Goal: Task Accomplishment & Management: Manage account settings

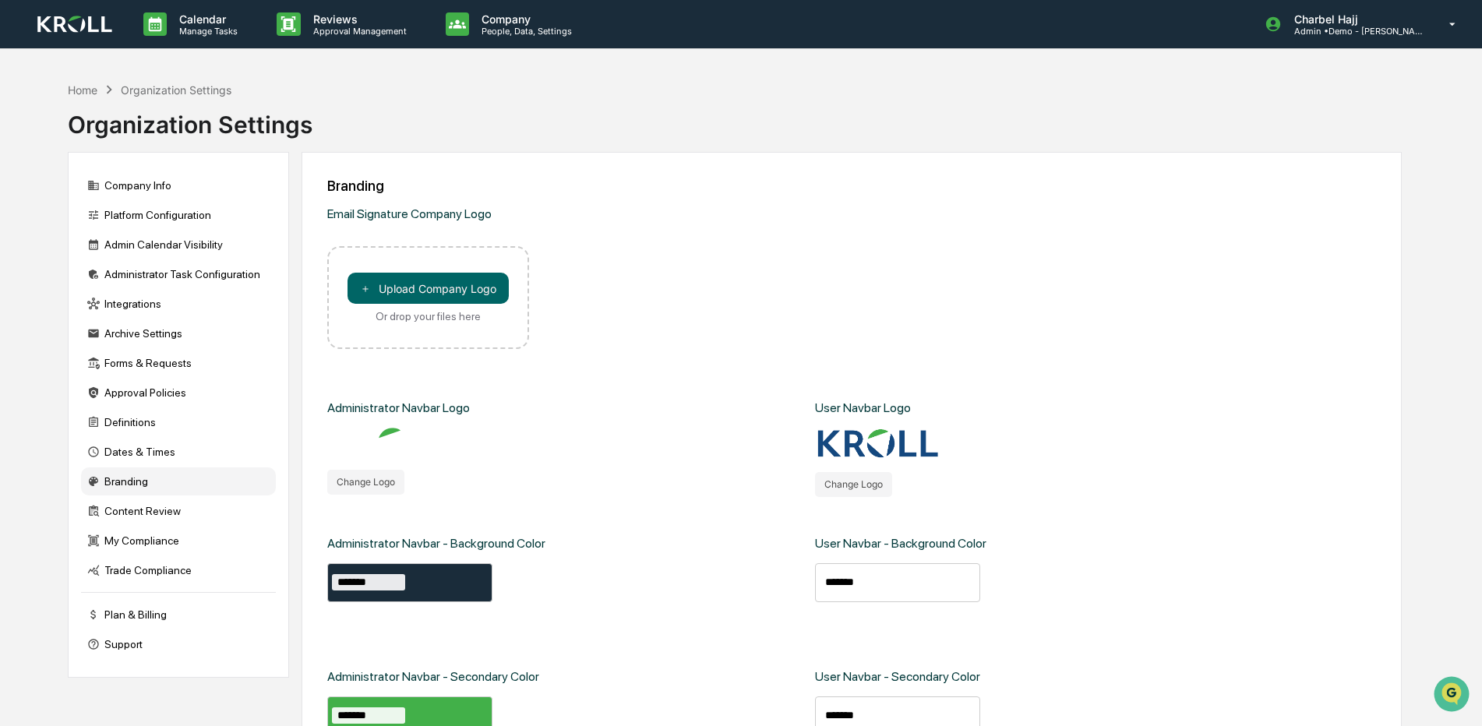
click at [69, 24] on img at bounding box center [74, 25] width 75 height 18
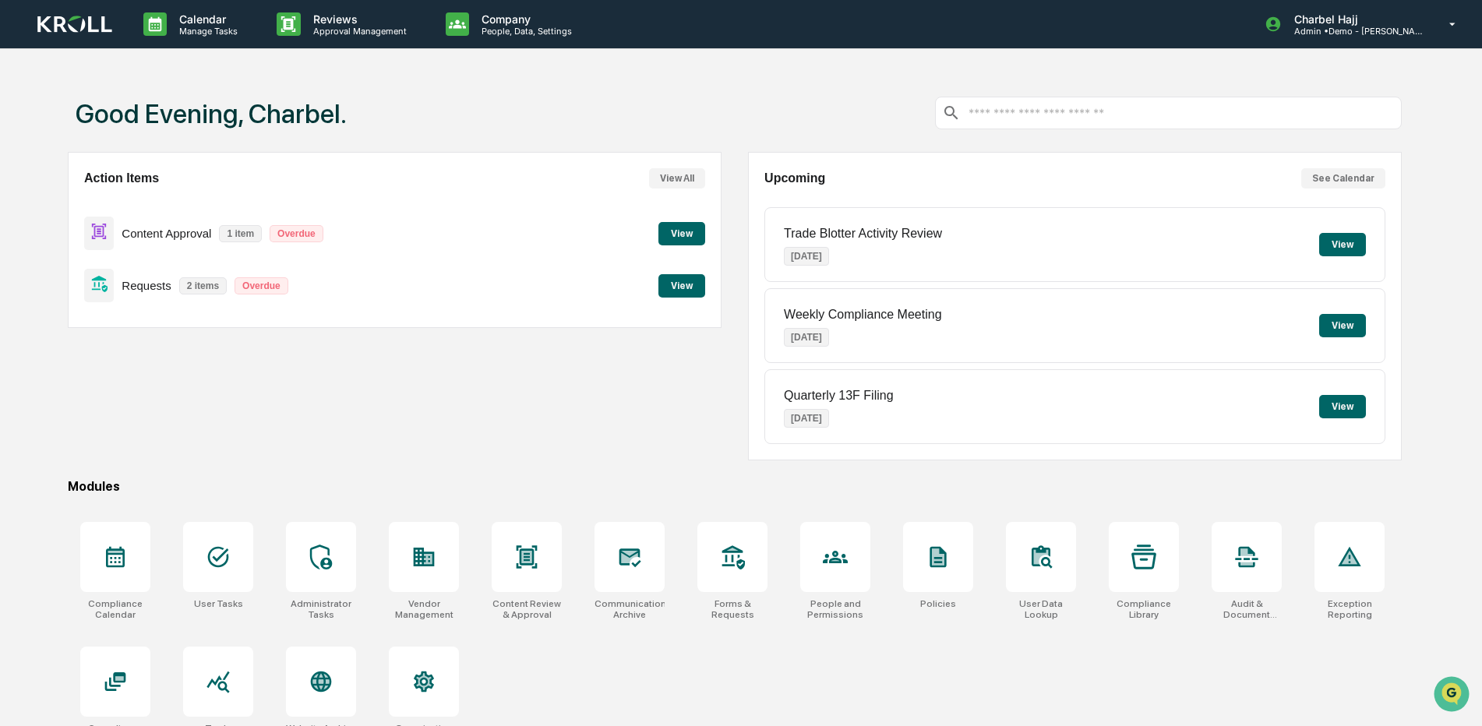
scroll to position [74, 0]
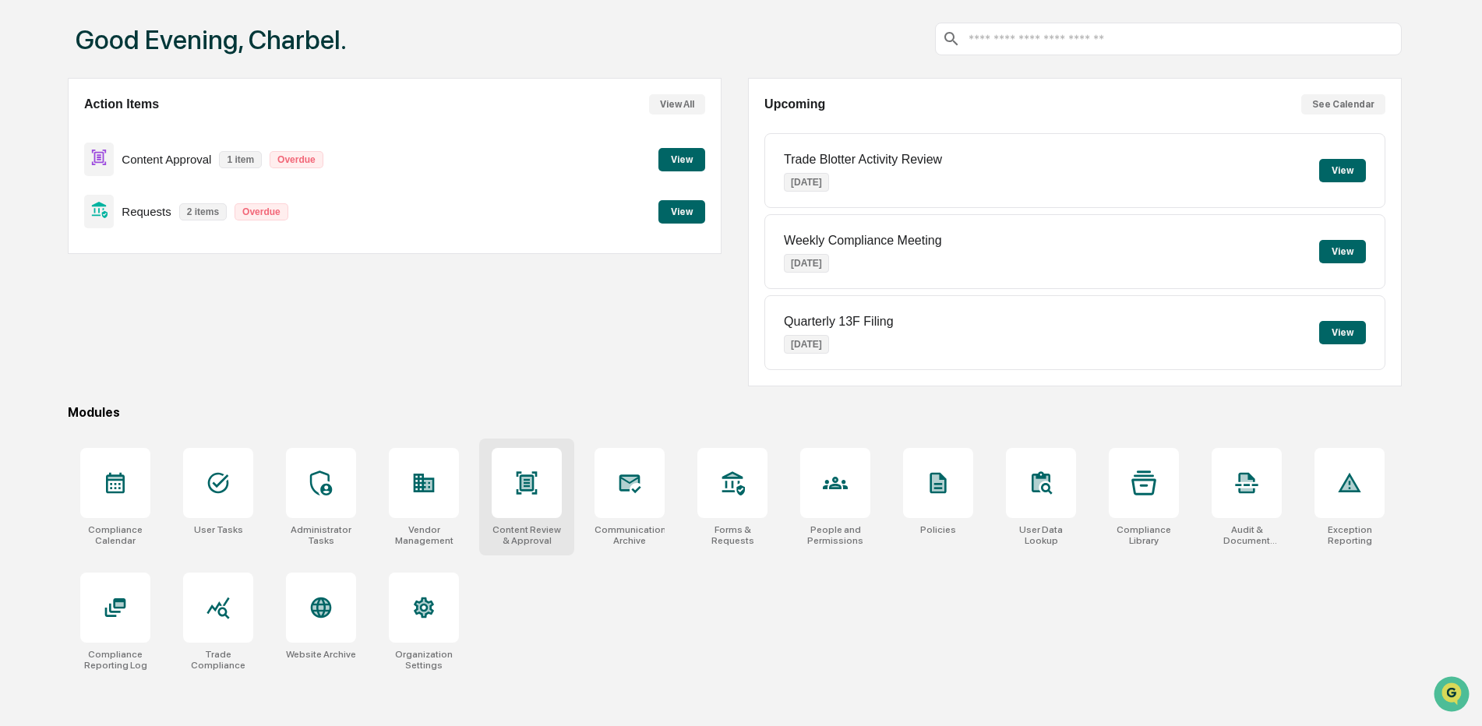
click at [524, 477] on icon at bounding box center [527, 482] width 21 height 23
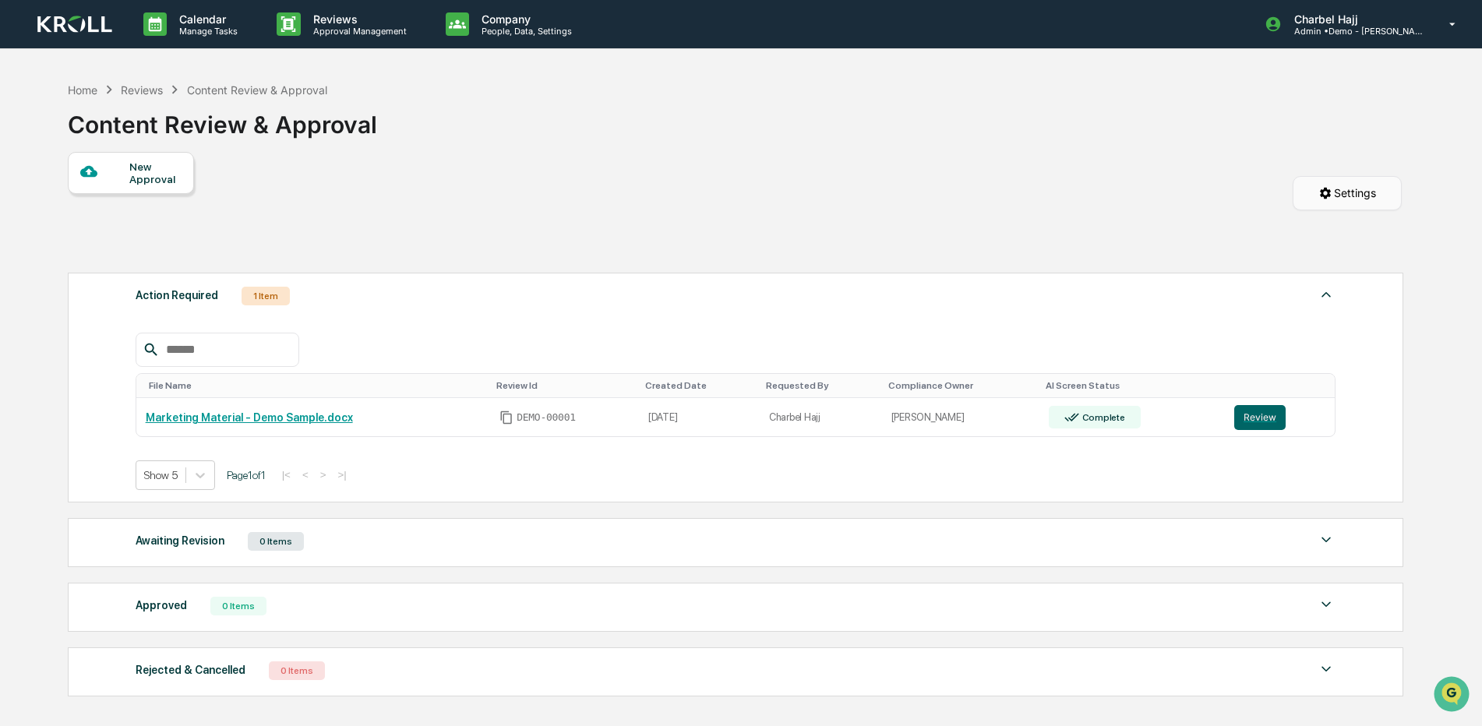
click at [1318, 200] on html "Calendar Manage Tasks Reviews Approval Management Company People, Data, Setting…" at bounding box center [741, 363] width 1482 height 726
click at [1329, 231] on div "Projects and Rules Settings" at bounding box center [1351, 229] width 175 height 25
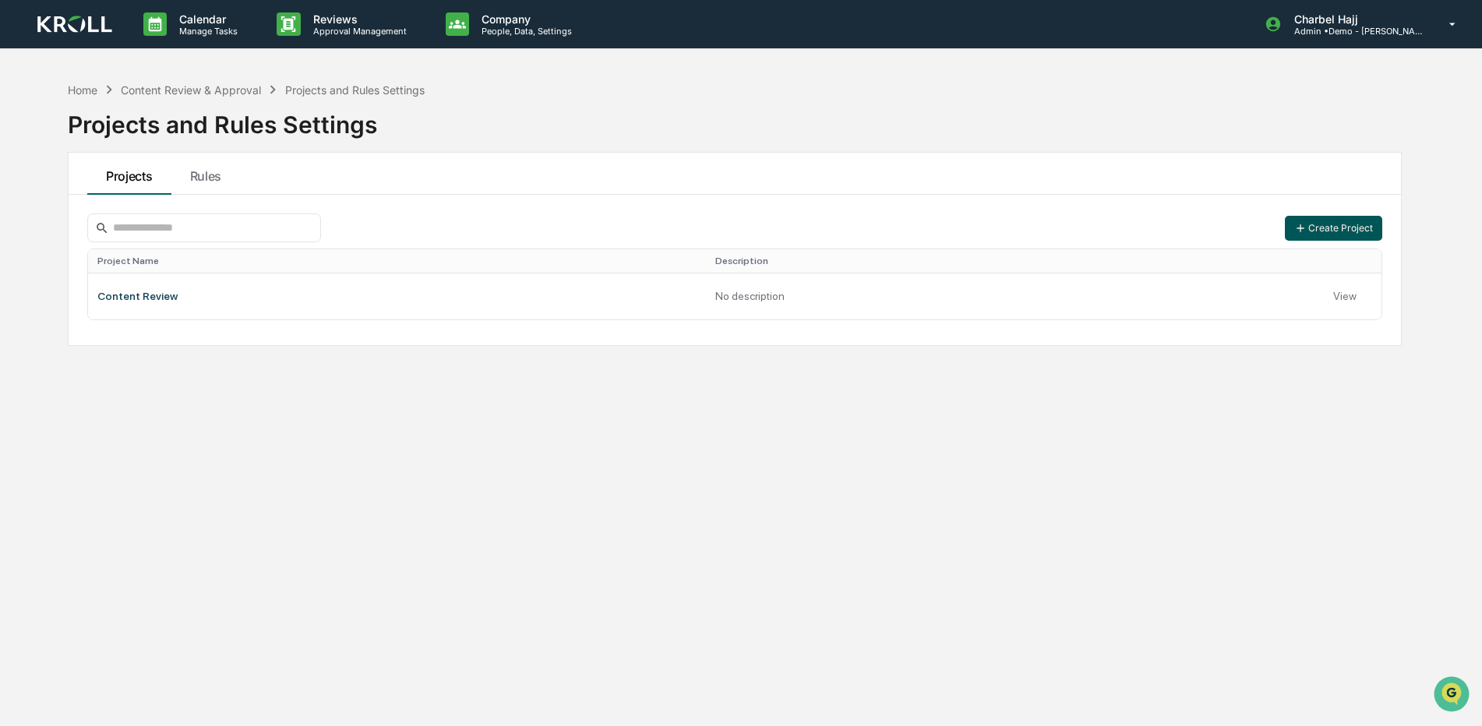
click at [1339, 228] on button "Create Project" at bounding box center [1333, 228] width 97 height 25
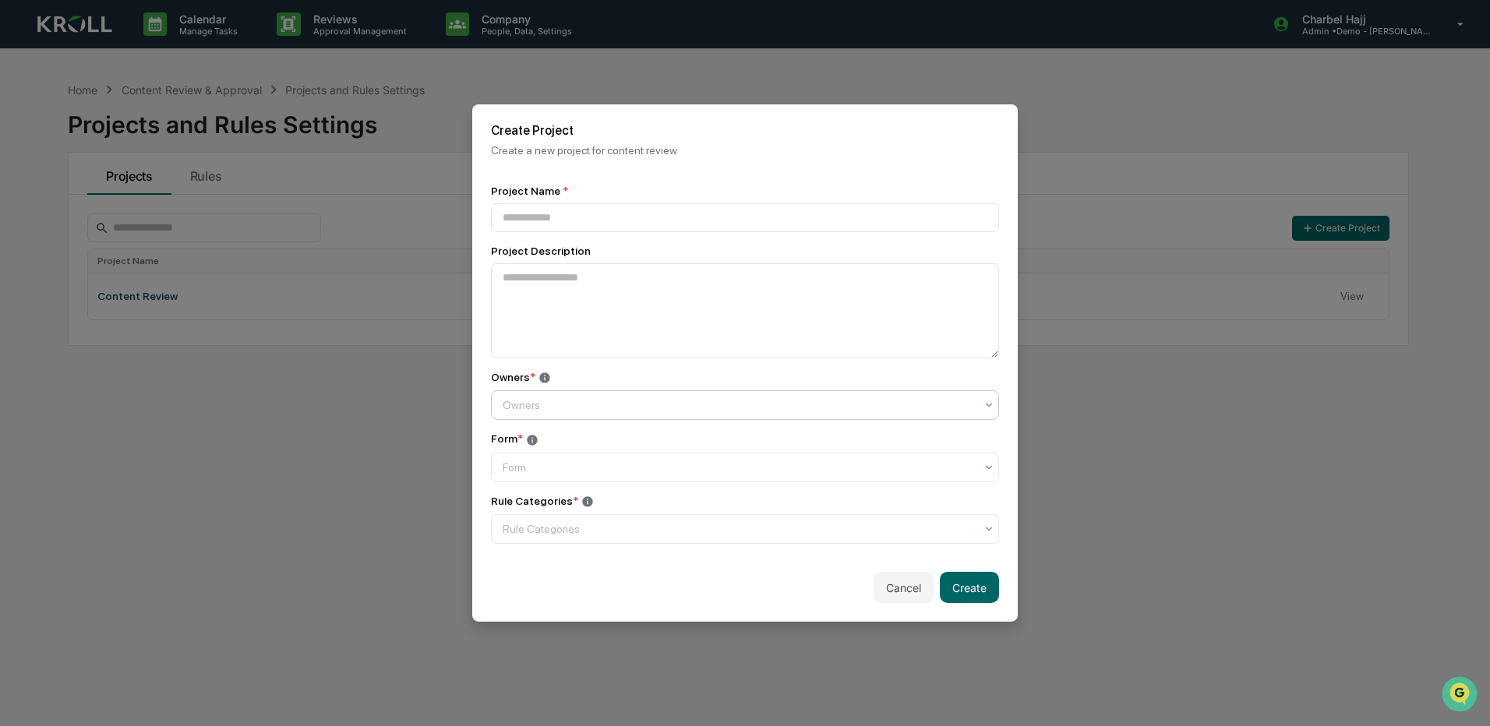
click at [681, 390] on div "Owners" at bounding box center [745, 405] width 508 height 30
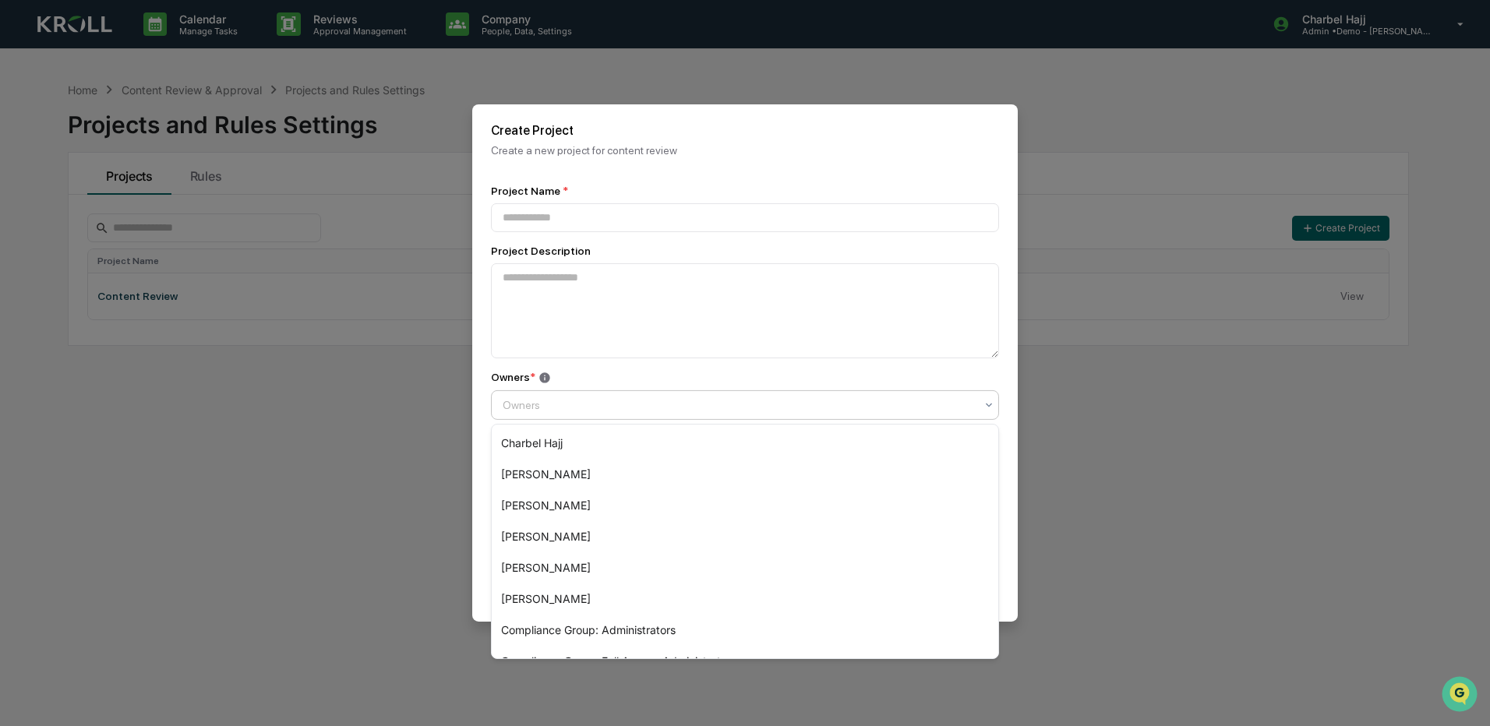
click at [681, 390] on div "Owners" at bounding box center [745, 405] width 508 height 30
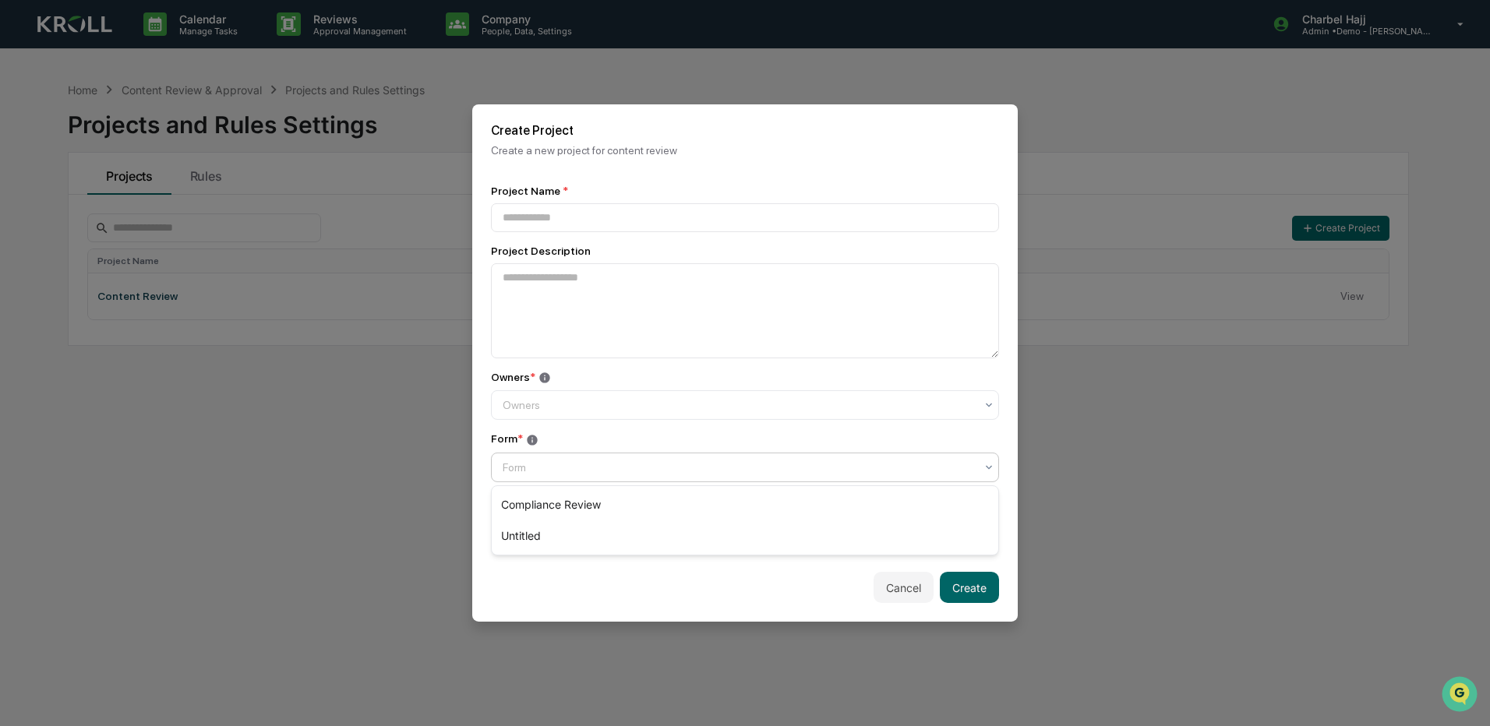
click at [655, 471] on div at bounding box center [739, 468] width 472 height 16
drag, startPoint x: 651, startPoint y: 538, endPoint x: 669, endPoint y: 593, distance: 58.2
click at [669, 593] on body "Calendar Manage Tasks Reviews Approval Management Company People, Data, Setting…" at bounding box center [745, 400] width 1490 height 800
click at [664, 580] on div "Cancel Create" at bounding box center [744, 587] width 545 height 69
click at [658, 525] on div at bounding box center [739, 529] width 472 height 16
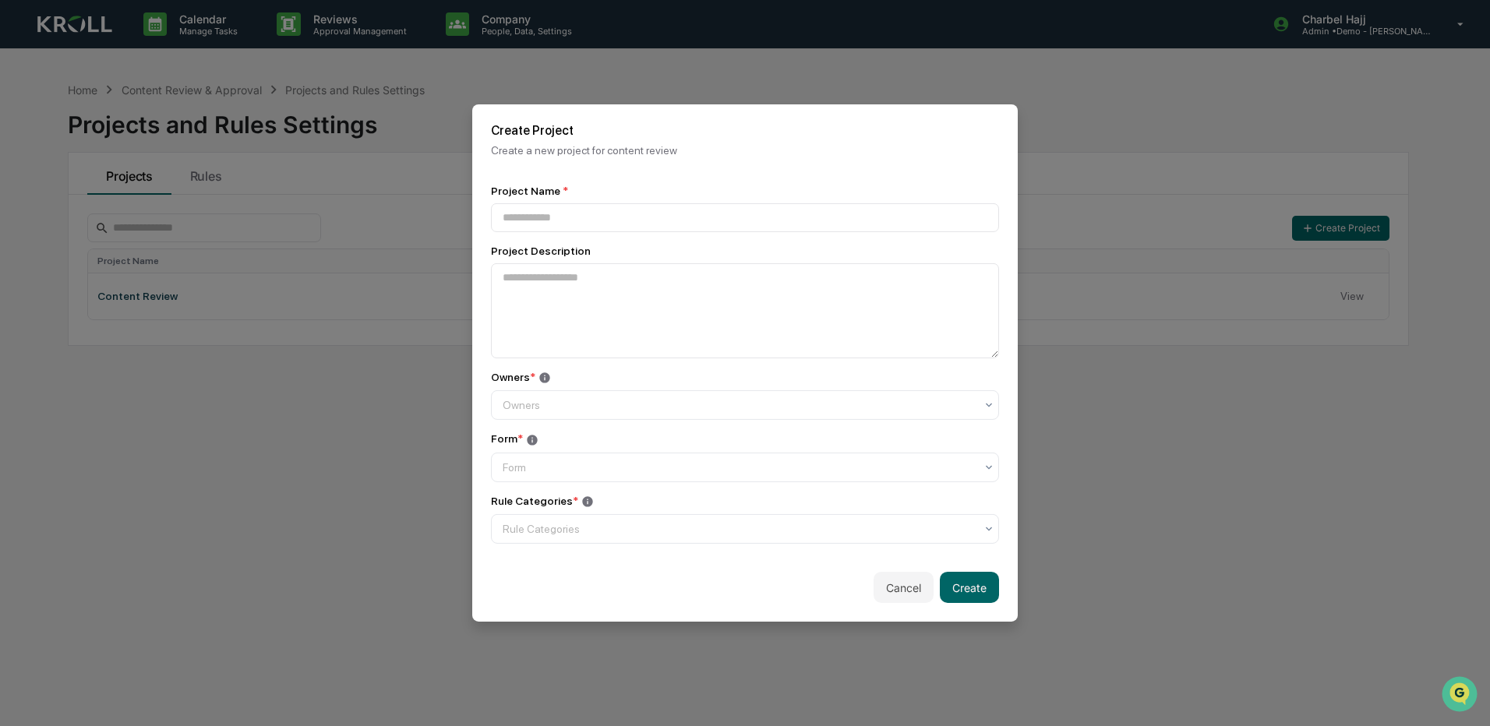
click at [698, 499] on div "Rule Categories *" at bounding box center [745, 501] width 508 height 13
click at [902, 600] on button "Cancel" at bounding box center [903, 587] width 60 height 31
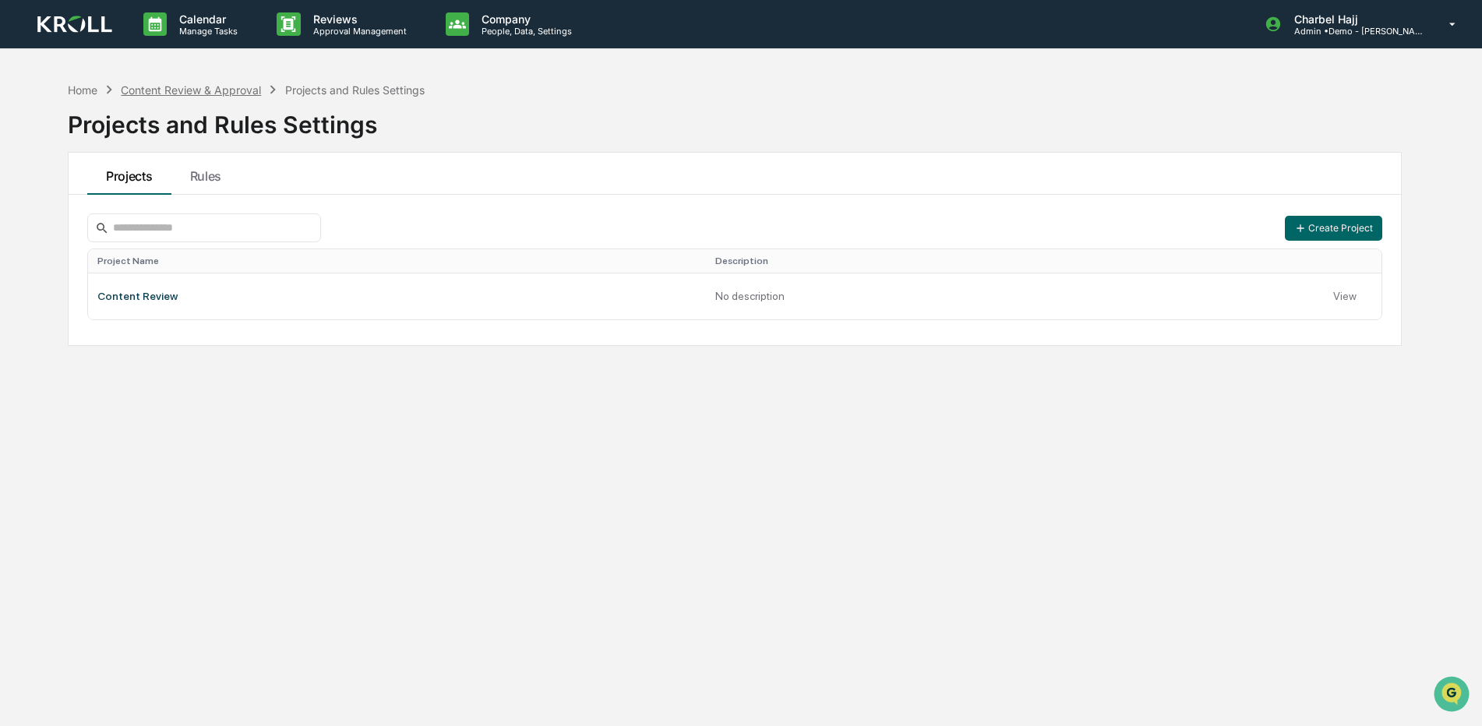
click at [231, 94] on div "Content Review & Approval" at bounding box center [191, 89] width 140 height 13
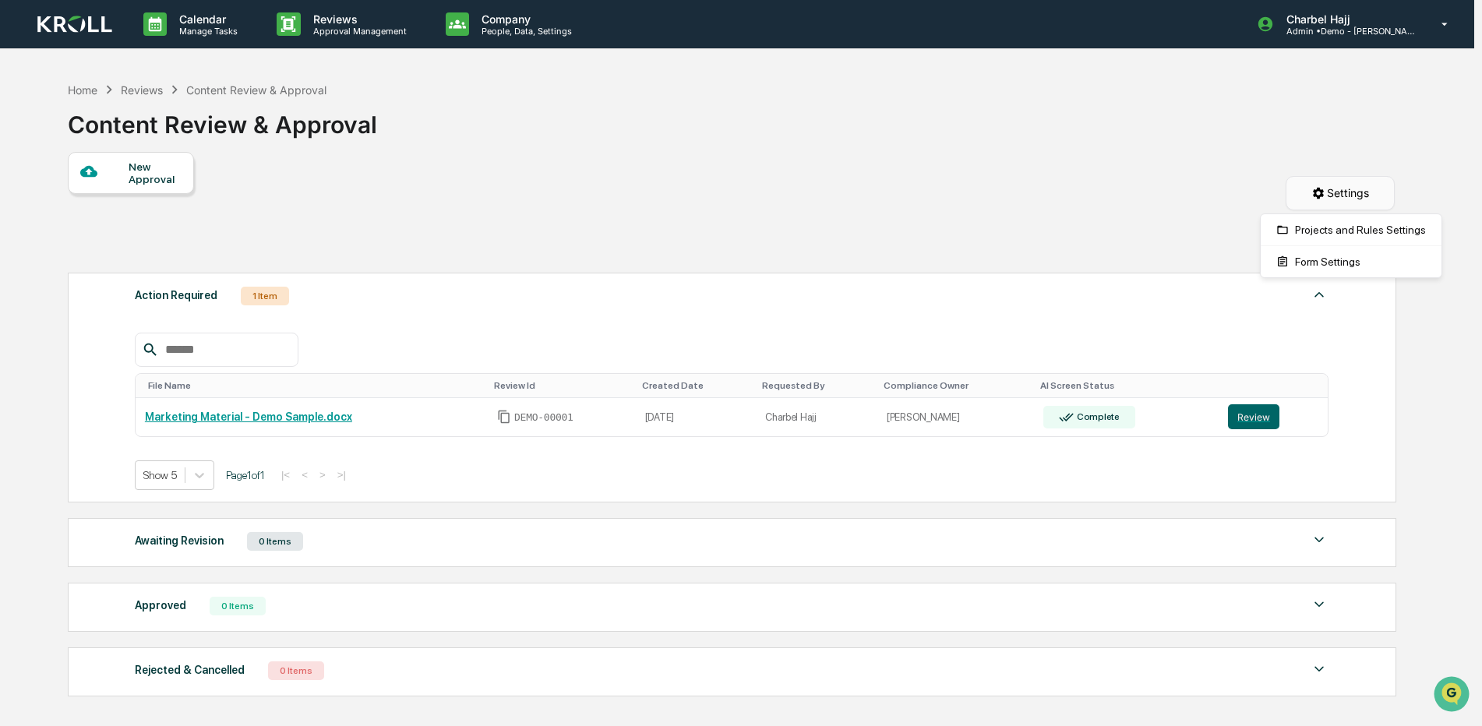
click at [1351, 188] on html "Calendar Manage Tasks Reviews Approval Management Company People, Data, Setting…" at bounding box center [741, 363] width 1482 height 726
click at [1359, 230] on div "Projects and Rules Settings" at bounding box center [1351, 229] width 175 height 25
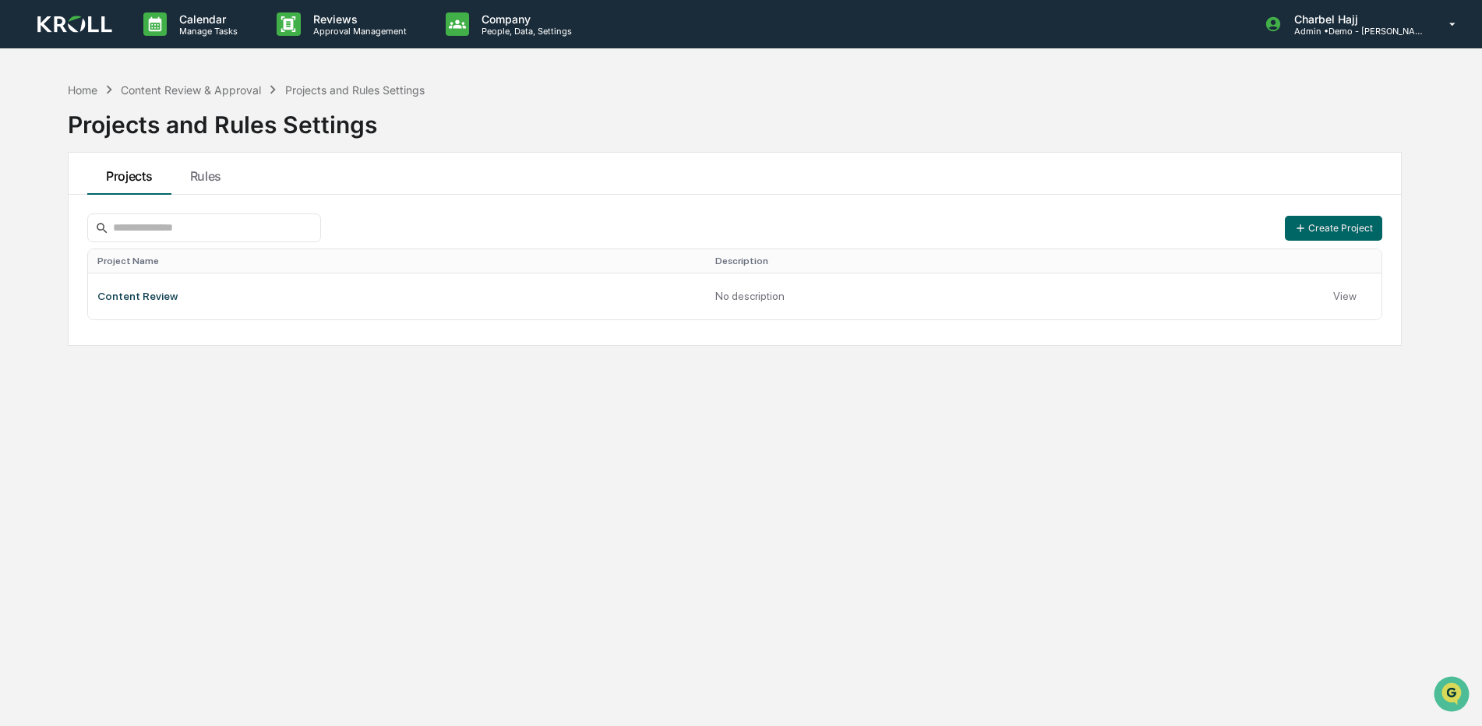
click at [1359, 230] on button "Create Project" at bounding box center [1333, 228] width 97 height 25
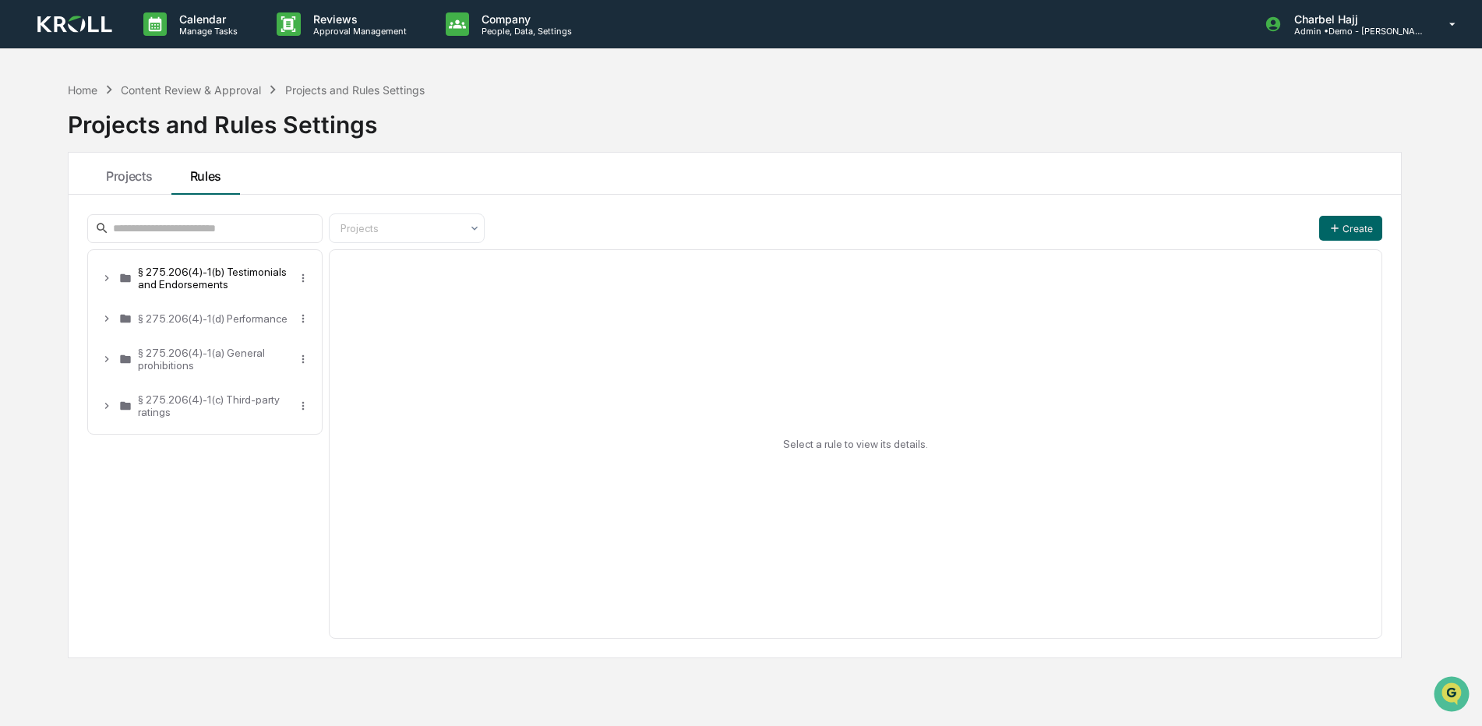
click at [235, 284] on div "§ 275.206(4)-1(b) Testimonials and Endorsements" at bounding box center [214, 278] width 153 height 25
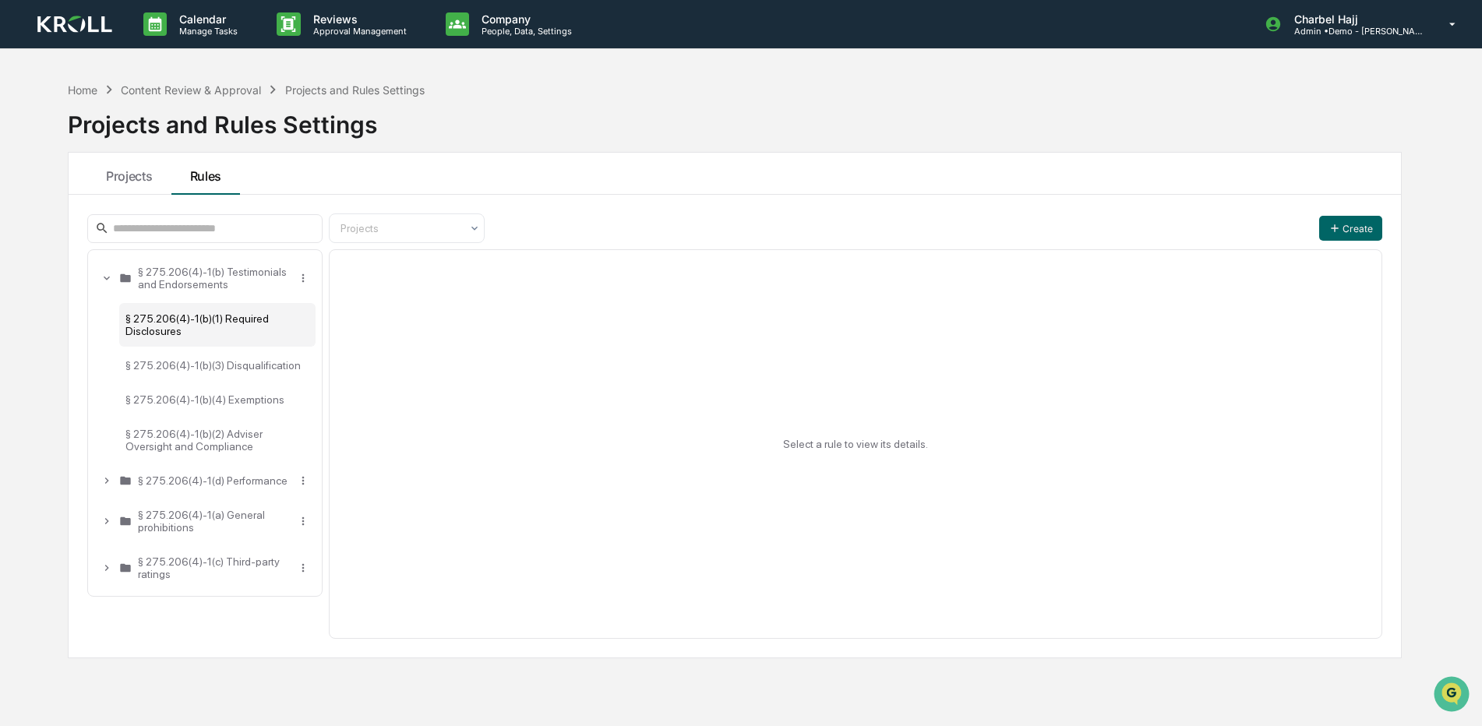
click at [234, 320] on div "§ 275.206(4)-1(b)(1) Required Disclosures" at bounding box center [217, 325] width 196 height 44
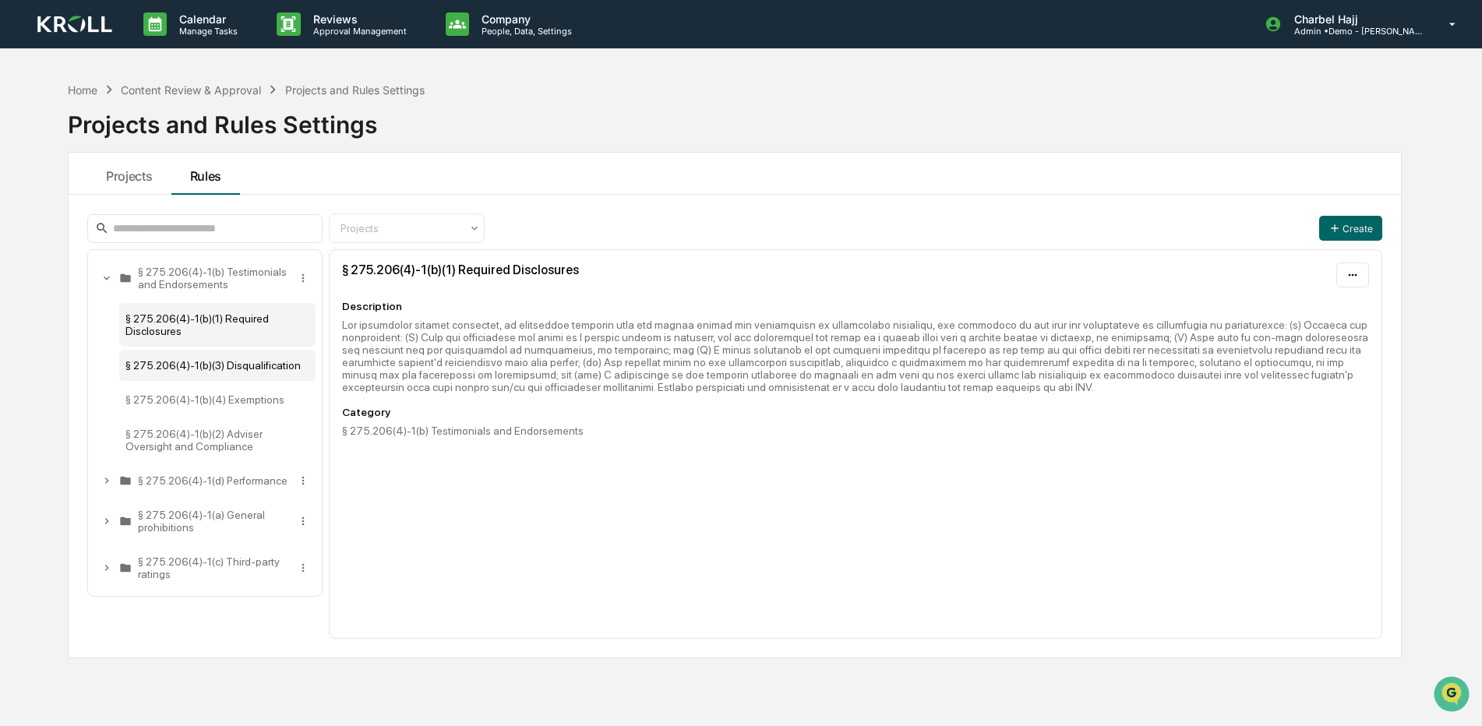
click at [223, 373] on div "§ 275.206(4)-1(b)(3) Disqualification" at bounding box center [217, 365] width 196 height 31
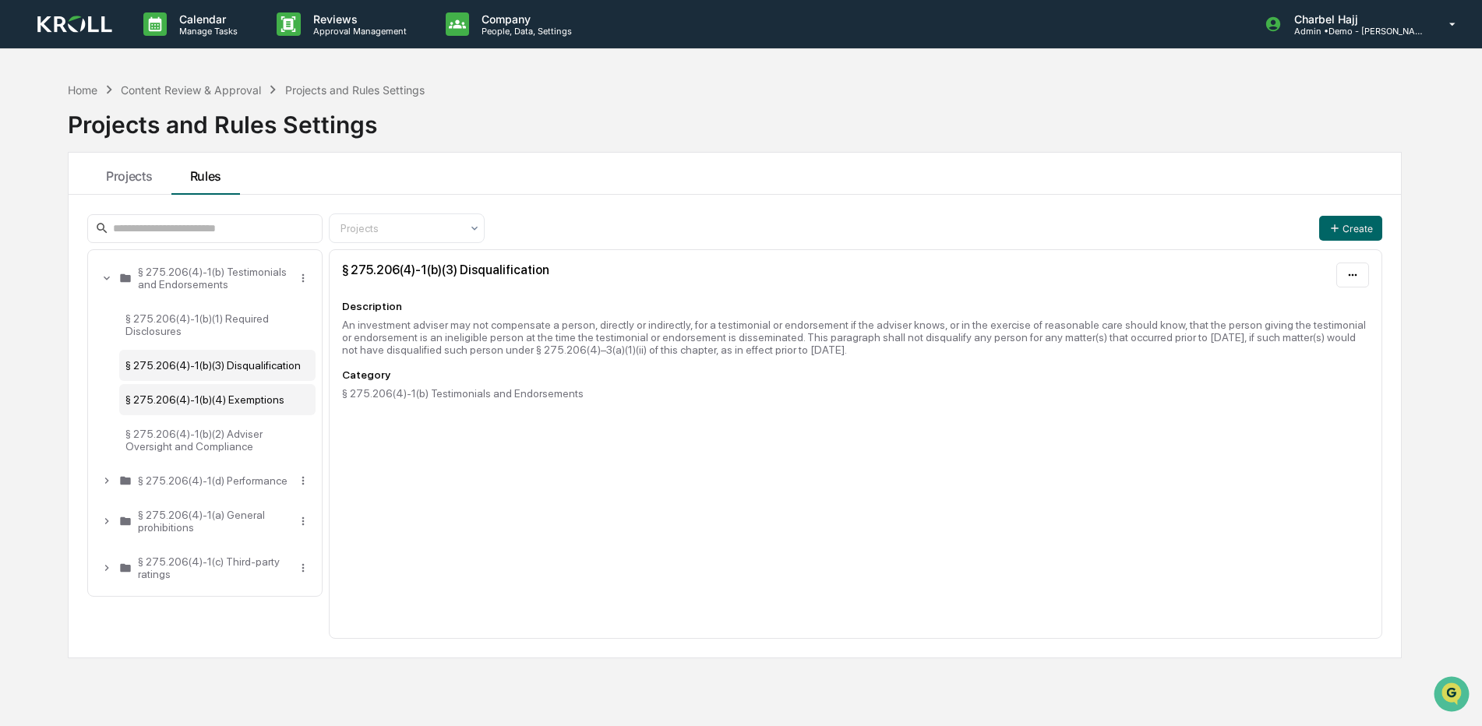
click at [219, 399] on div "§ 275.206(4)-1(b)(4) Exemptions" at bounding box center [217, 399] width 196 height 31
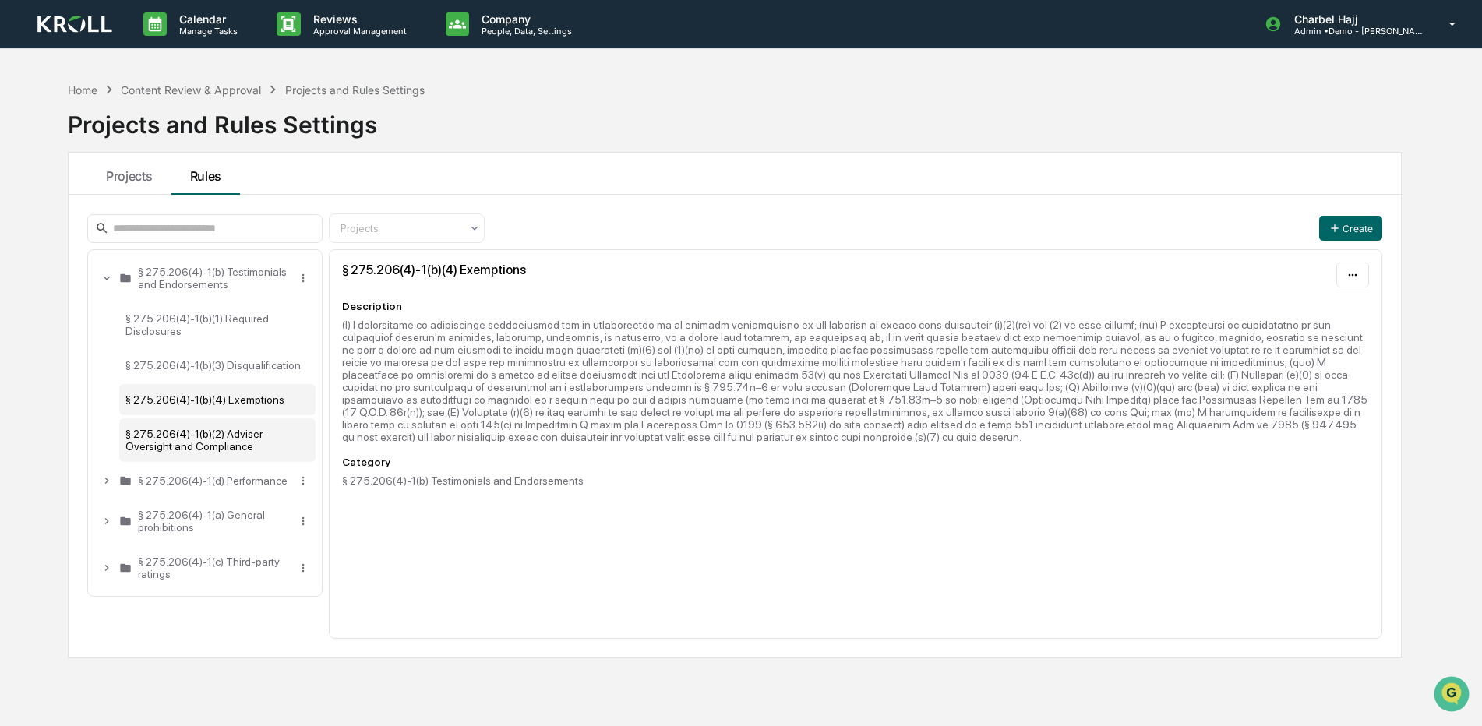
click at [223, 429] on div "§ 275.206(4)-1(b)(2) Adviser Oversight and Compliance" at bounding box center [217, 440] width 196 height 44
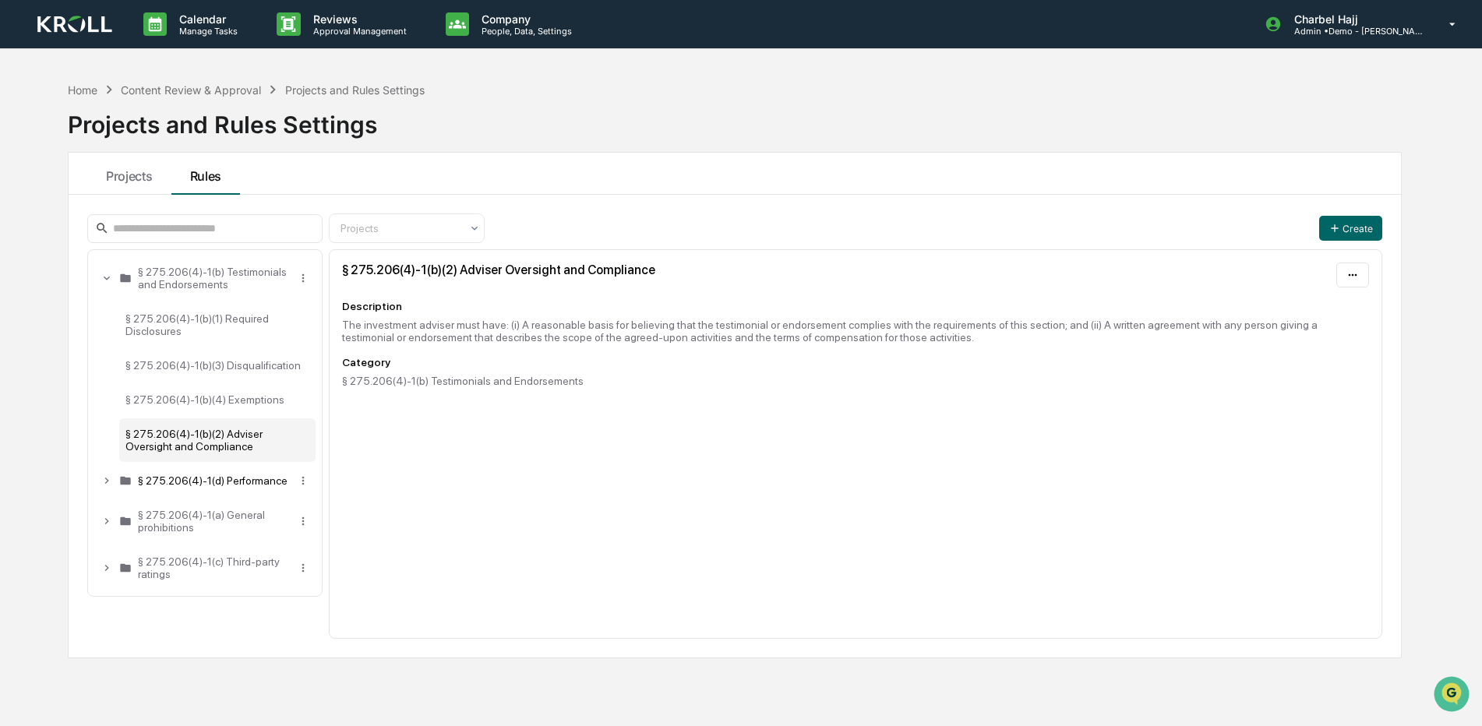
click at [216, 482] on div "§ 275.206(4)-1(d) Performance" at bounding box center [214, 481] width 153 height 12
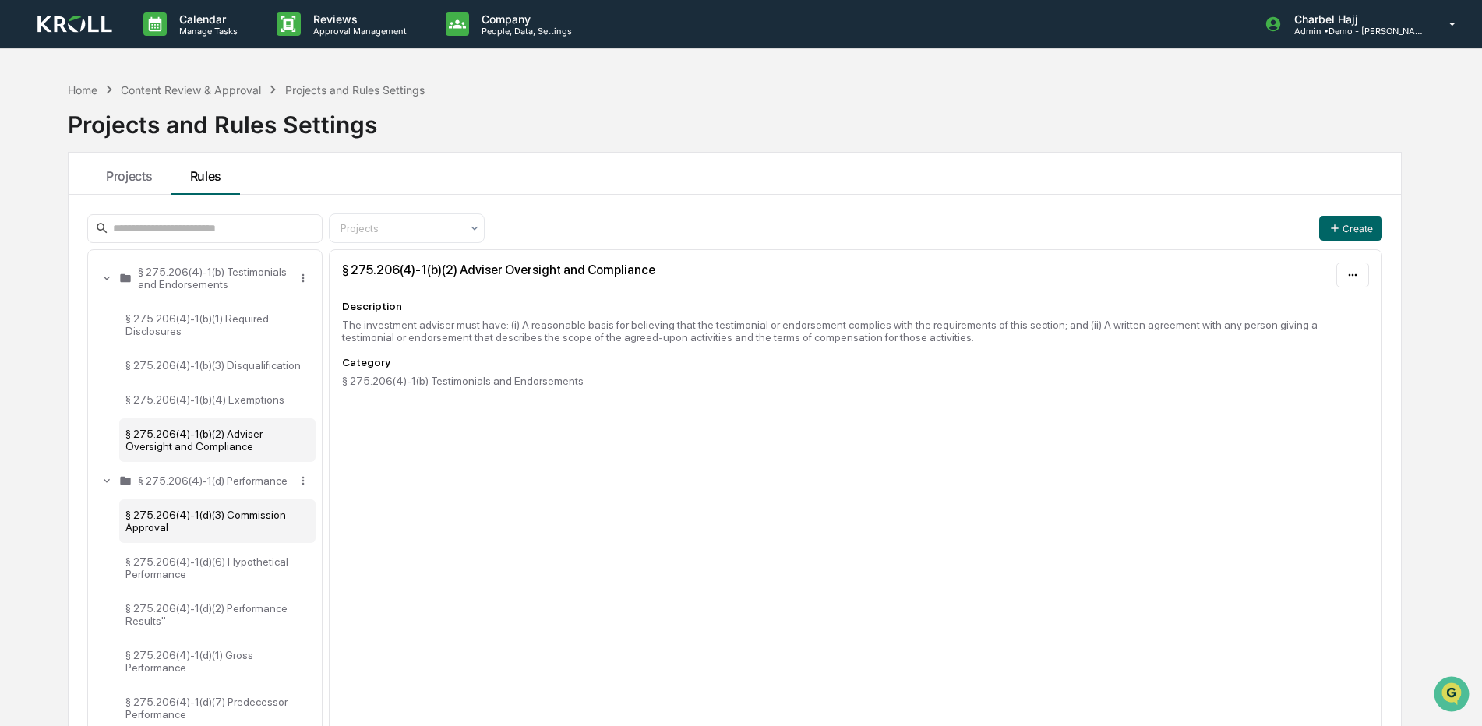
click at [228, 518] on div "§ 275.206(4)-1(d)(3) Commission Approval" at bounding box center [217, 521] width 196 height 44
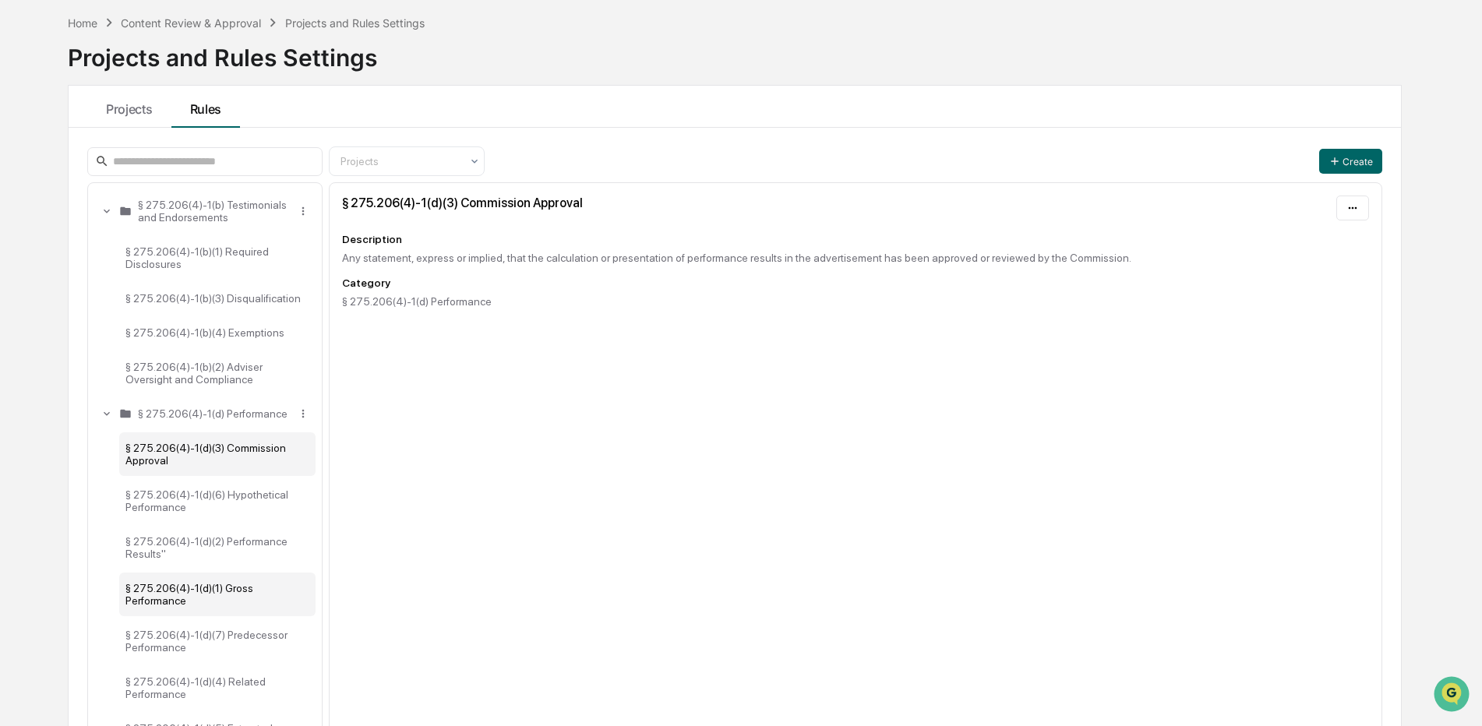
scroll to position [156, 0]
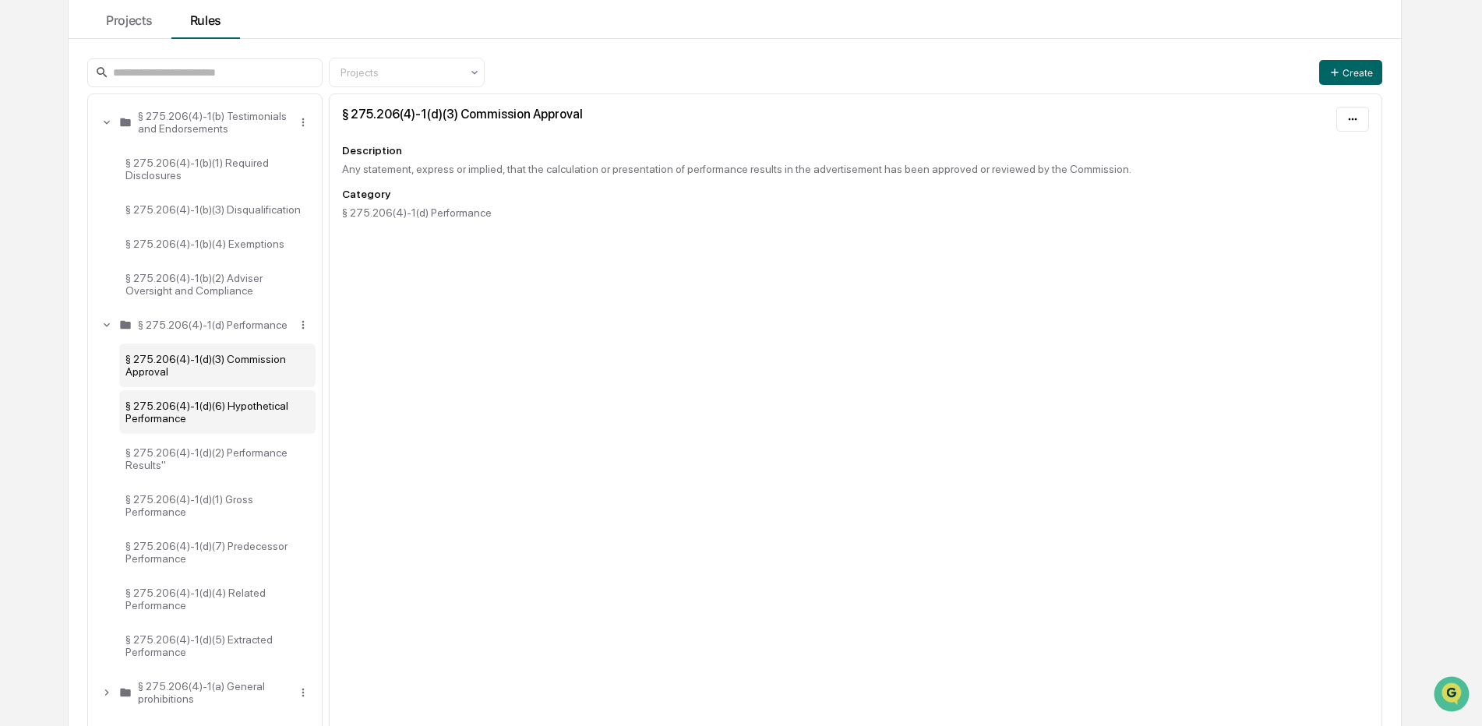
click at [226, 398] on div "§ 275.206(4)-1(d)(6) Hypothetical Performance" at bounding box center [217, 412] width 196 height 44
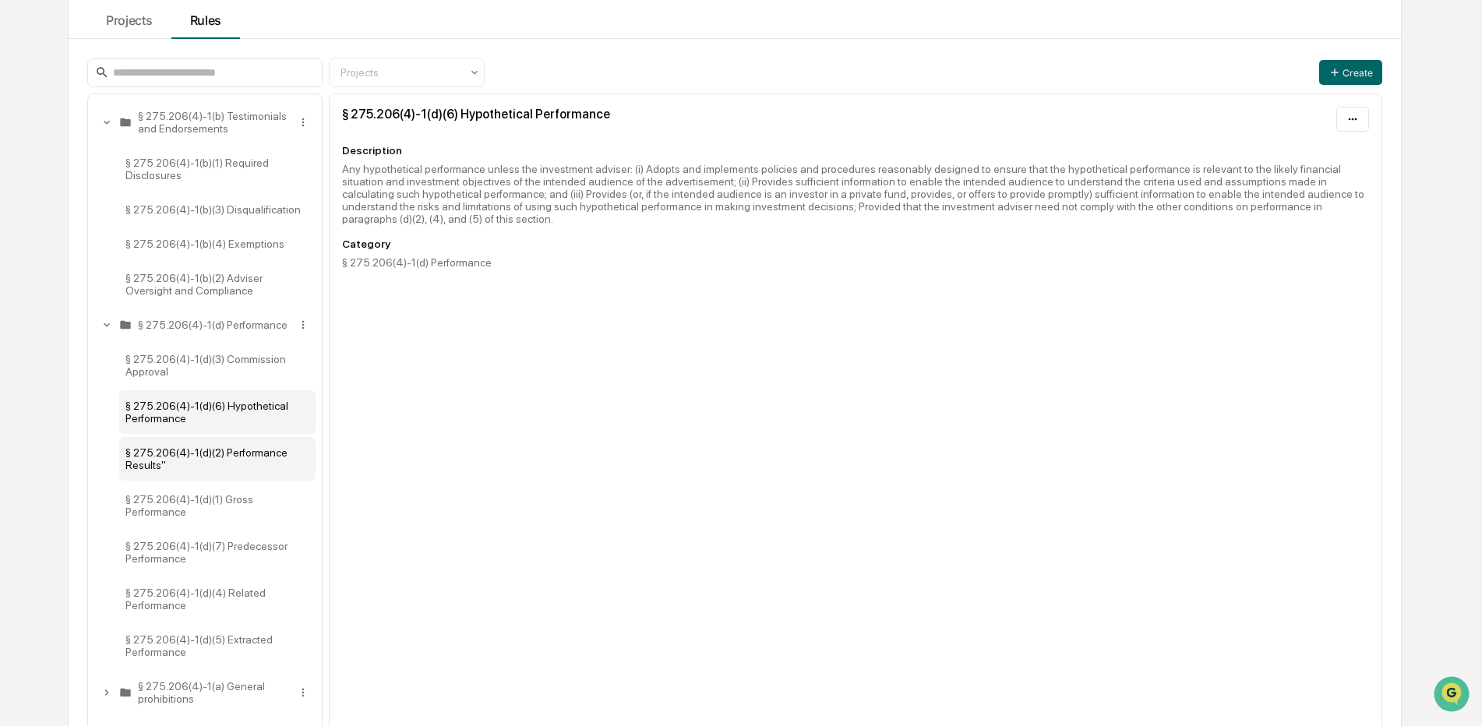
click at [224, 464] on div "§ 275.206(4)-1(d)(2) Performance Results"" at bounding box center [217, 459] width 196 height 44
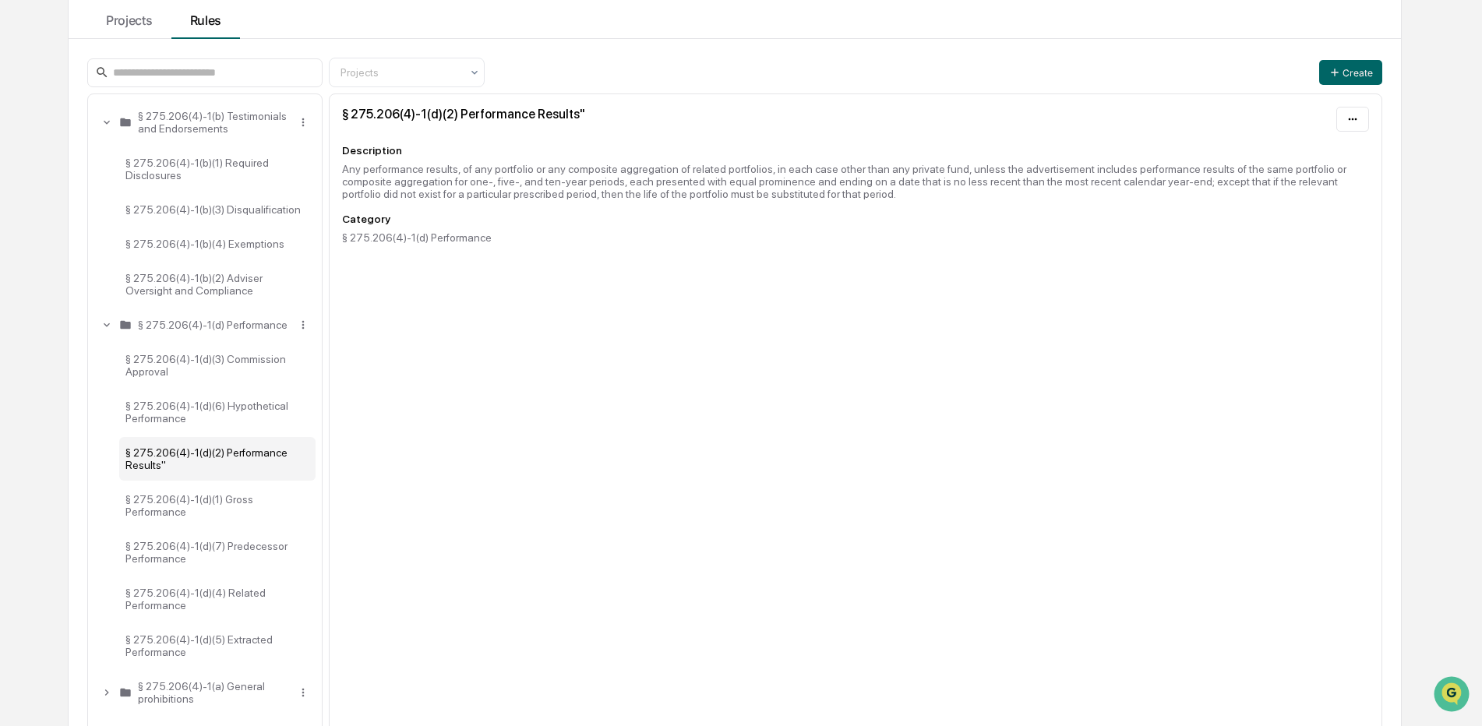
scroll to position [217, 0]
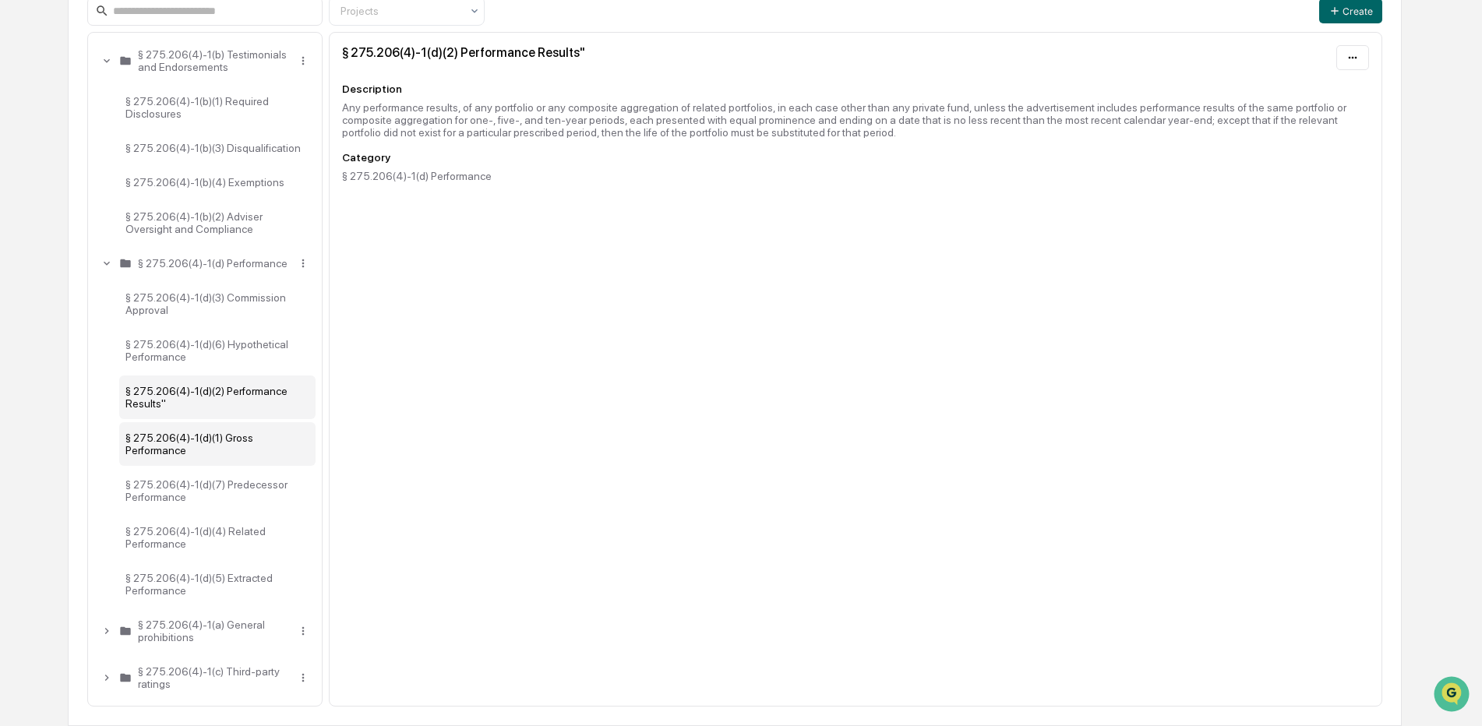
click at [227, 433] on div "§ 275.206(4)-1(d)(1) Gross Performance" at bounding box center [217, 444] width 196 height 44
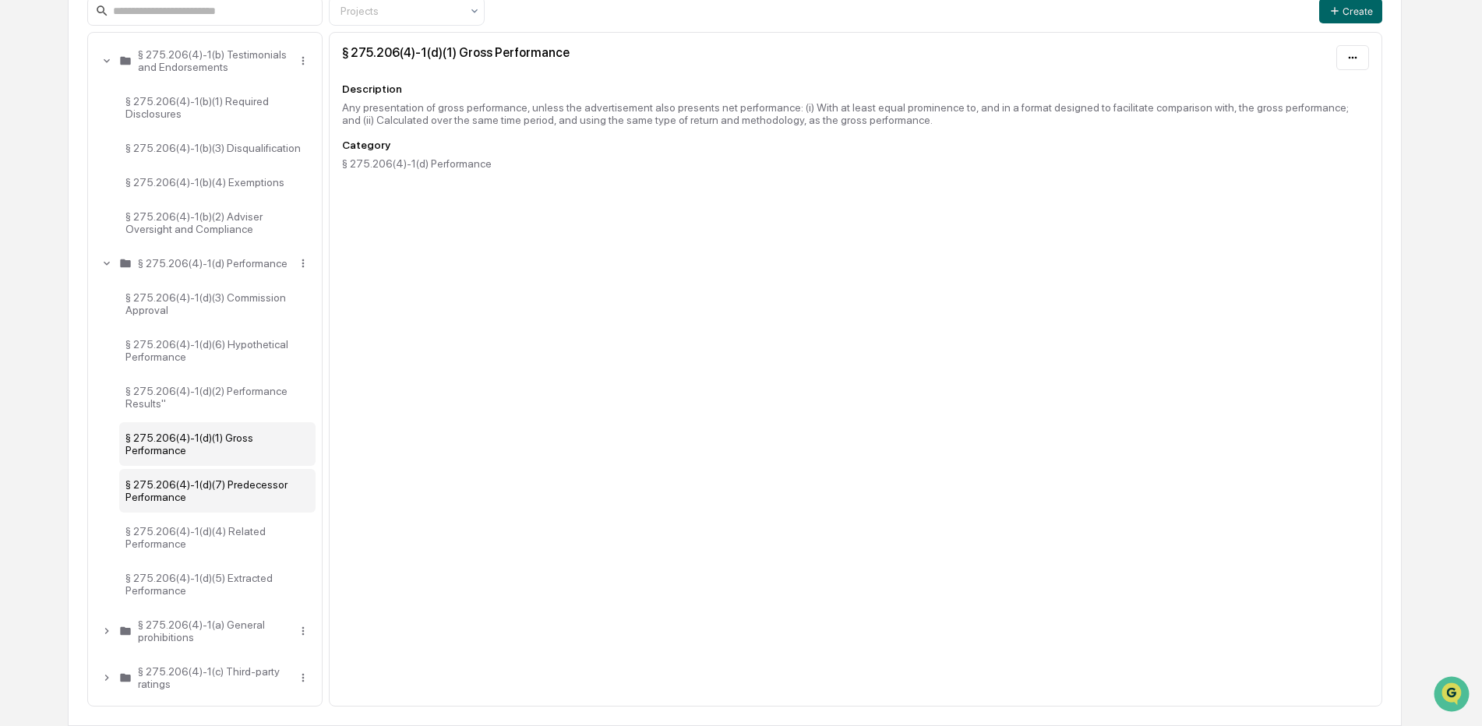
click at [231, 503] on div "§ 275.206(4)-1(d)(7) Predecessor Performance" at bounding box center [217, 491] width 196 height 44
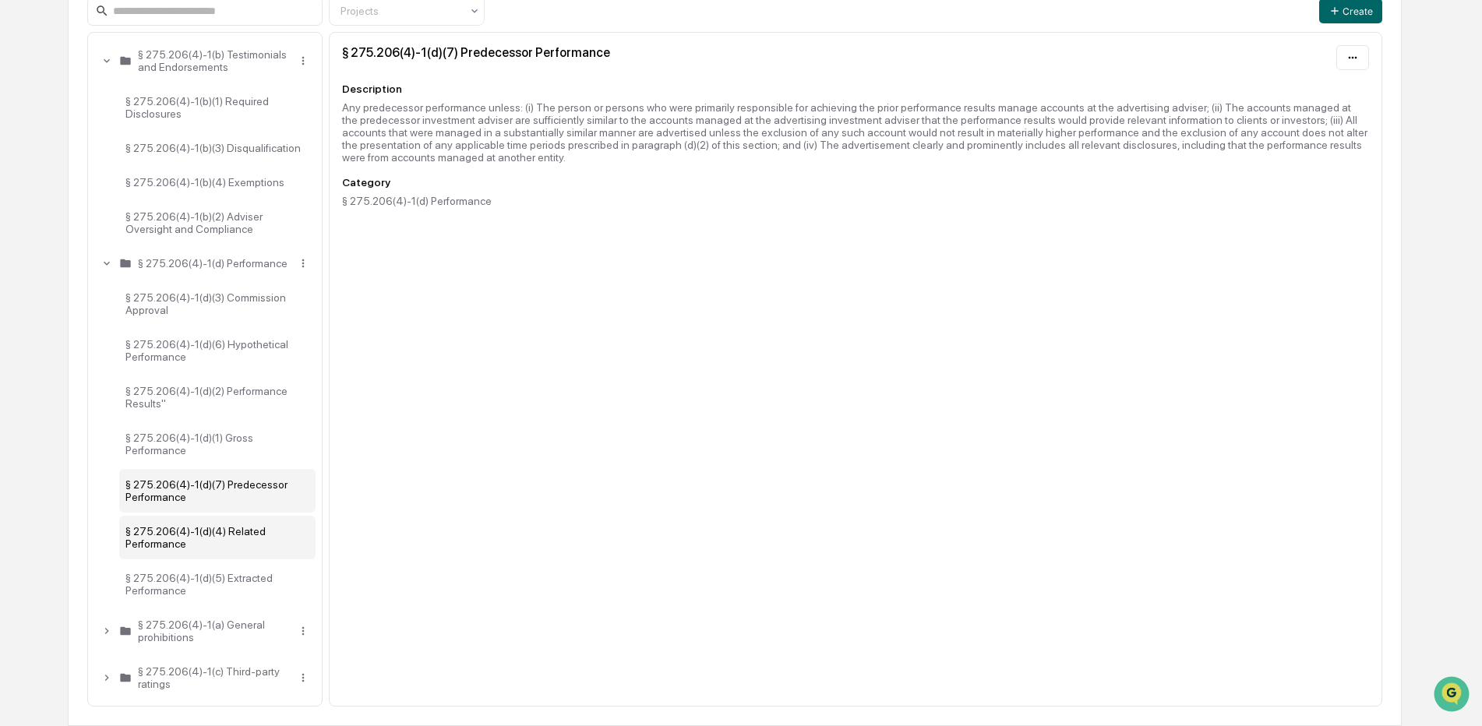
drag, startPoint x: 221, startPoint y: 530, endPoint x: 219, endPoint y: 544, distance: 14.2
click at [221, 530] on div "§ 275.206(4)-1(d)(4) Related Performance" at bounding box center [217, 538] width 196 height 44
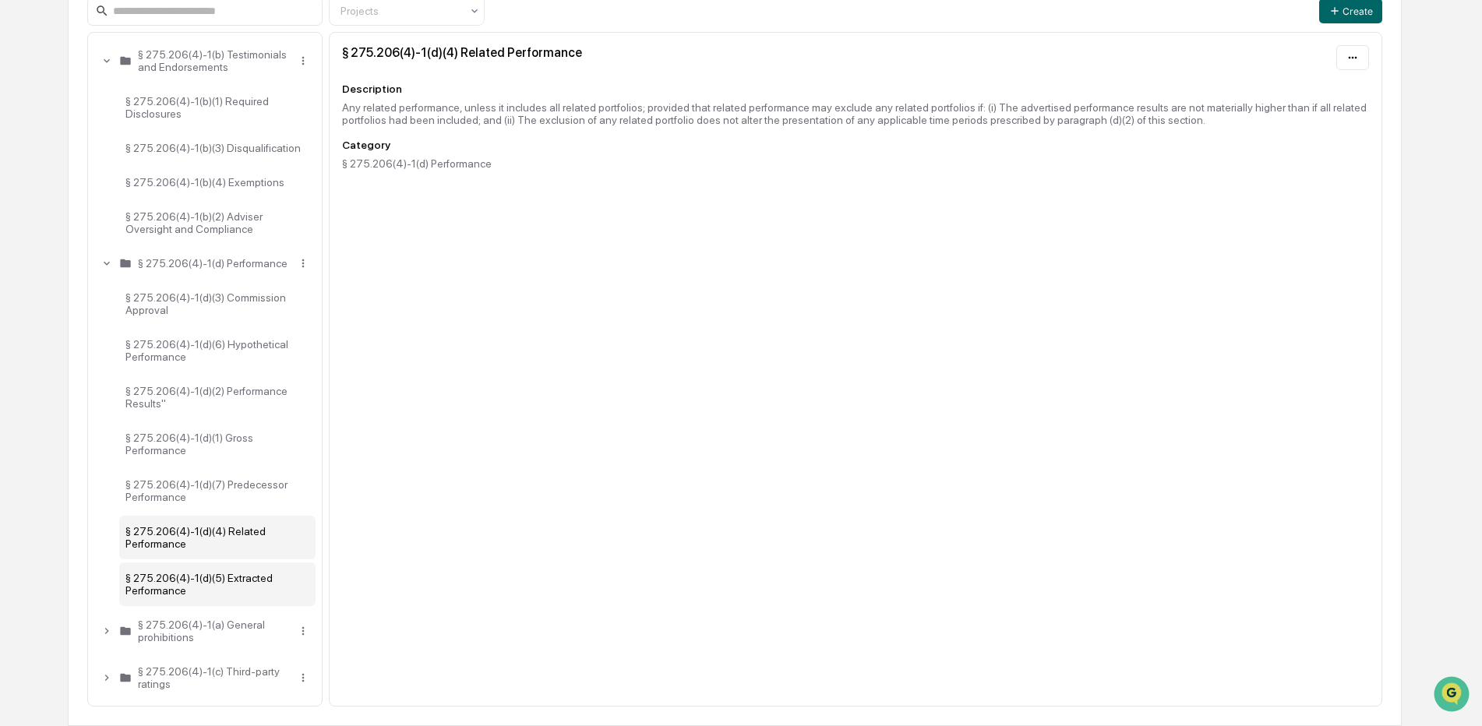
click at [224, 580] on div "§ 275.206(4)-1(d)(5) Extracted Performance" at bounding box center [217, 585] width 196 height 44
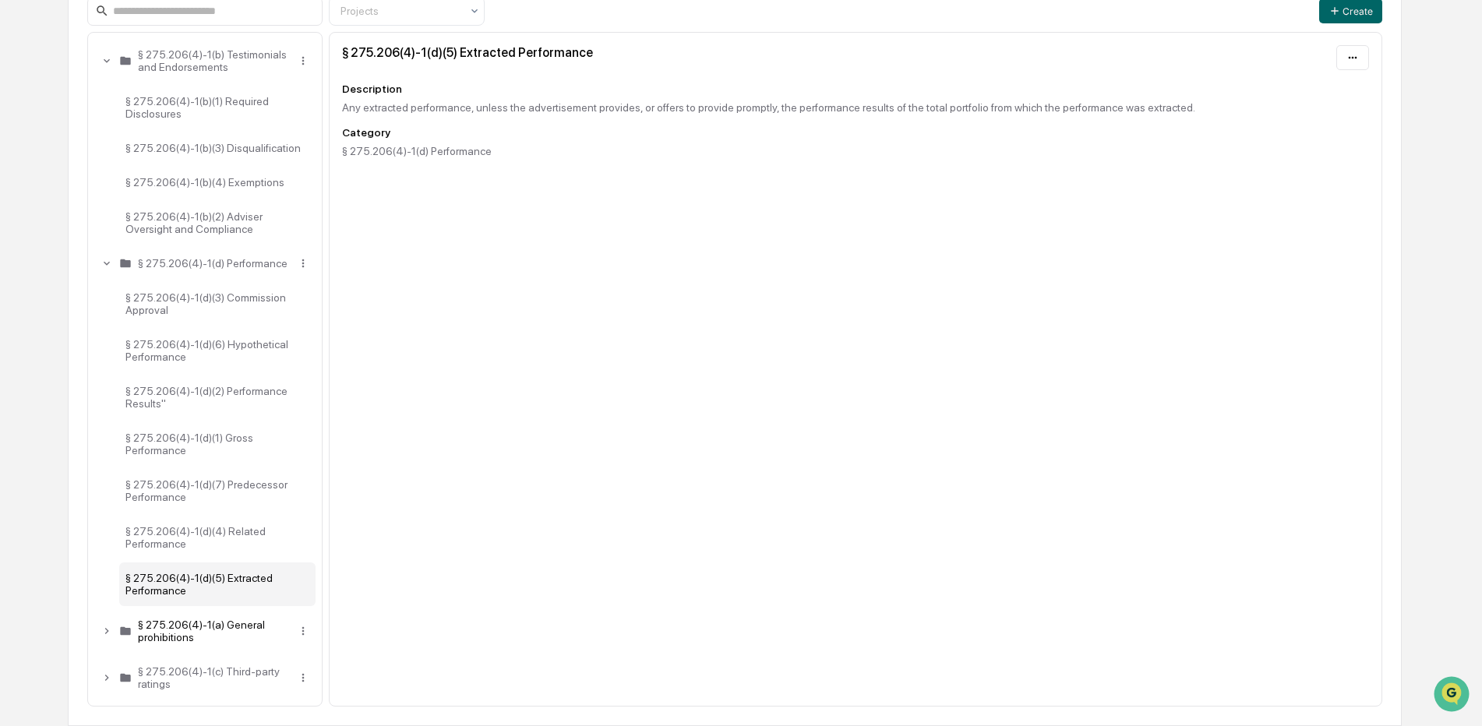
click at [115, 629] on div "§ 275.206(4)-1(a) General prohibitions" at bounding box center [204, 631] width 221 height 44
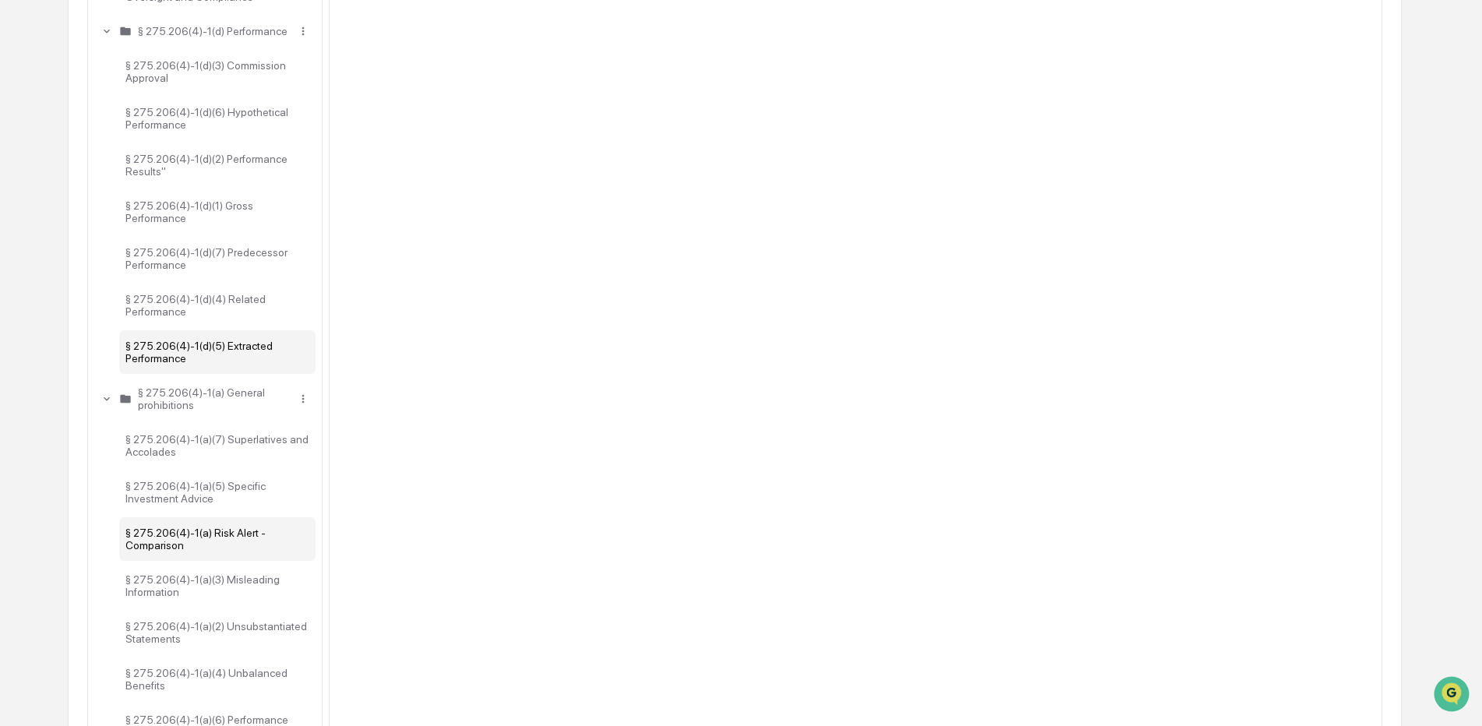
scroll to position [451, 0]
click at [221, 438] on div "§ 275.206(4)-1(a)(7) Superlatives and Accolades" at bounding box center [217, 444] width 196 height 44
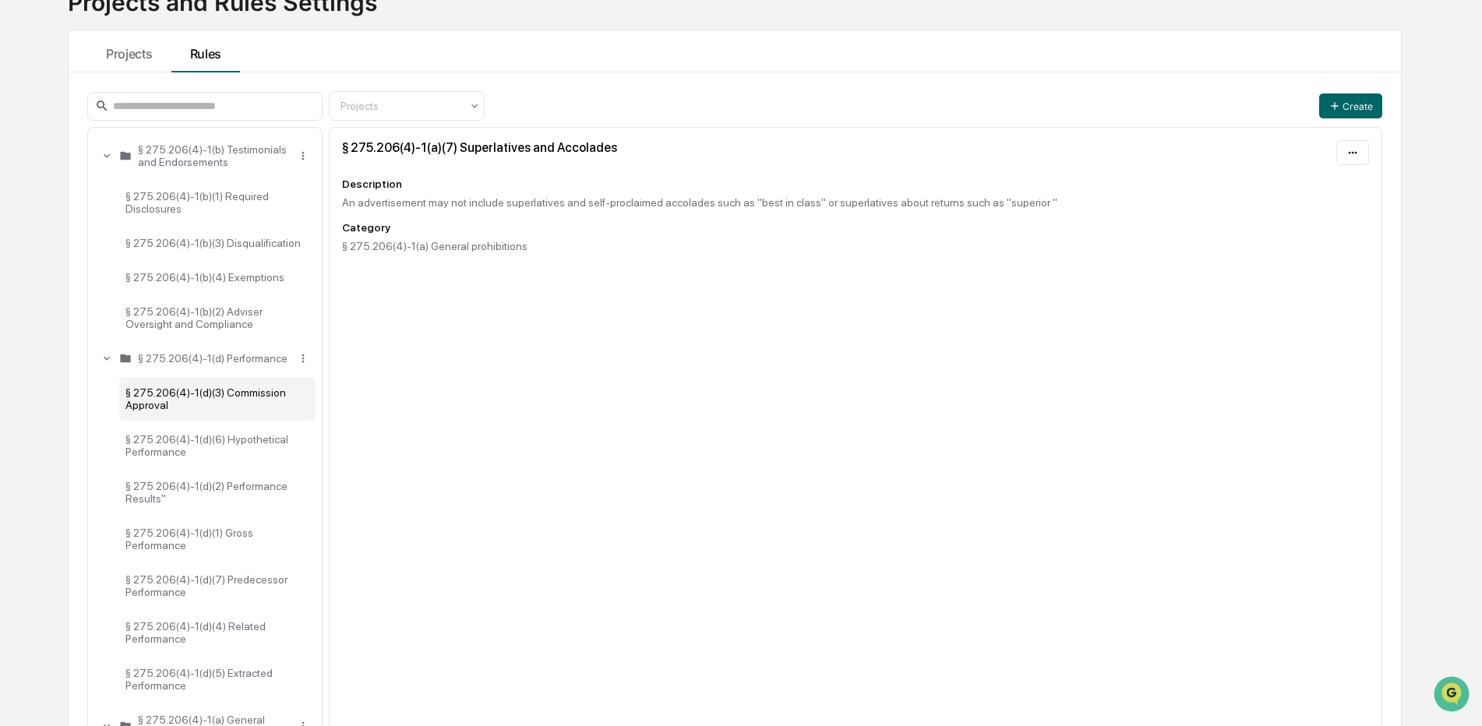
scroll to position [62, 0]
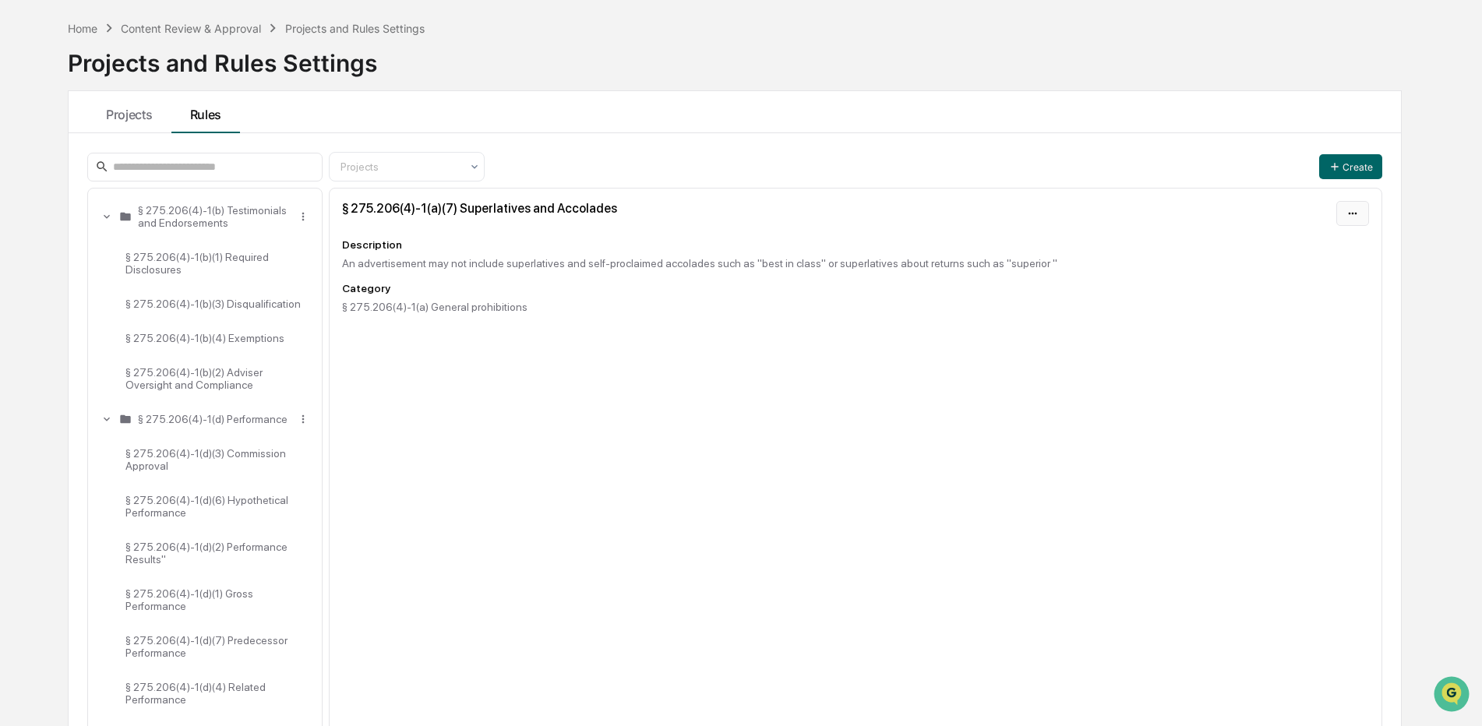
click at [1361, 210] on html "Calendar Manage Tasks Reviews Approval Management Company People, Data, Setting…" at bounding box center [741, 301] width 1482 height 726
click at [966, 258] on html "Calendar Manage Tasks Reviews Approval Management Company People, Data, Setting…" at bounding box center [745, 301] width 1490 height 726
click at [455, 168] on div at bounding box center [401, 167] width 120 height 16
click at [518, 164] on div "1 result available. Use Up and Down to choose options, press Enter to select th…" at bounding box center [734, 167] width 1295 height 30
click at [1361, 168] on html "Calendar Manage Tasks Reviews Approval Management Company People, Data, Setting…" at bounding box center [741, 301] width 1482 height 726
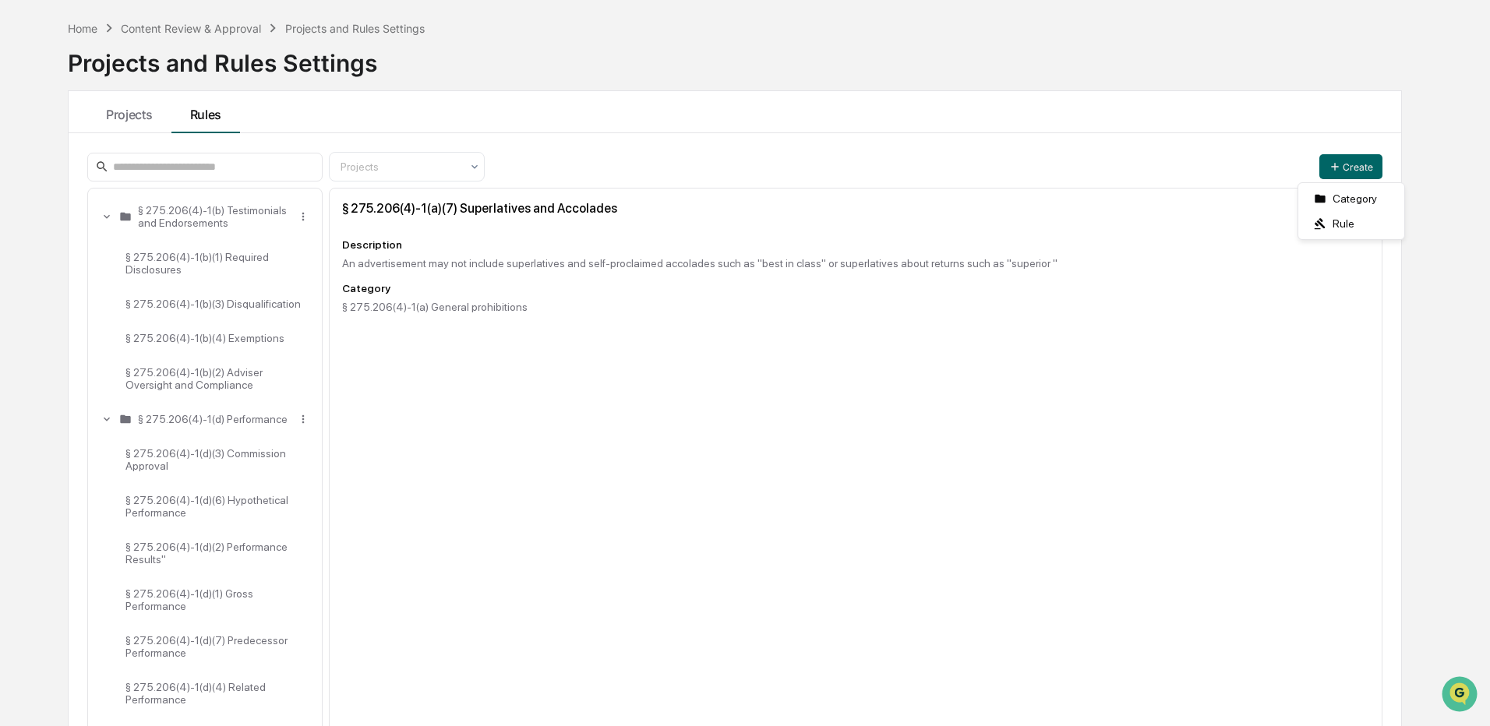
click at [979, 145] on html "Calendar Manage Tasks Reviews Approval Management Company People, Data, Setting…" at bounding box center [745, 301] width 1490 height 726
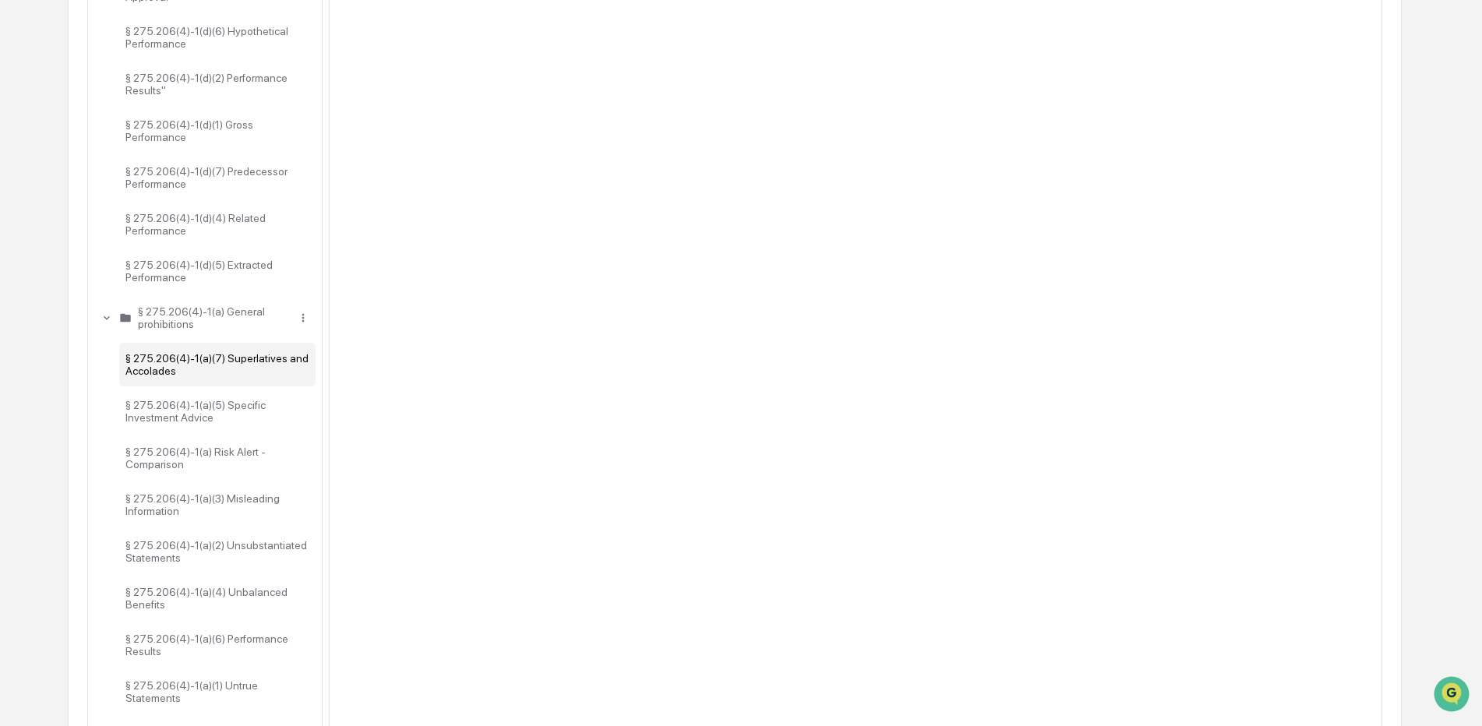
scroll to position [579, 0]
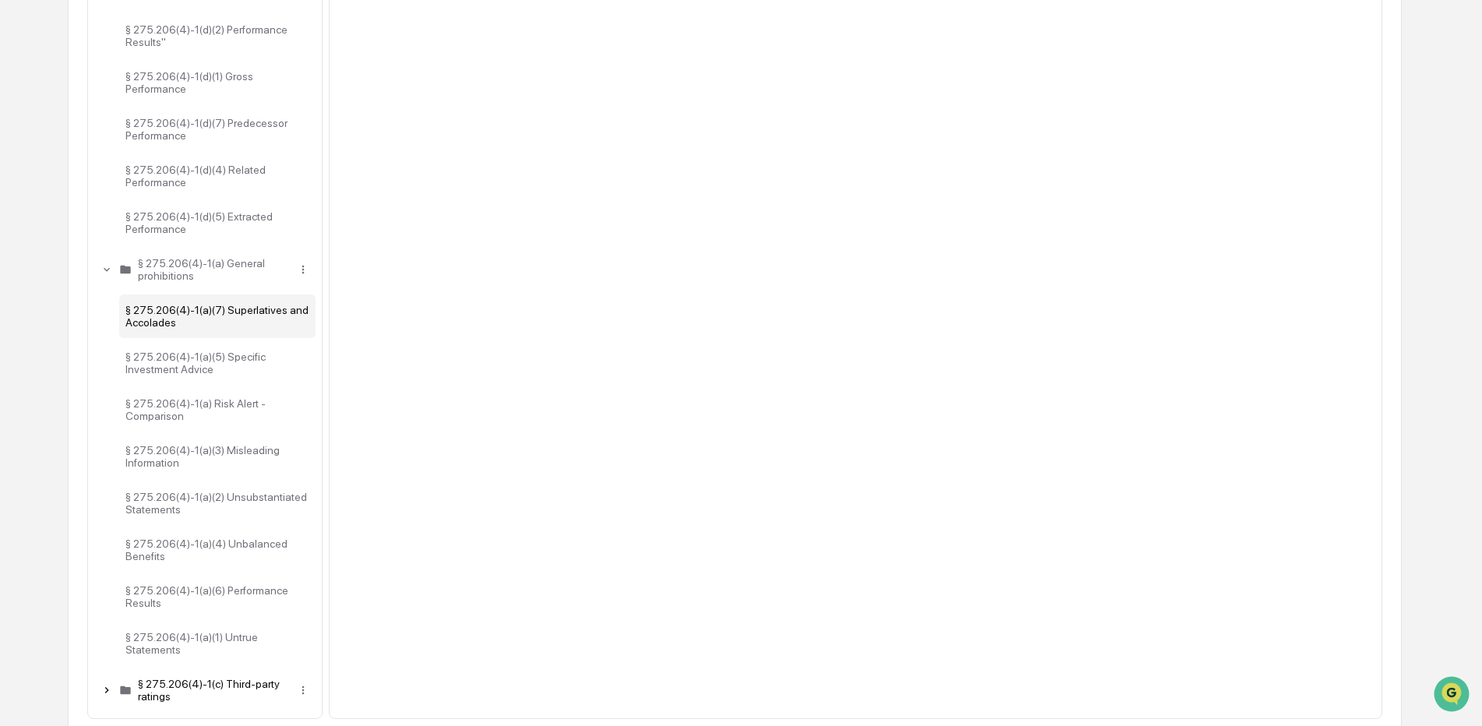
click at [110, 684] on icon at bounding box center [107, 690] width 12 height 12
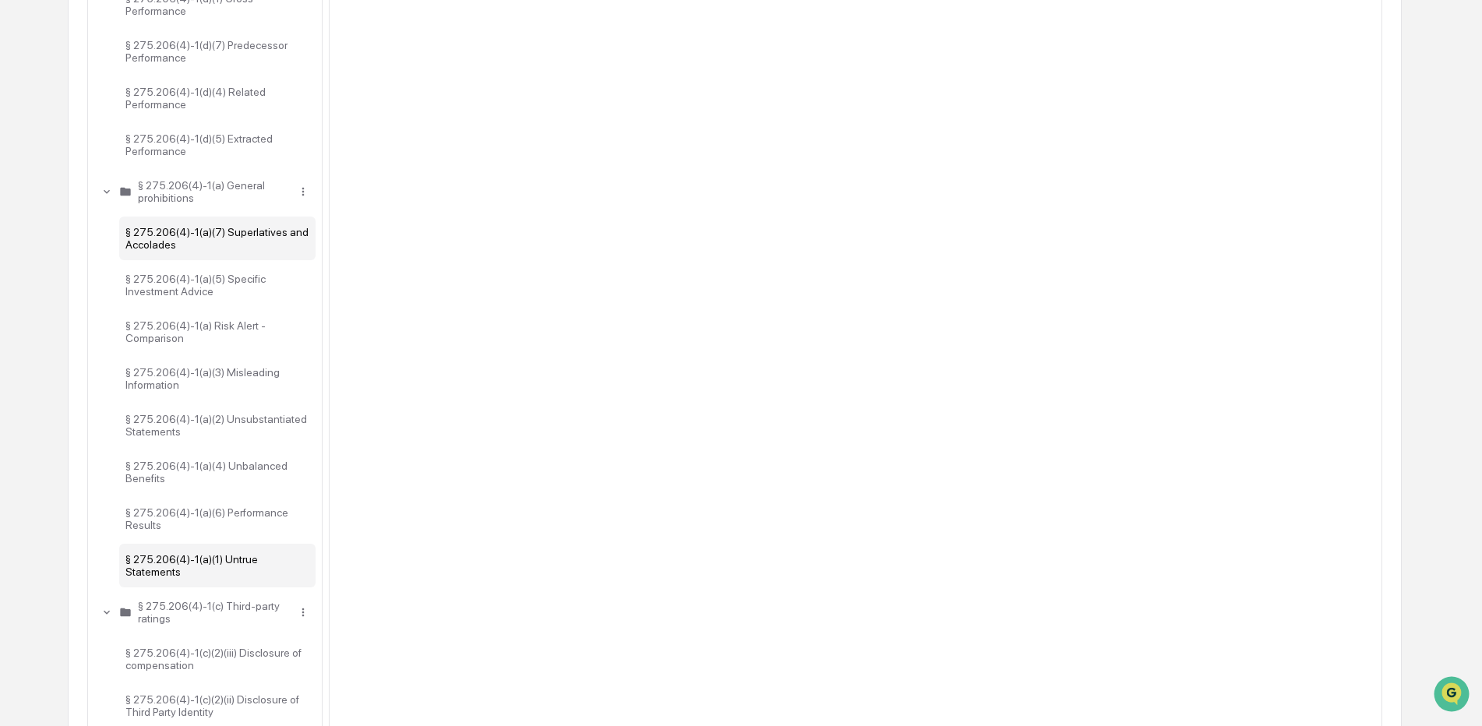
scroll to position [766, 0]
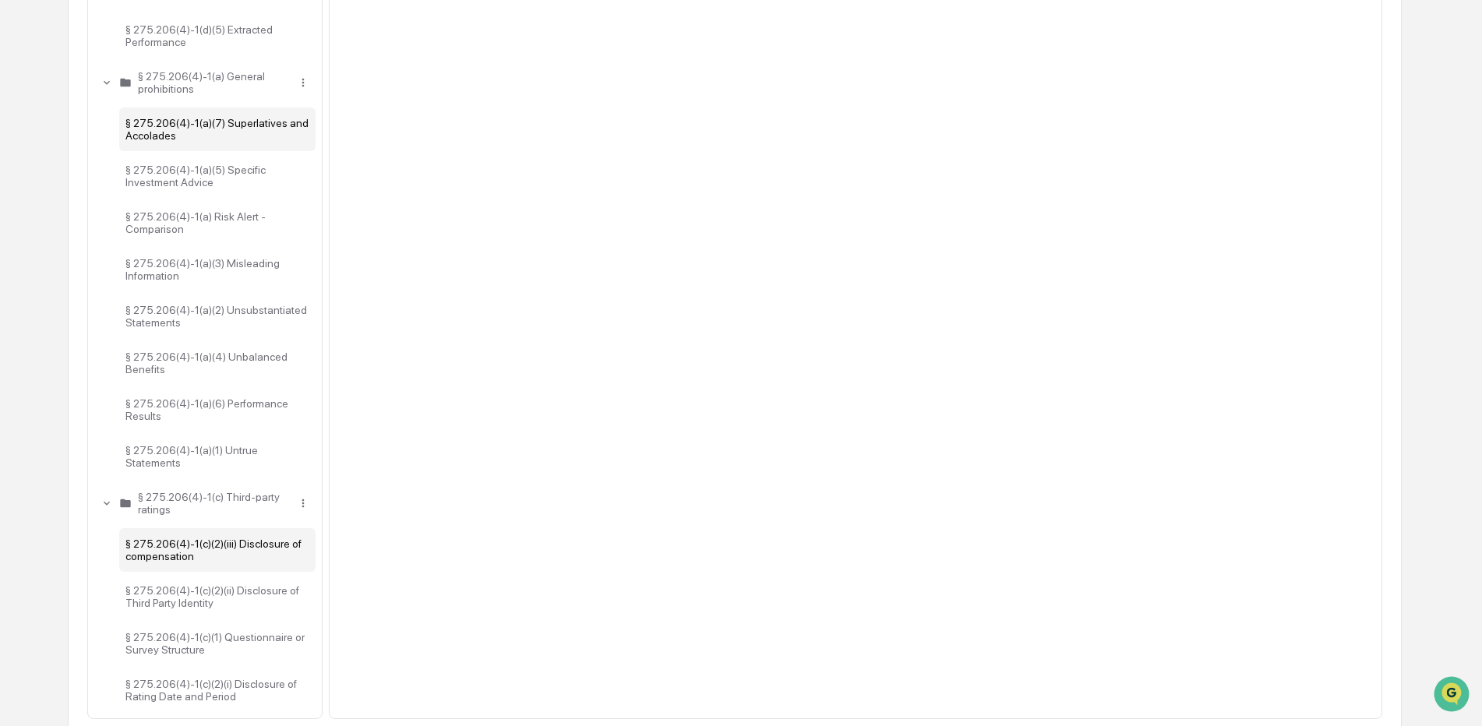
click at [273, 538] on div "§ 275.206(4)-1(c)(2)(iii) Disclosure of compensation" at bounding box center [217, 550] width 196 height 44
click at [269, 588] on div "§ 275.206(4)-1(c)(2)(ii) Disclosure of Third Party Identity" at bounding box center [217, 597] width 196 height 44
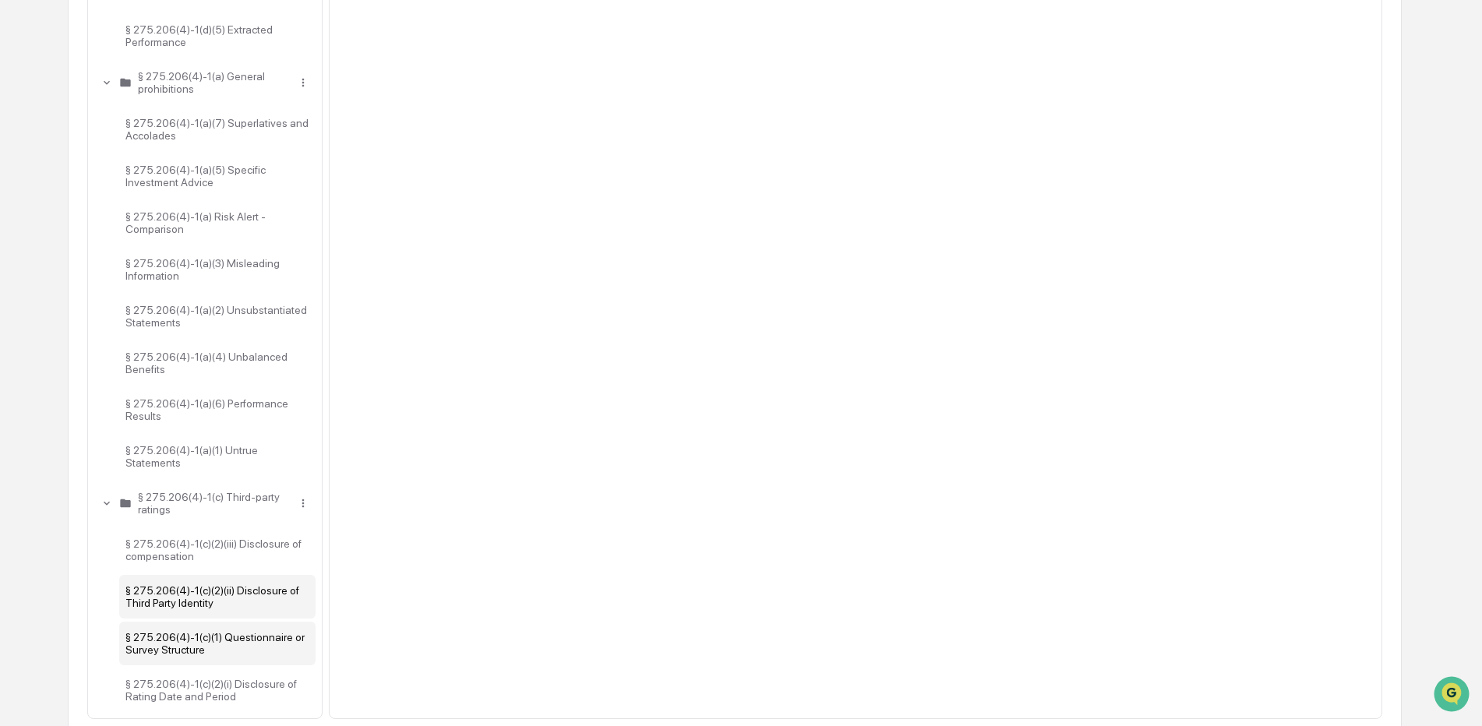
click at [264, 626] on div "§ 275.206(4)-1(c)(1) Questionnaire or Survey Structure" at bounding box center [217, 644] width 196 height 44
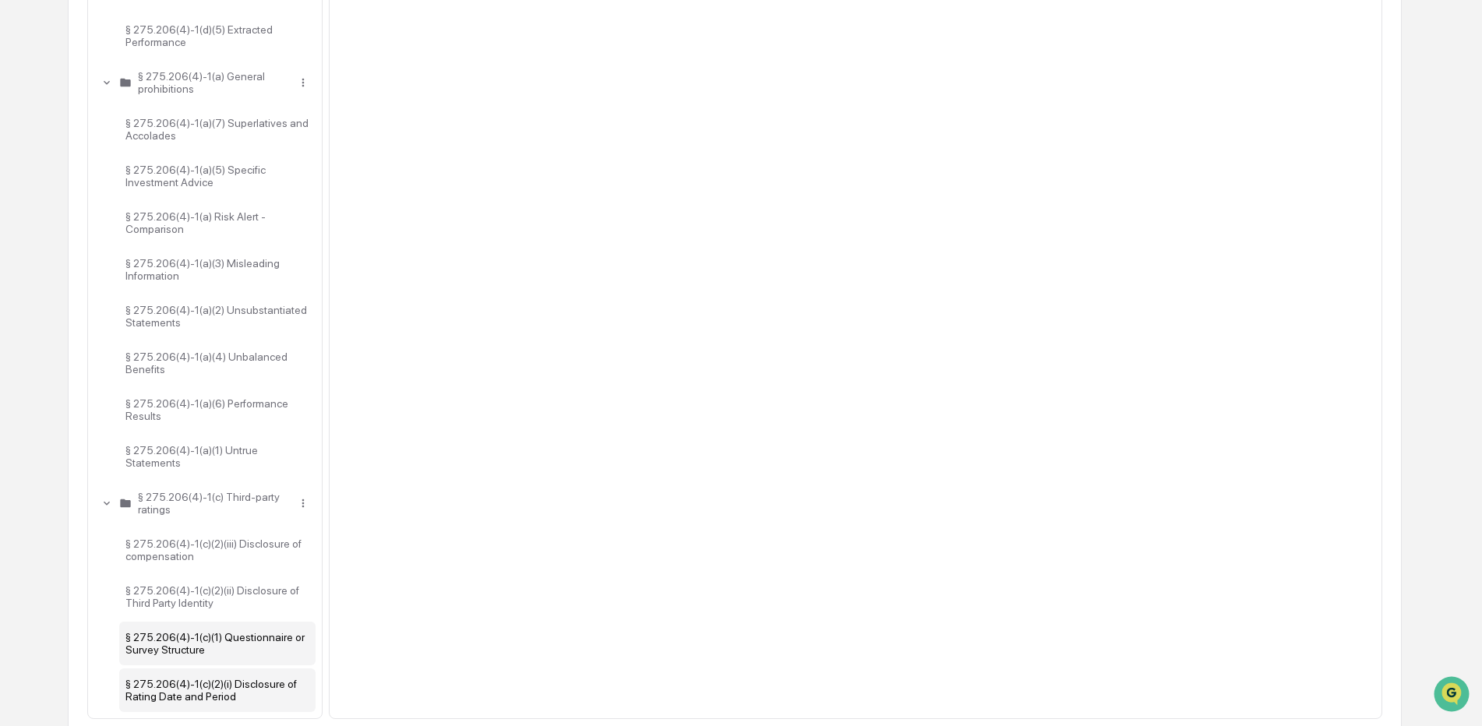
click at [253, 670] on div "§ 275.206(4)-1(c)(2)(i) Disclosure of Rating Date and Period" at bounding box center [217, 691] width 196 height 44
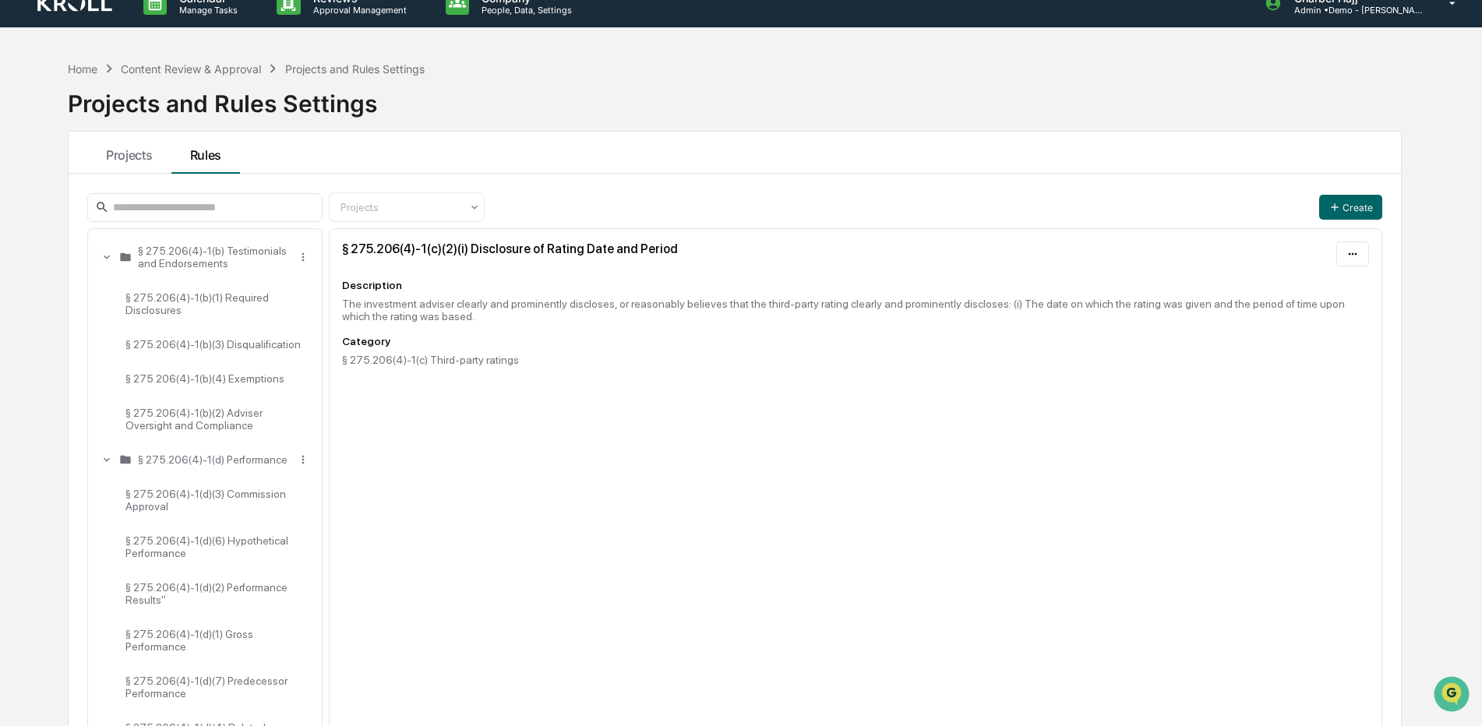
scroll to position [0, 0]
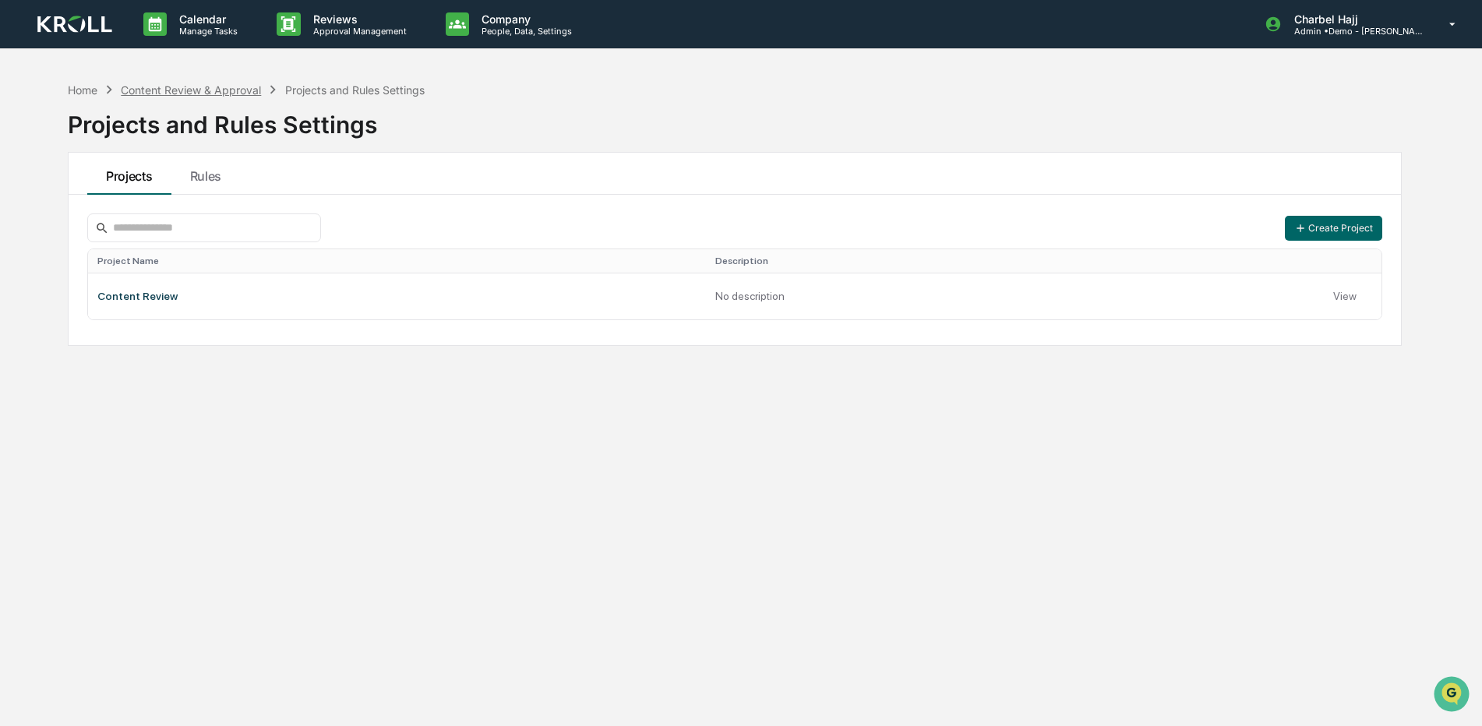
click at [172, 84] on div "Content Review & Approval" at bounding box center [191, 89] width 140 height 13
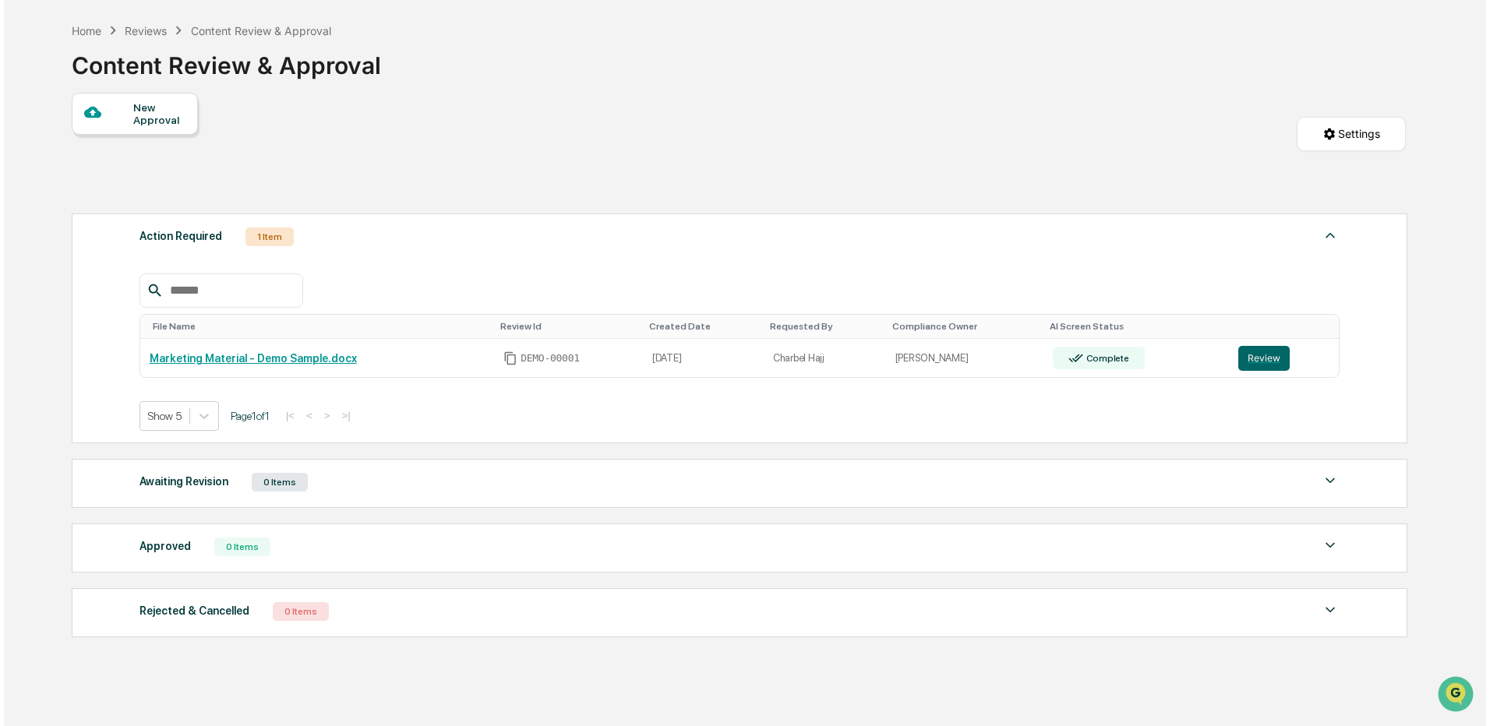
scroll to position [34, 0]
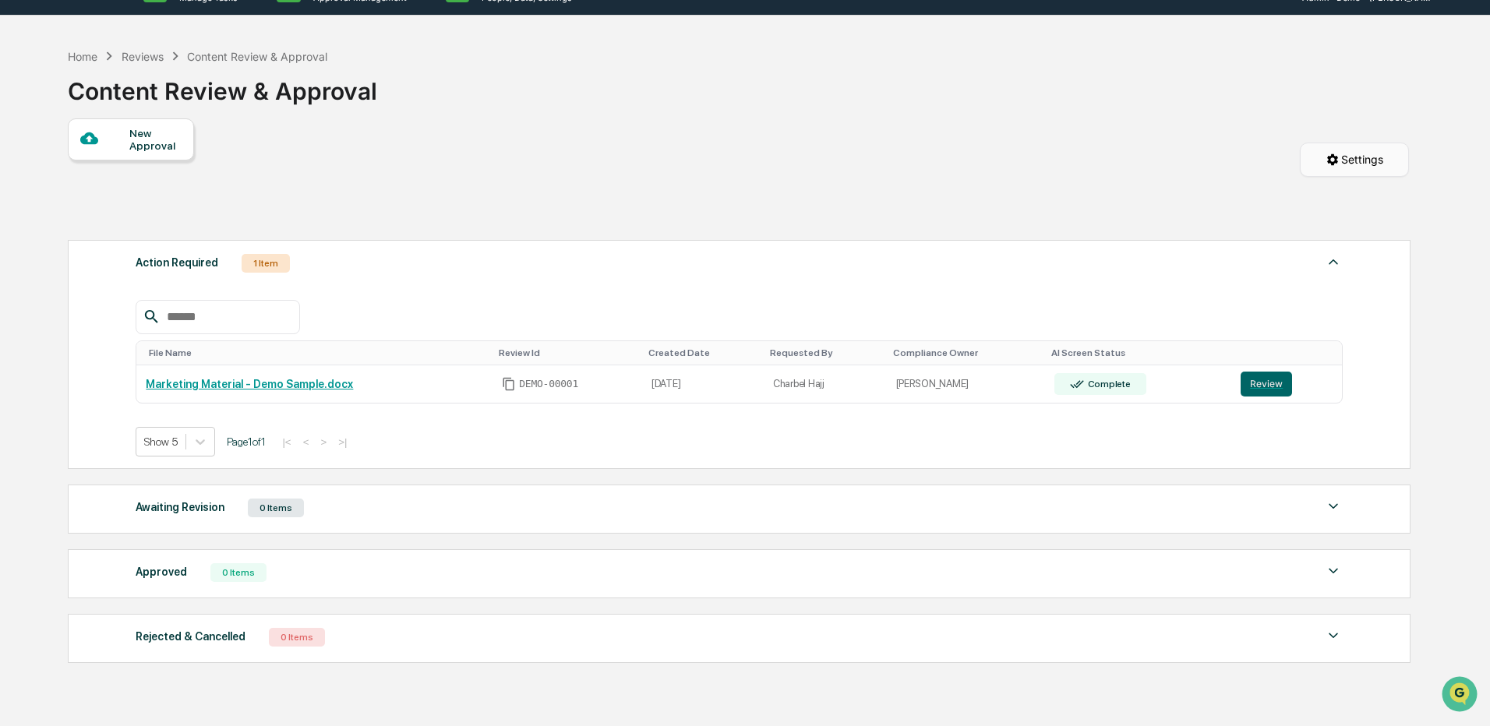
click at [1360, 164] on html "Calendar Manage Tasks Reviews Approval Management Company People, Data, Setting…" at bounding box center [745, 329] width 1490 height 726
click at [1355, 220] on div "Form Settings" at bounding box center [1351, 228] width 175 height 25
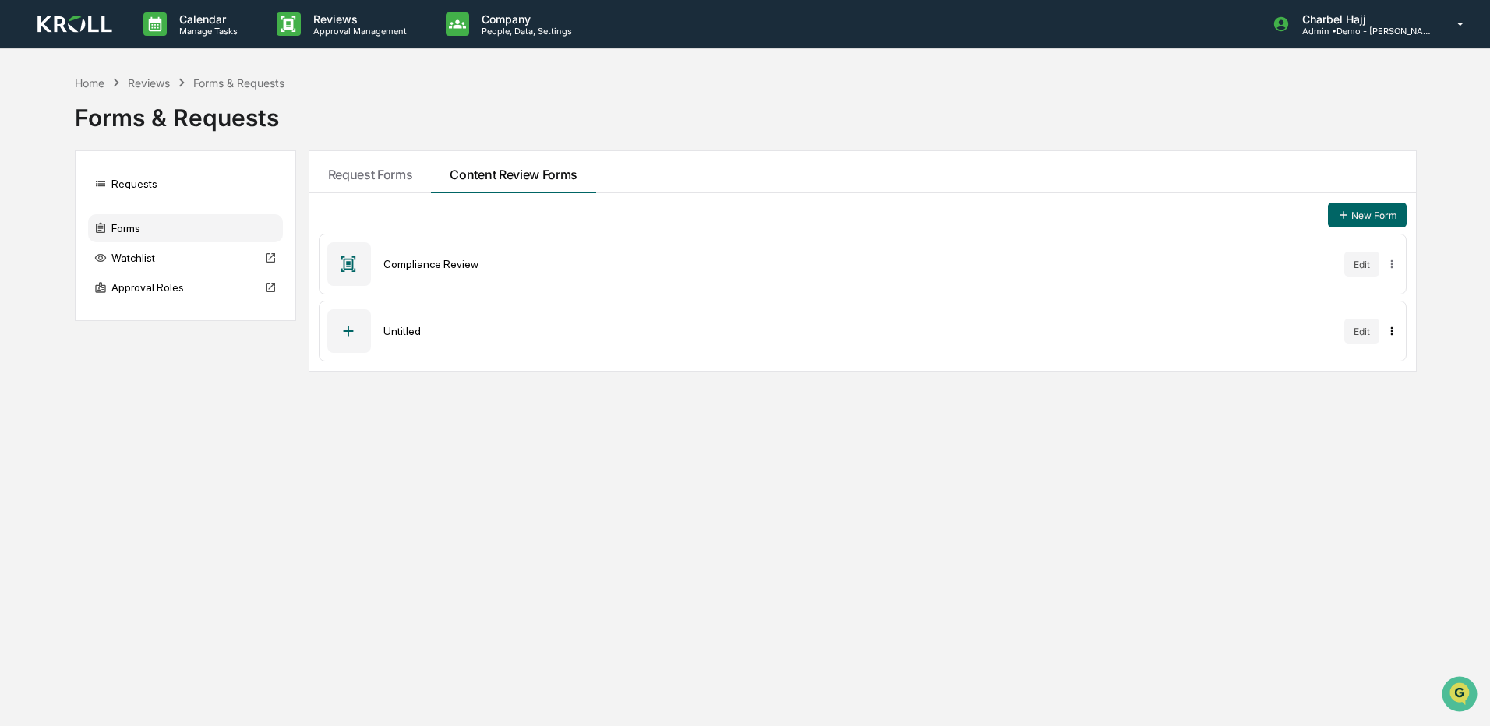
click at [1389, 328] on html "Calendar Manage Tasks Reviews Approval Management Company People, Data, Setting…" at bounding box center [745, 363] width 1490 height 726
click at [1382, 361] on div "Archive" at bounding box center [1392, 363] width 100 height 25
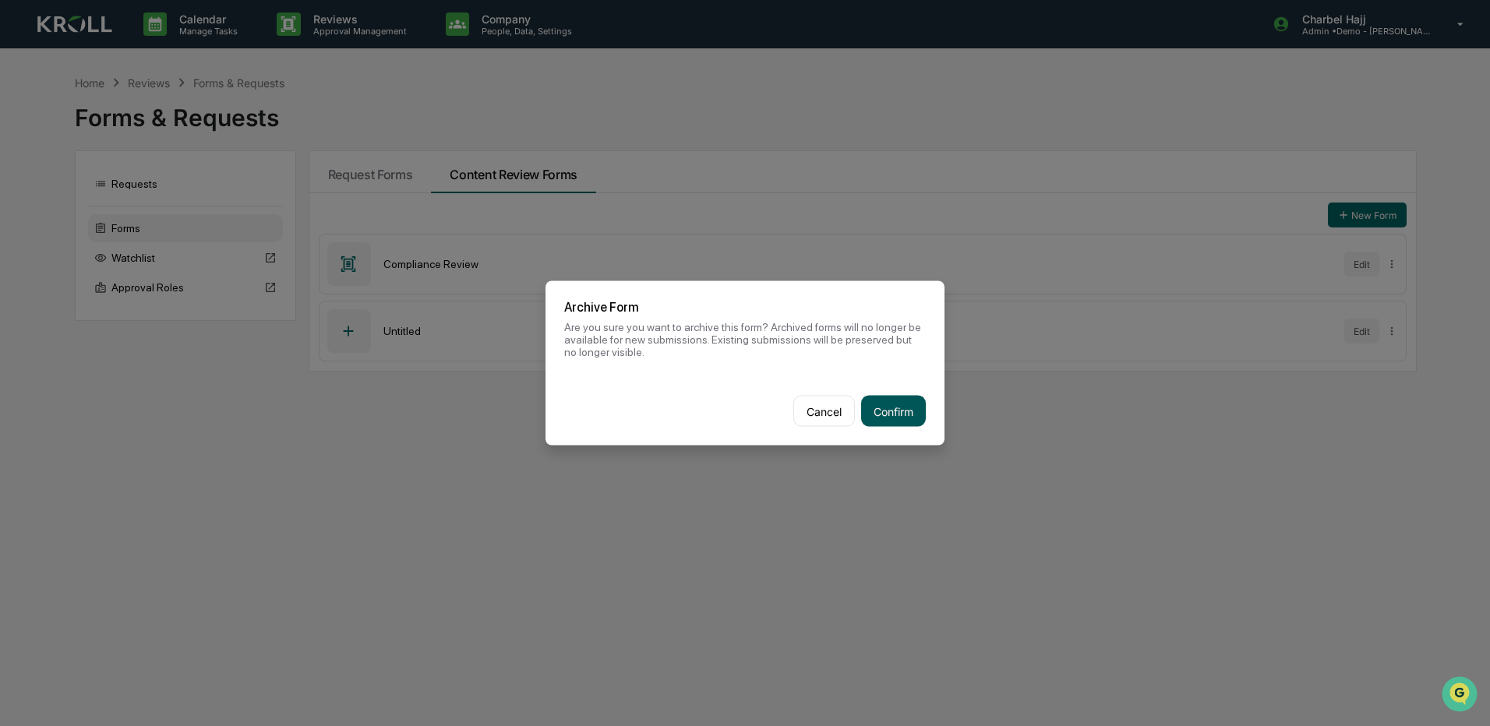
click at [909, 406] on button "Confirm" at bounding box center [893, 411] width 65 height 31
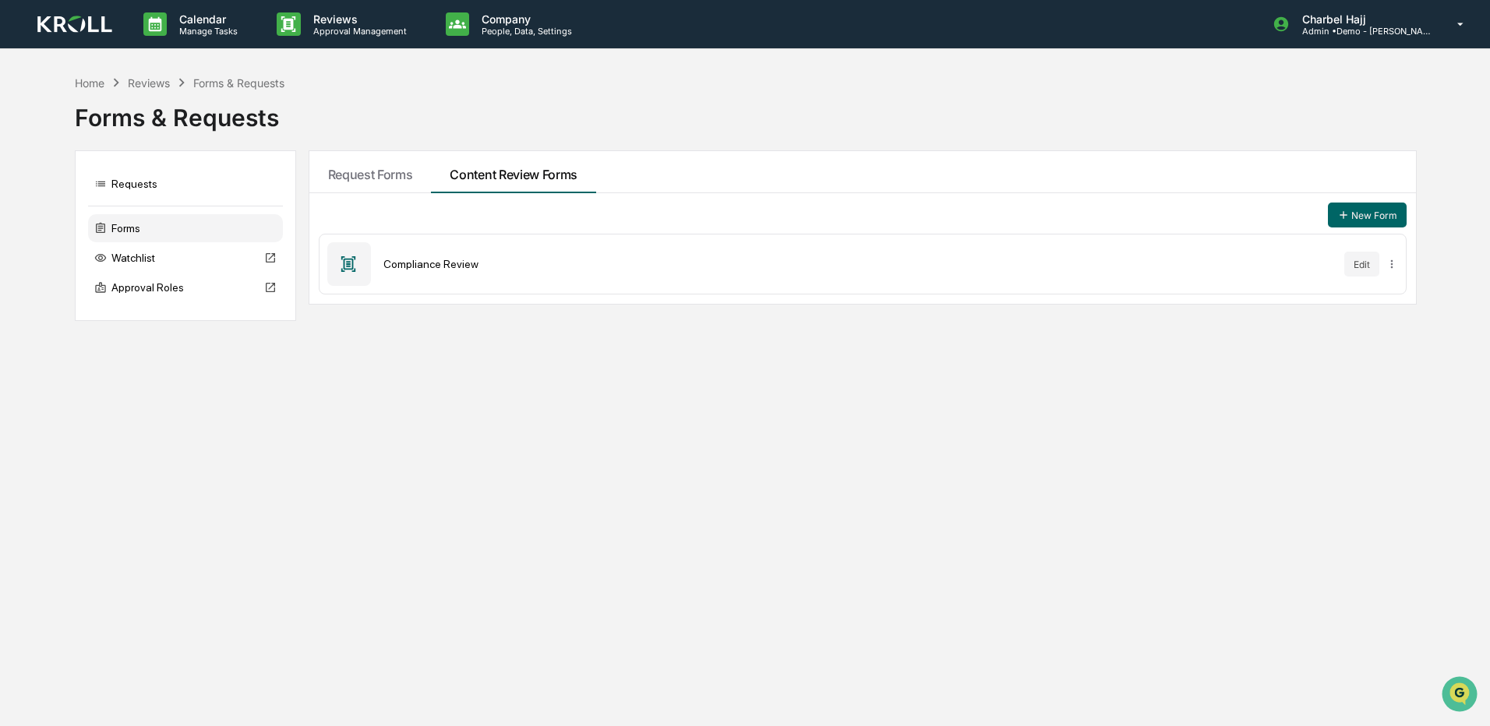
click at [450, 259] on div "Compliance Review" at bounding box center [857, 264] width 949 height 12
drag, startPoint x: 450, startPoint y: 259, endPoint x: 527, endPoint y: 261, distance: 76.4
click at [527, 261] on div "Compliance Review" at bounding box center [857, 264] width 949 height 12
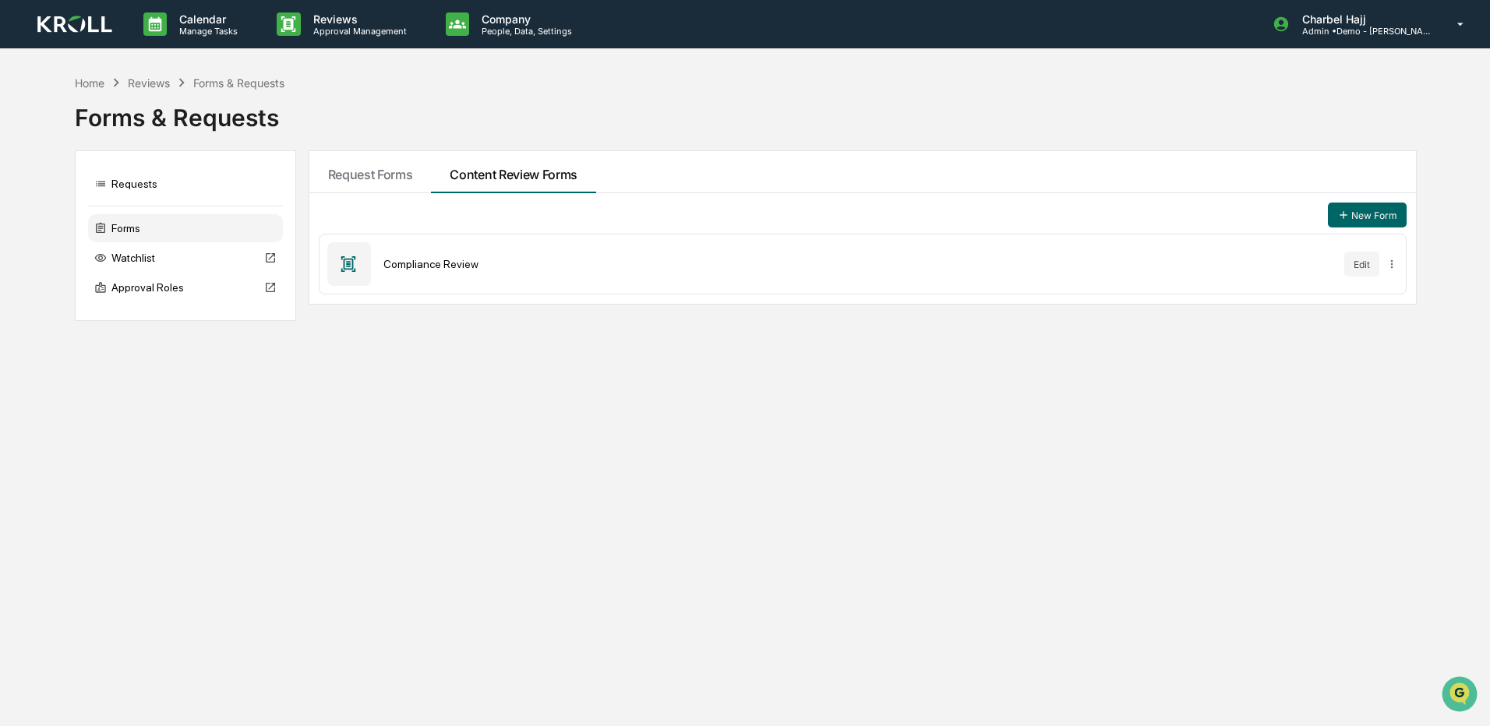
click at [412, 252] on div "Compliance Review Edit" at bounding box center [863, 264] width 1089 height 61
click at [381, 258] on div "Compliance Review Edit" at bounding box center [863, 264] width 1089 height 61
click at [1370, 266] on button "Edit" at bounding box center [1361, 264] width 35 height 25
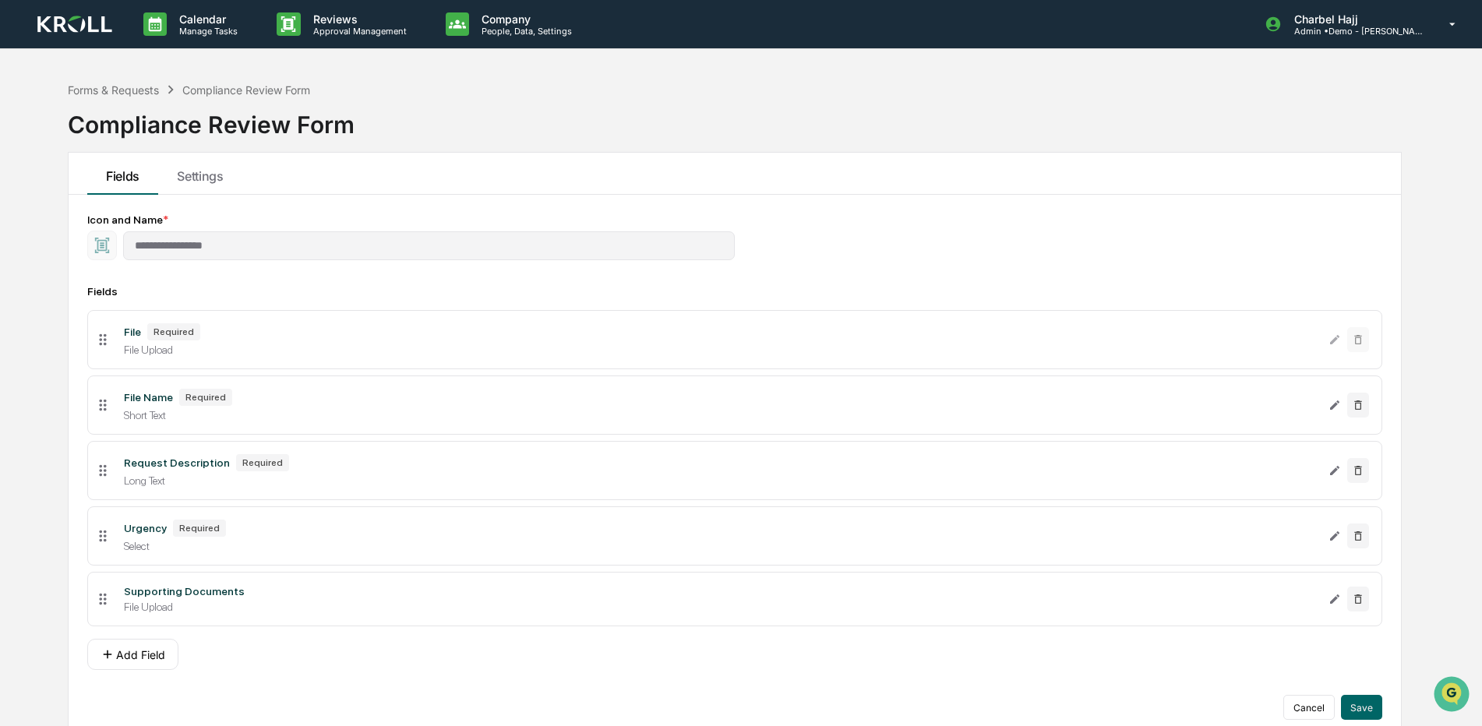
click at [439, 725] on html "**********" at bounding box center [741, 363] width 1482 height 726
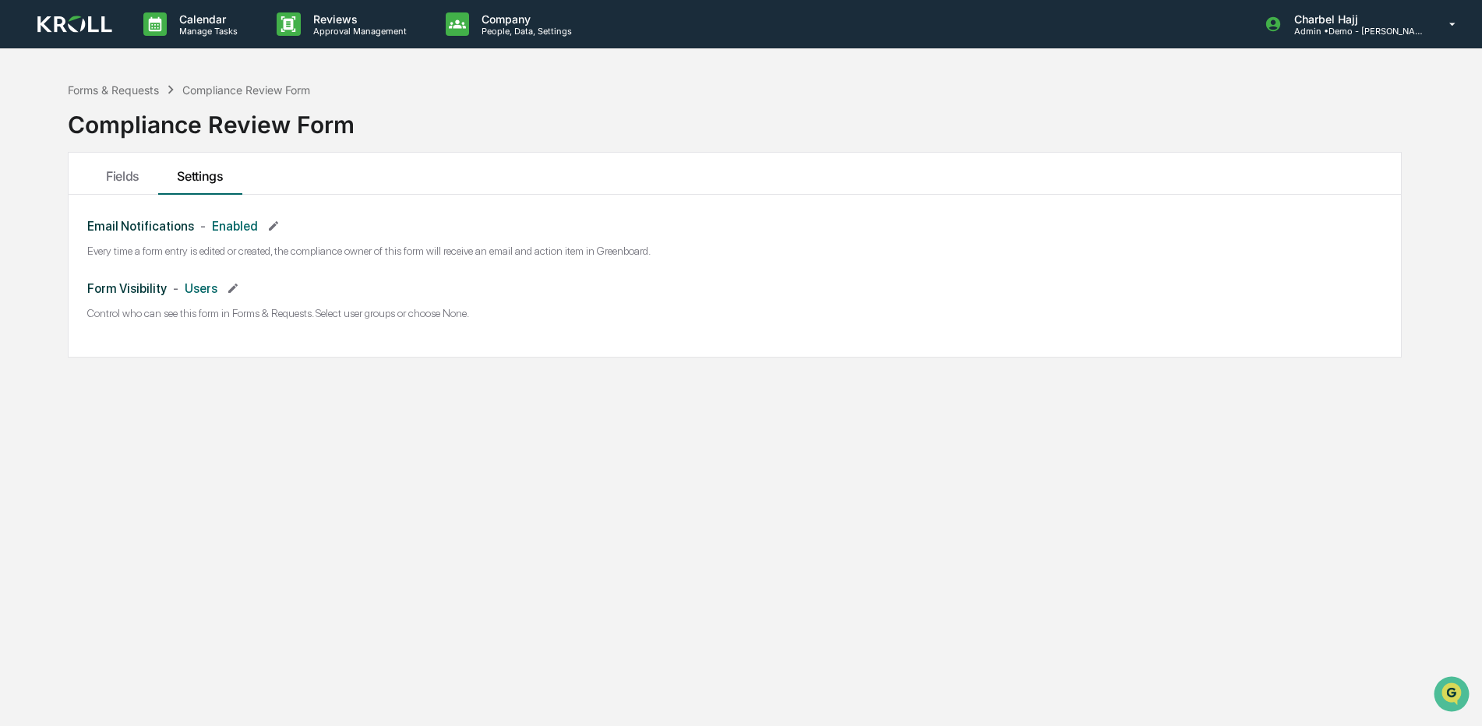
click at [229, 288] on icon at bounding box center [233, 288] width 12 height 12
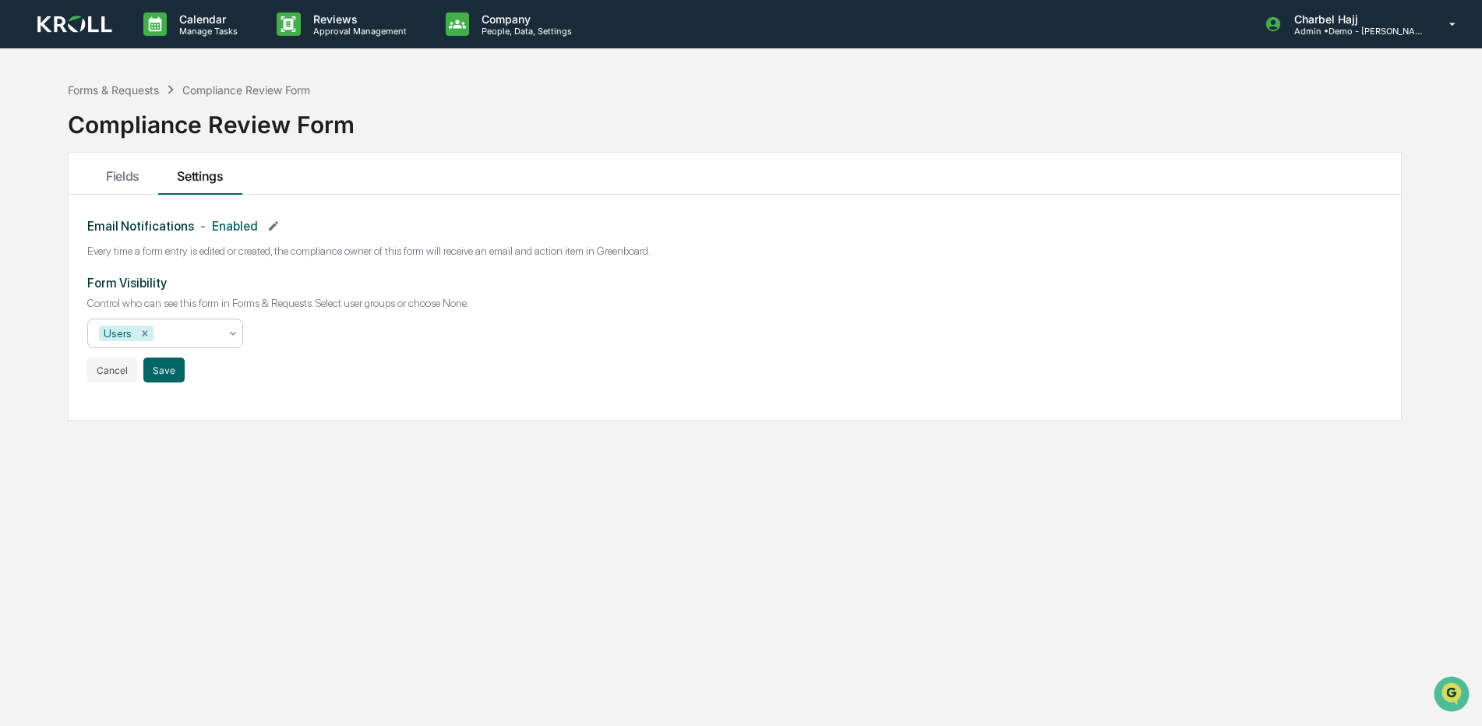
click at [236, 335] on icon at bounding box center [233, 333] width 12 height 12
drag, startPoint x: 263, startPoint y: 338, endPoint x: 255, endPoint y: 339, distance: 7.8
click at [263, 339] on div "Form Visibility Control who can see this form in Forms & Requests. Select user …" at bounding box center [734, 329] width 1295 height 107
click at [111, 370] on button "Cancel" at bounding box center [112, 370] width 50 height 25
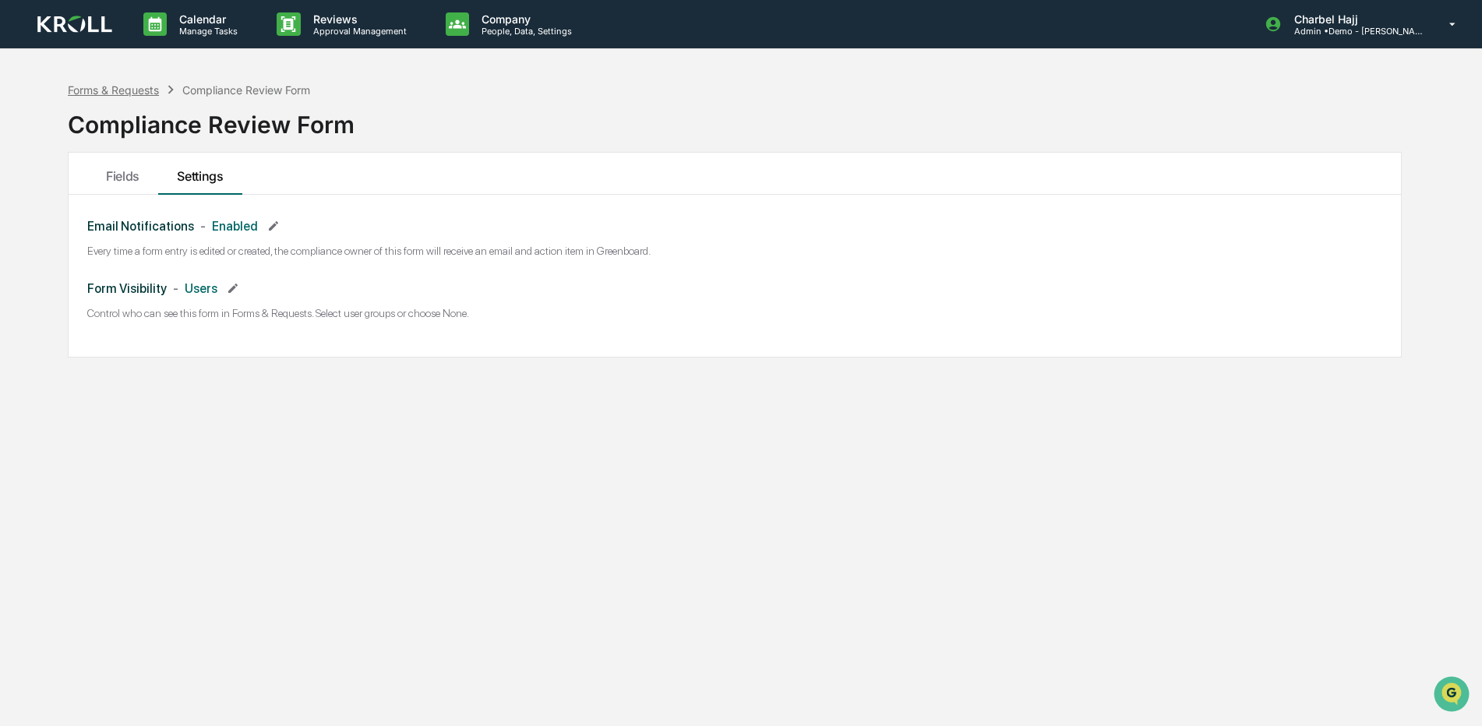
click at [105, 92] on div "Forms & Requests" at bounding box center [113, 89] width 91 height 13
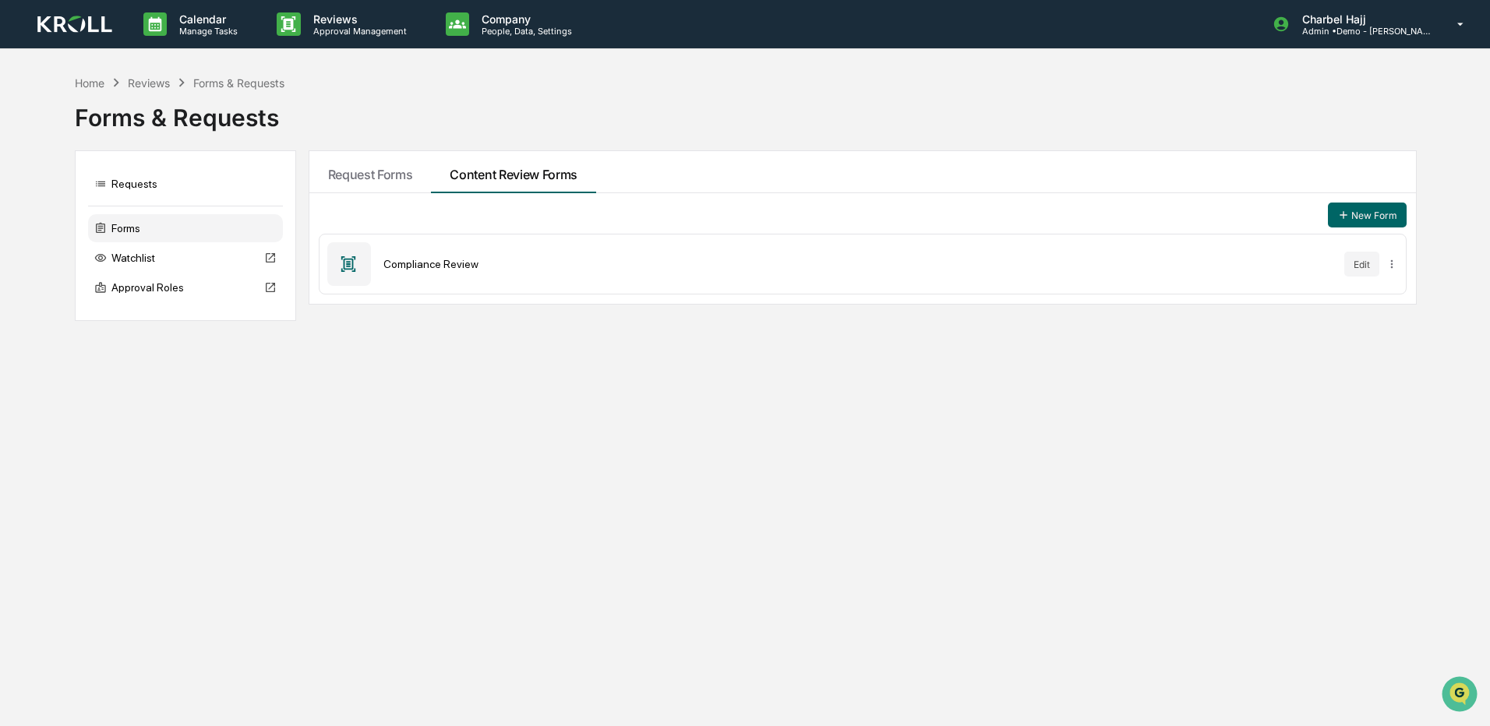
click at [421, 277] on div "Compliance Review Edit" at bounding box center [863, 264] width 1089 height 61
click at [1354, 266] on button "Edit" at bounding box center [1361, 264] width 35 height 25
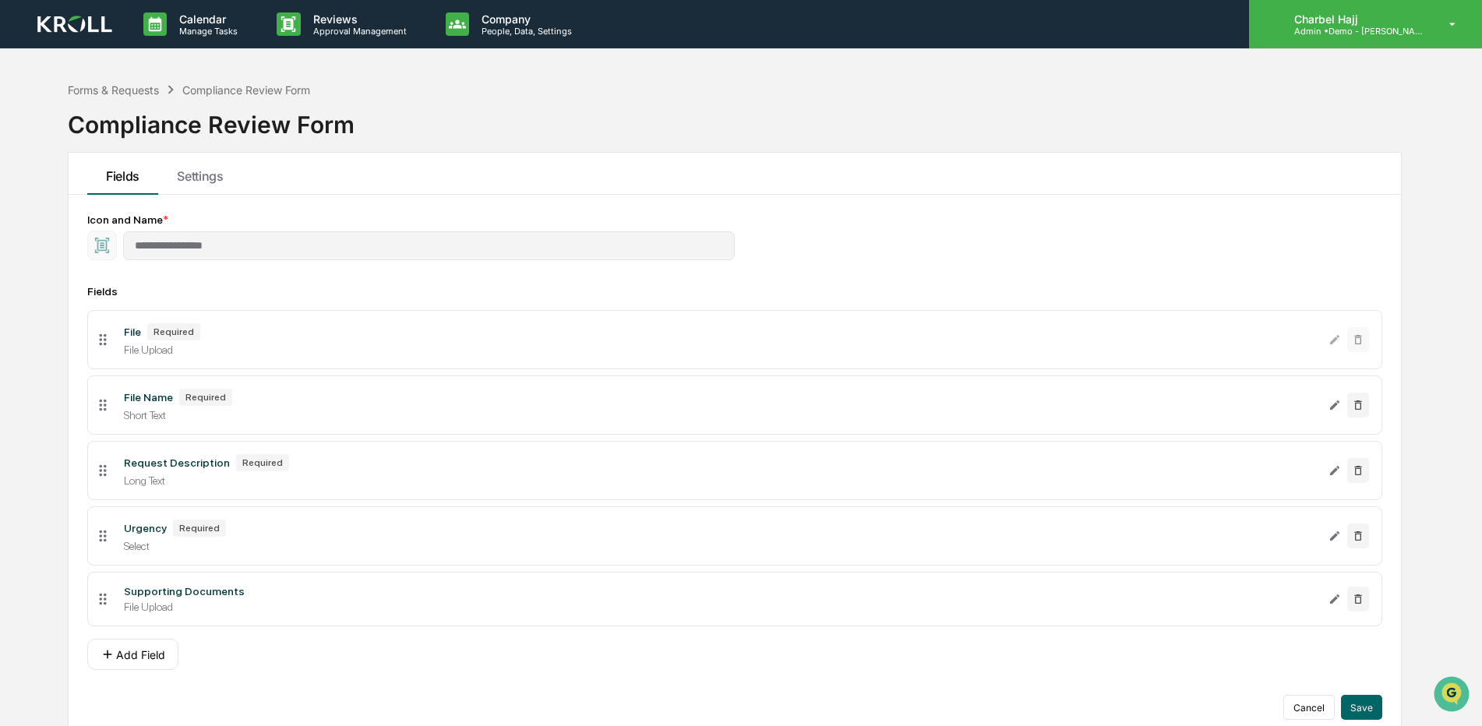
click at [1397, 38] on div "Charbel Hajj Admin • Demo - Kroll" at bounding box center [1365, 24] width 233 height 48
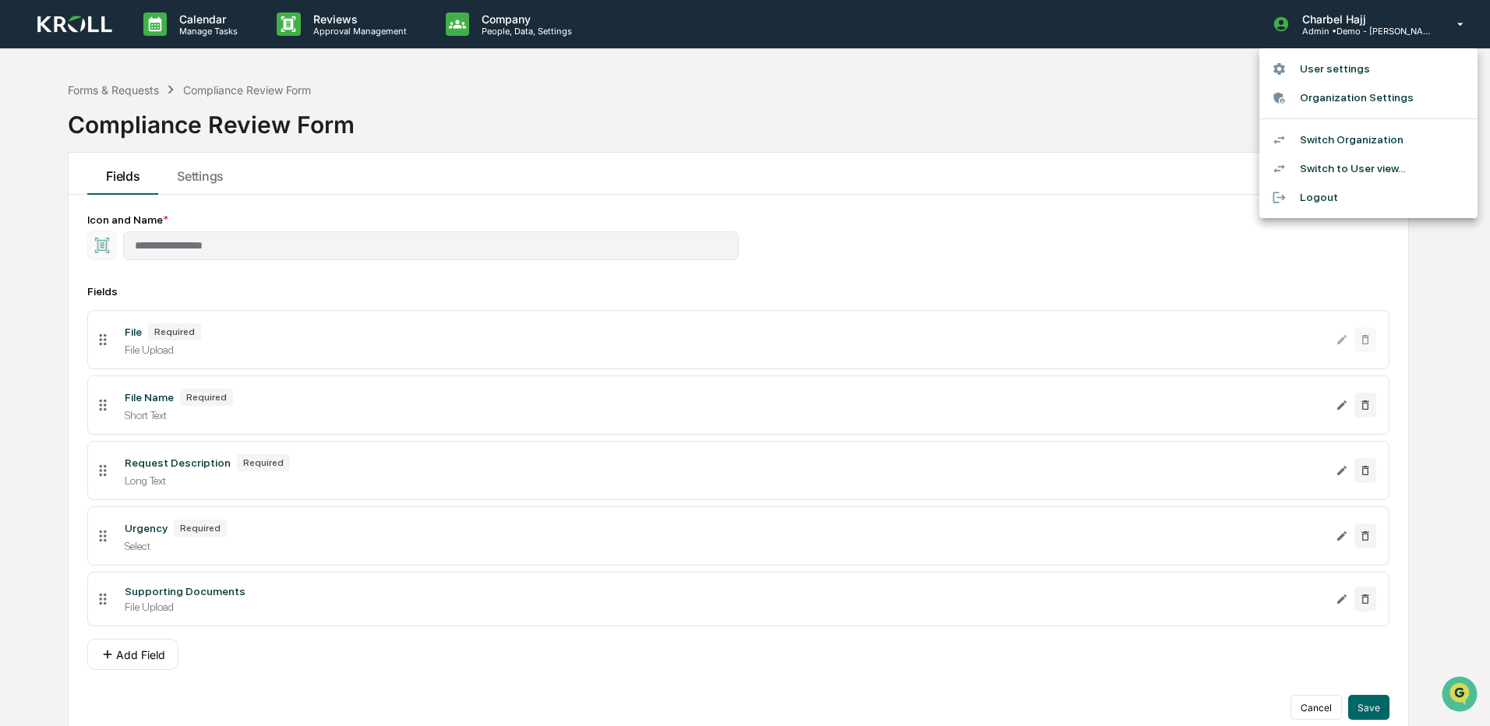
click at [1367, 171] on li "Switch to User view..." at bounding box center [1368, 168] width 218 height 29
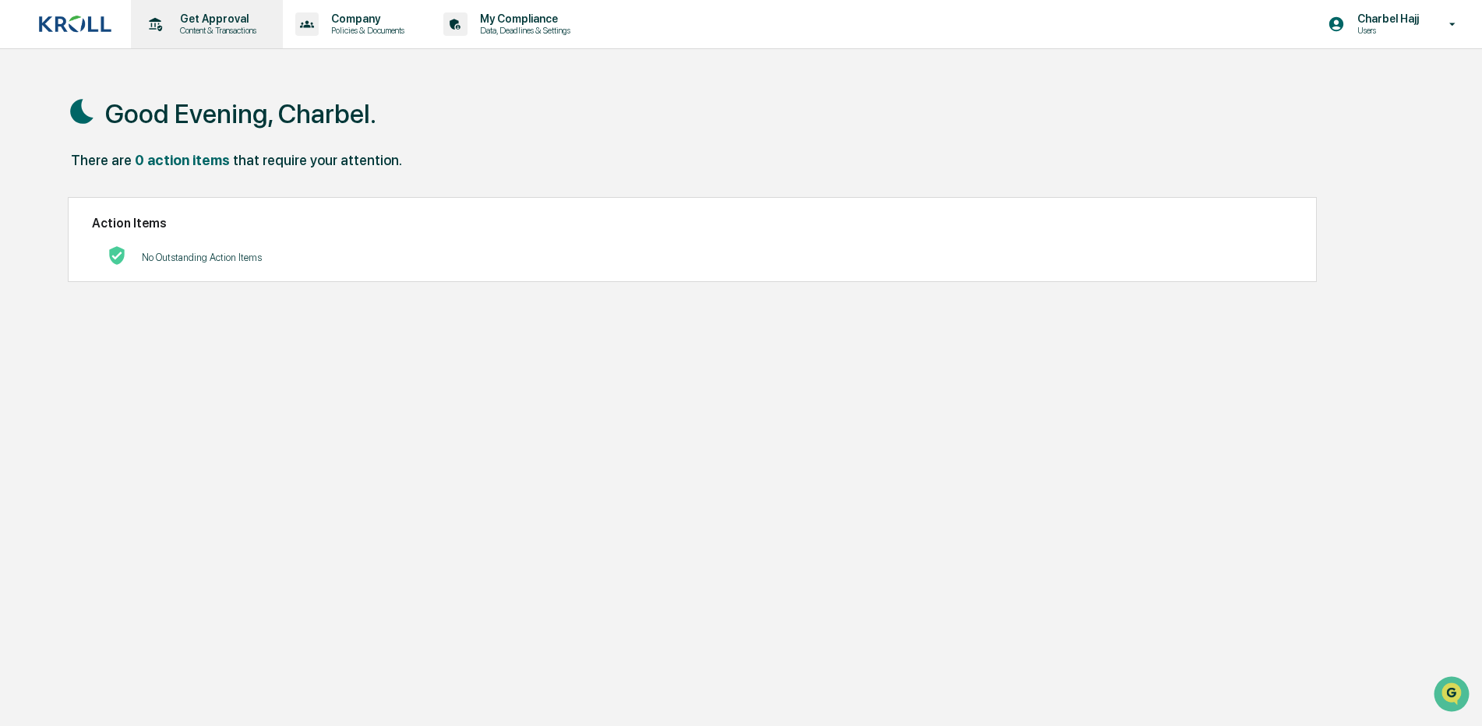
click at [208, 31] on p "Content & Transactions" at bounding box center [216, 30] width 97 height 11
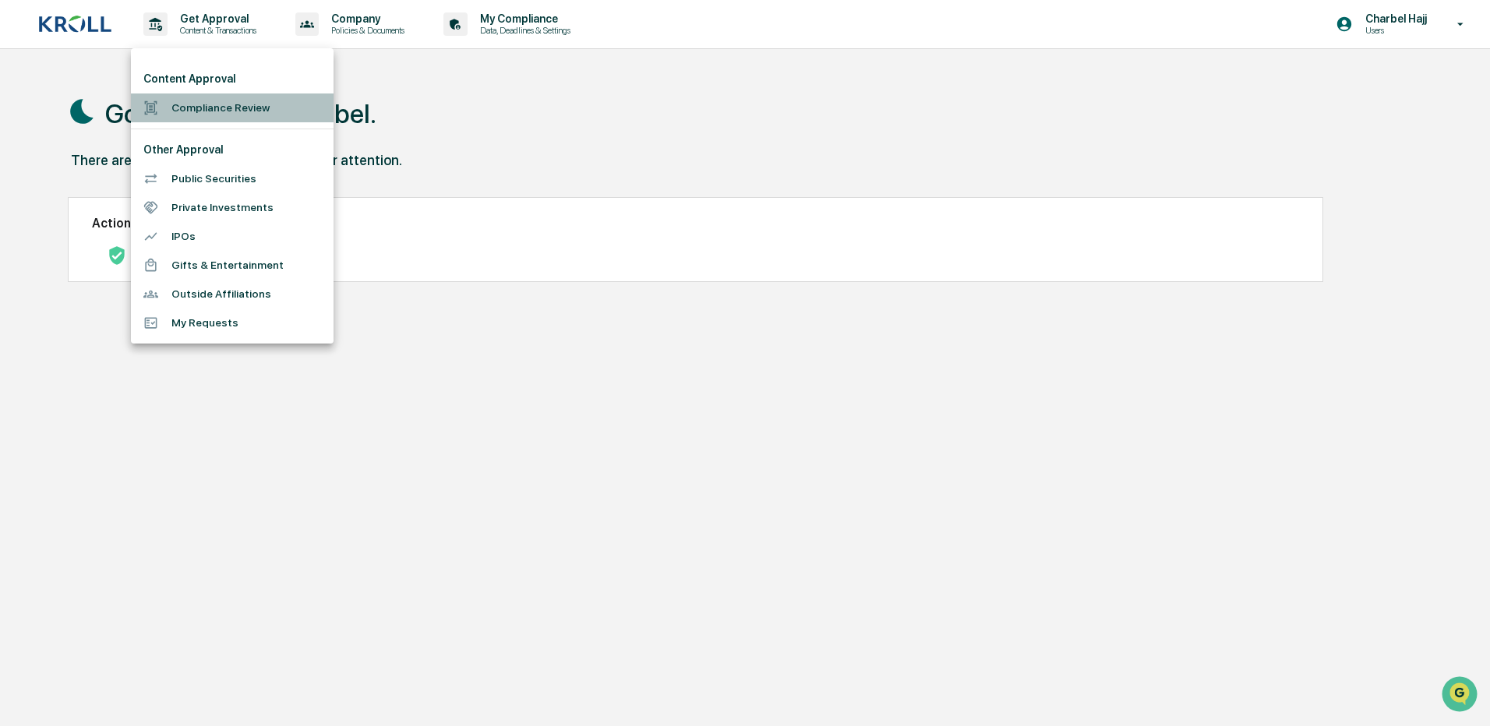
click at [224, 113] on li "Compliance Review" at bounding box center [232, 108] width 203 height 29
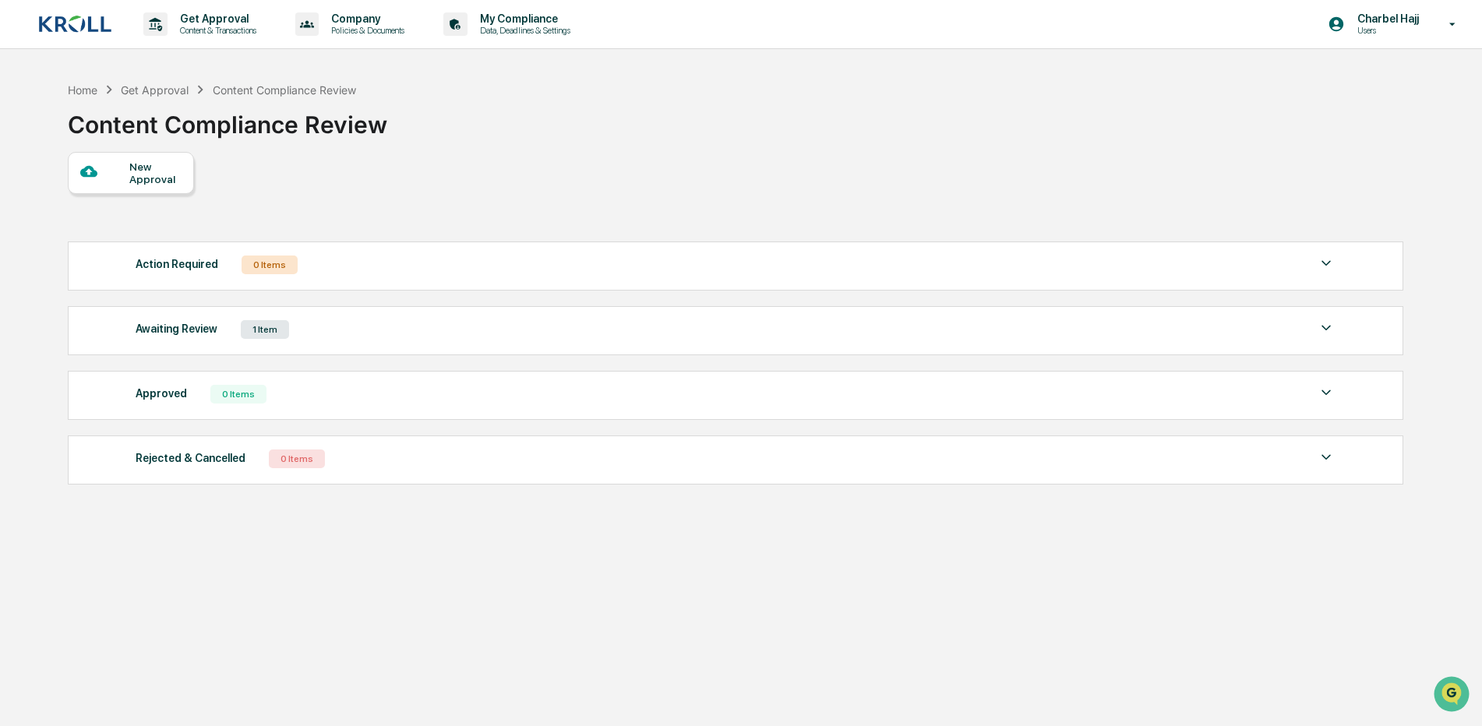
click at [107, 170] on div at bounding box center [104, 172] width 49 height 19
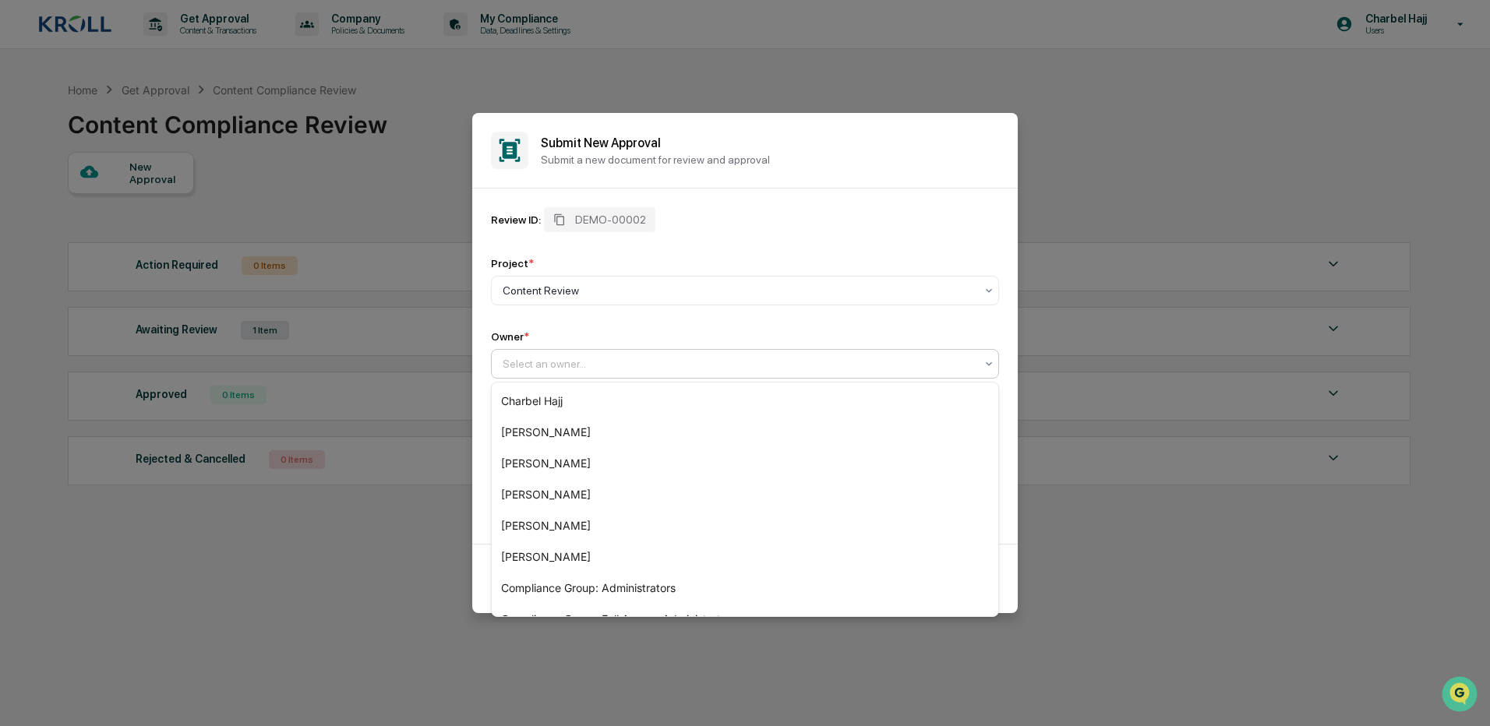
click at [592, 352] on div "Select an owner..." at bounding box center [745, 364] width 508 height 30
click at [584, 399] on div "Charbel Hajj" at bounding box center [745, 401] width 506 height 31
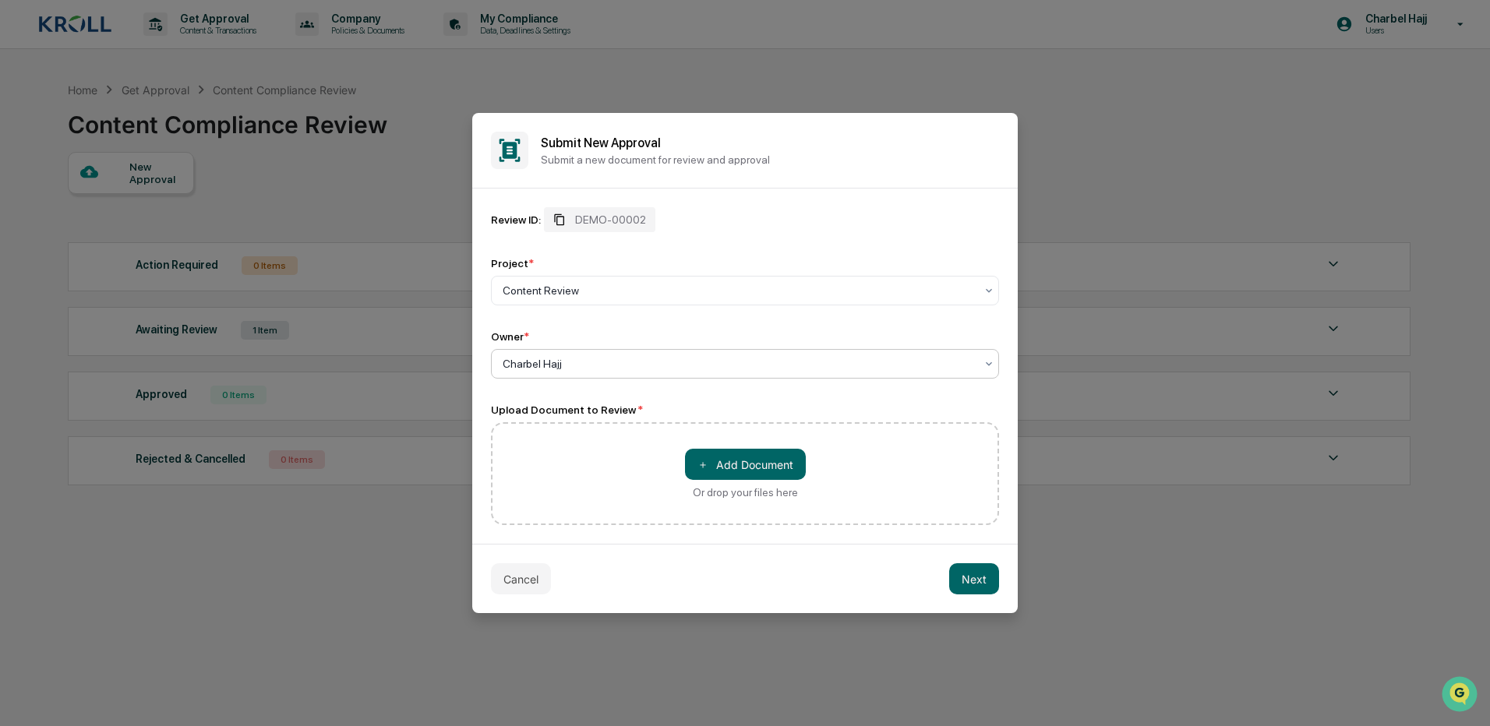
click at [579, 217] on span "DEMO-00002" at bounding box center [610, 220] width 71 height 12
click at [662, 225] on div "Review ID: DEMO-00002" at bounding box center [745, 219] width 508 height 25
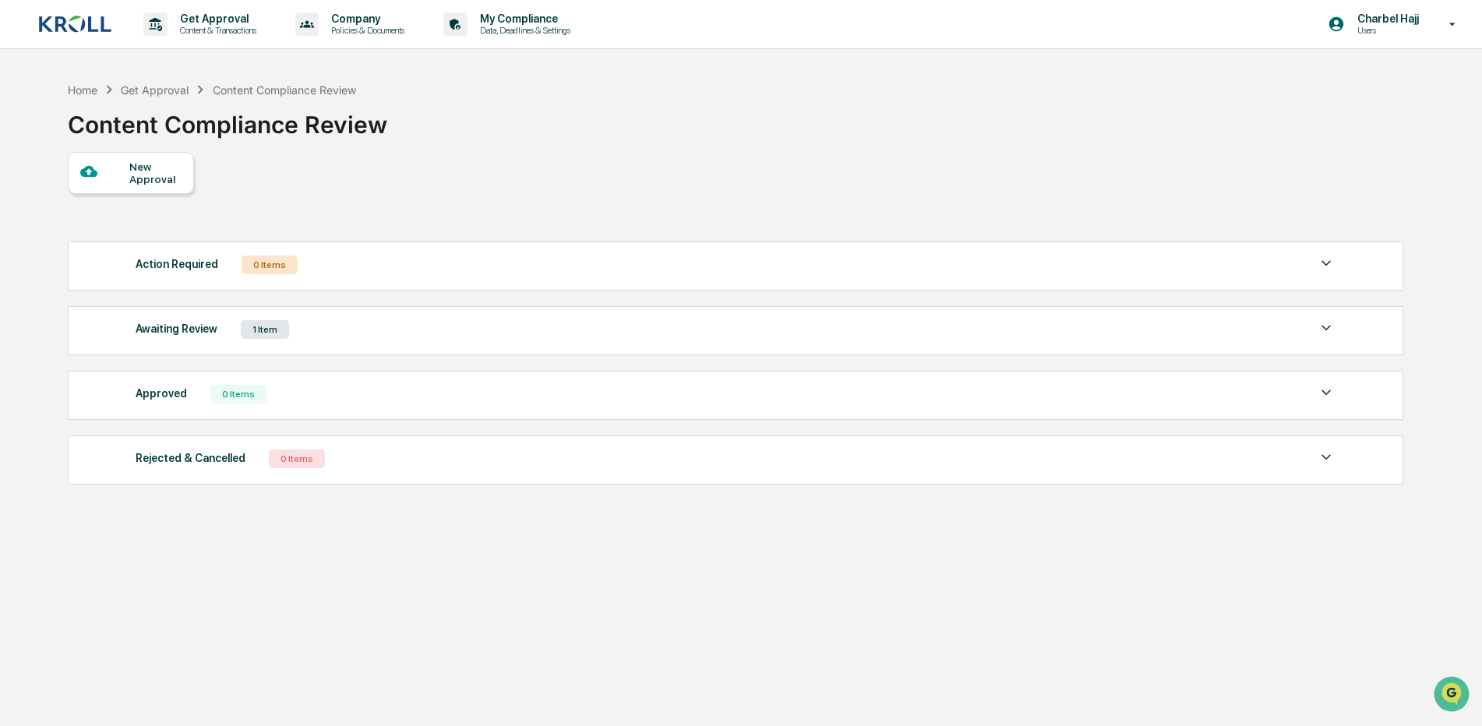
click at [281, 273] on div "0 Items" at bounding box center [270, 265] width 56 height 19
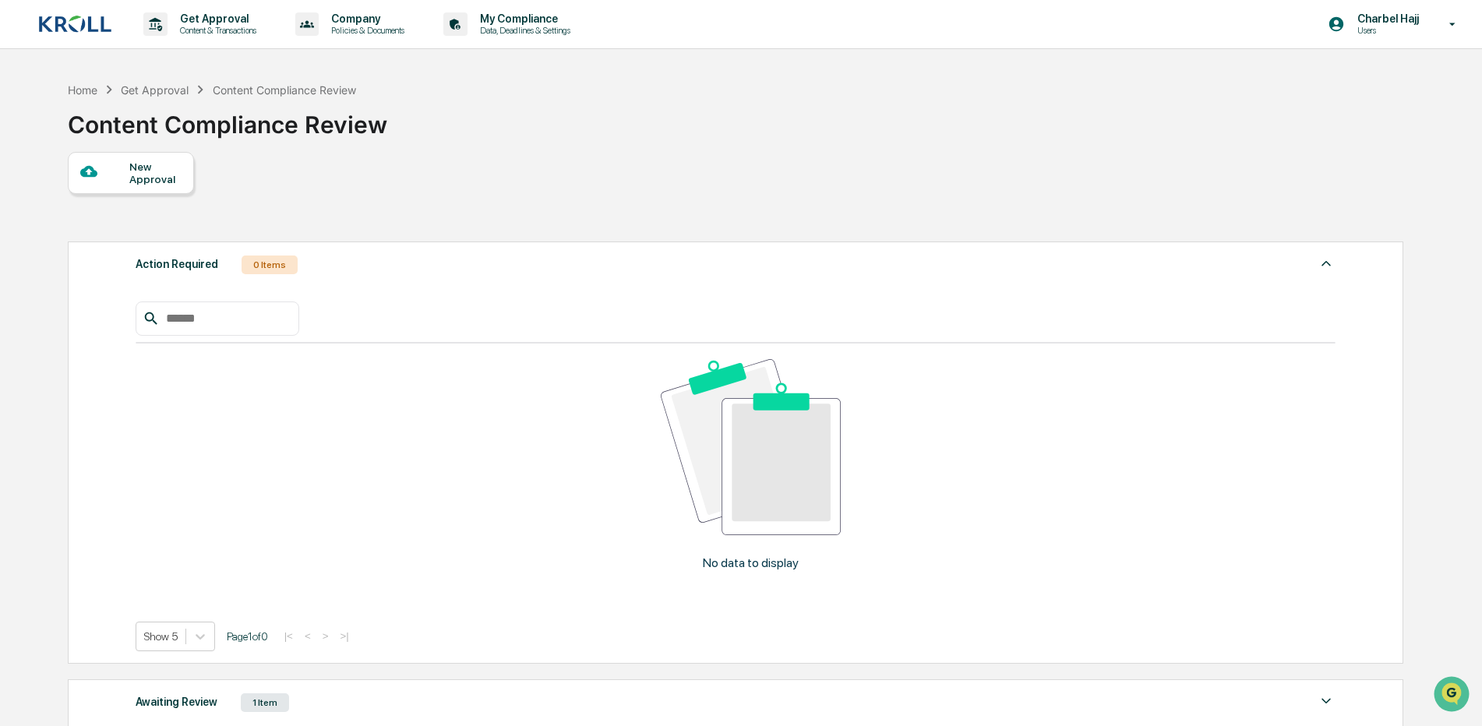
click at [157, 182] on div "New Approval" at bounding box center [155, 173] width 52 height 25
click at [1381, 23] on p "Charbel Hajj" at bounding box center [1386, 18] width 82 height 12
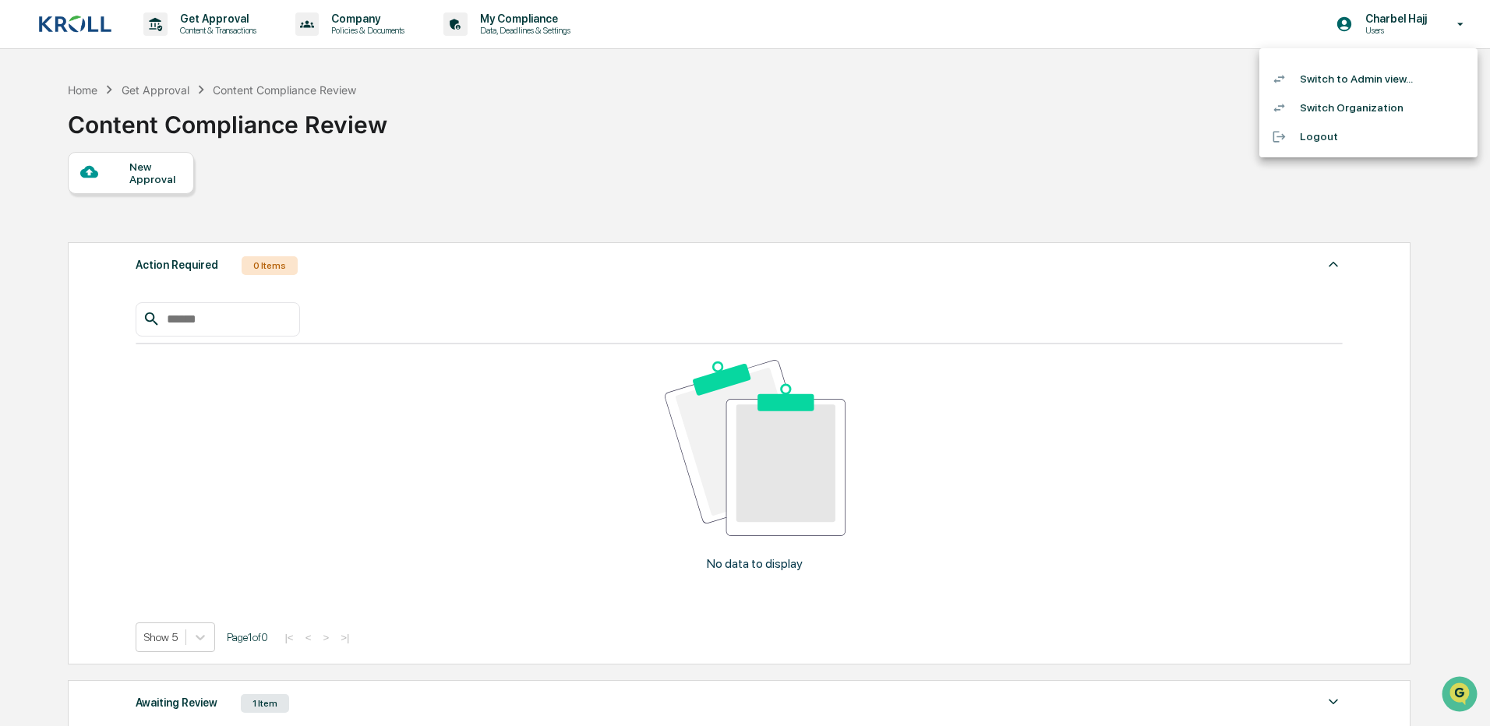
click at [1355, 79] on li "Switch to Admin view..." at bounding box center [1368, 79] width 218 height 29
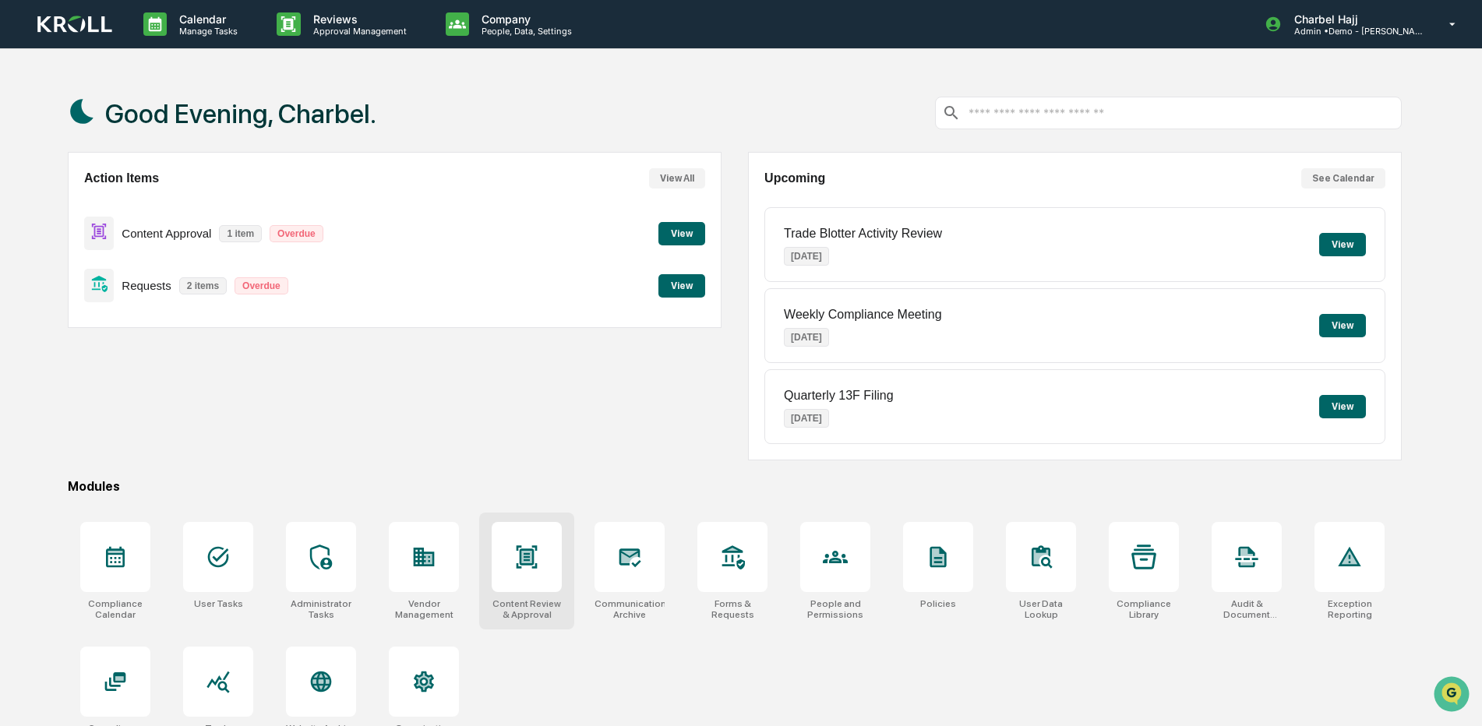
click at [520, 555] on icon at bounding box center [527, 556] width 21 height 23
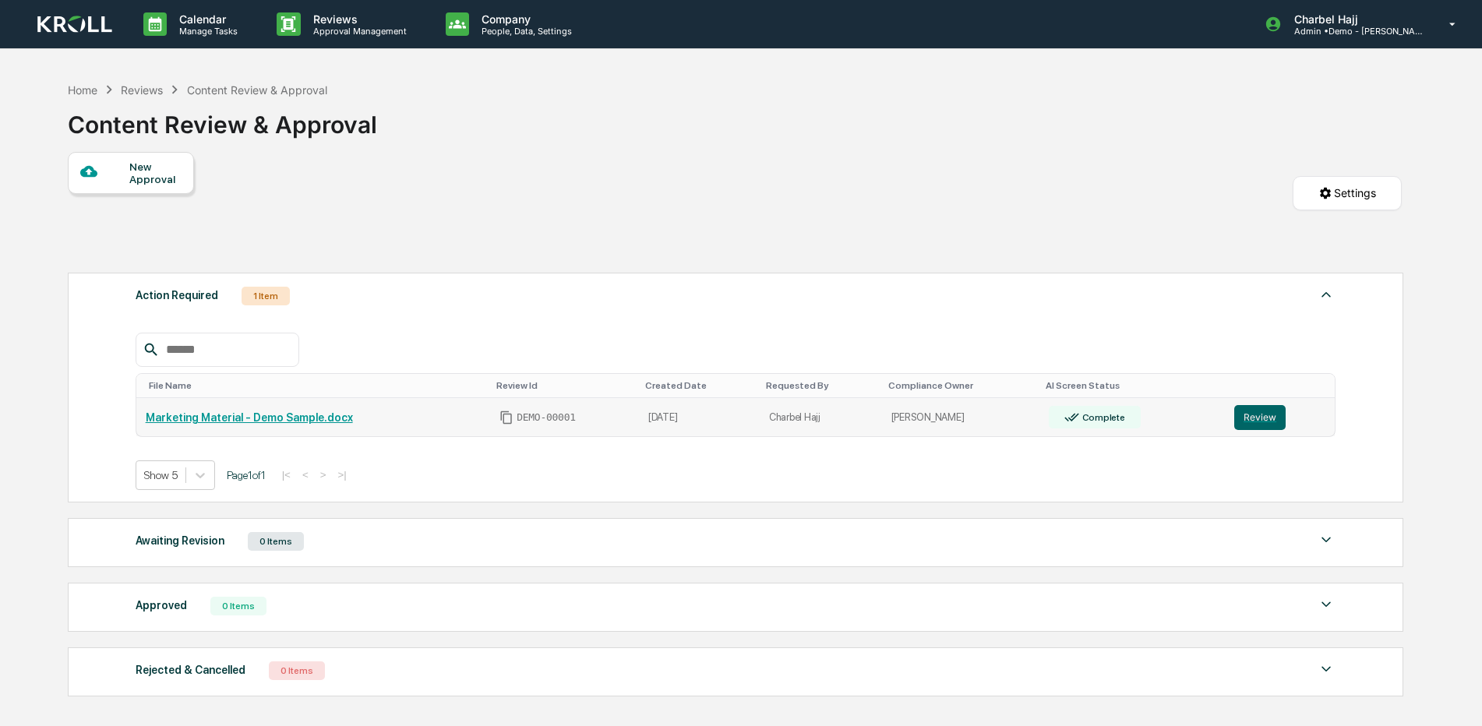
click at [261, 419] on link "Marketing Material - Demo Sample.docx" at bounding box center [249, 417] width 207 height 12
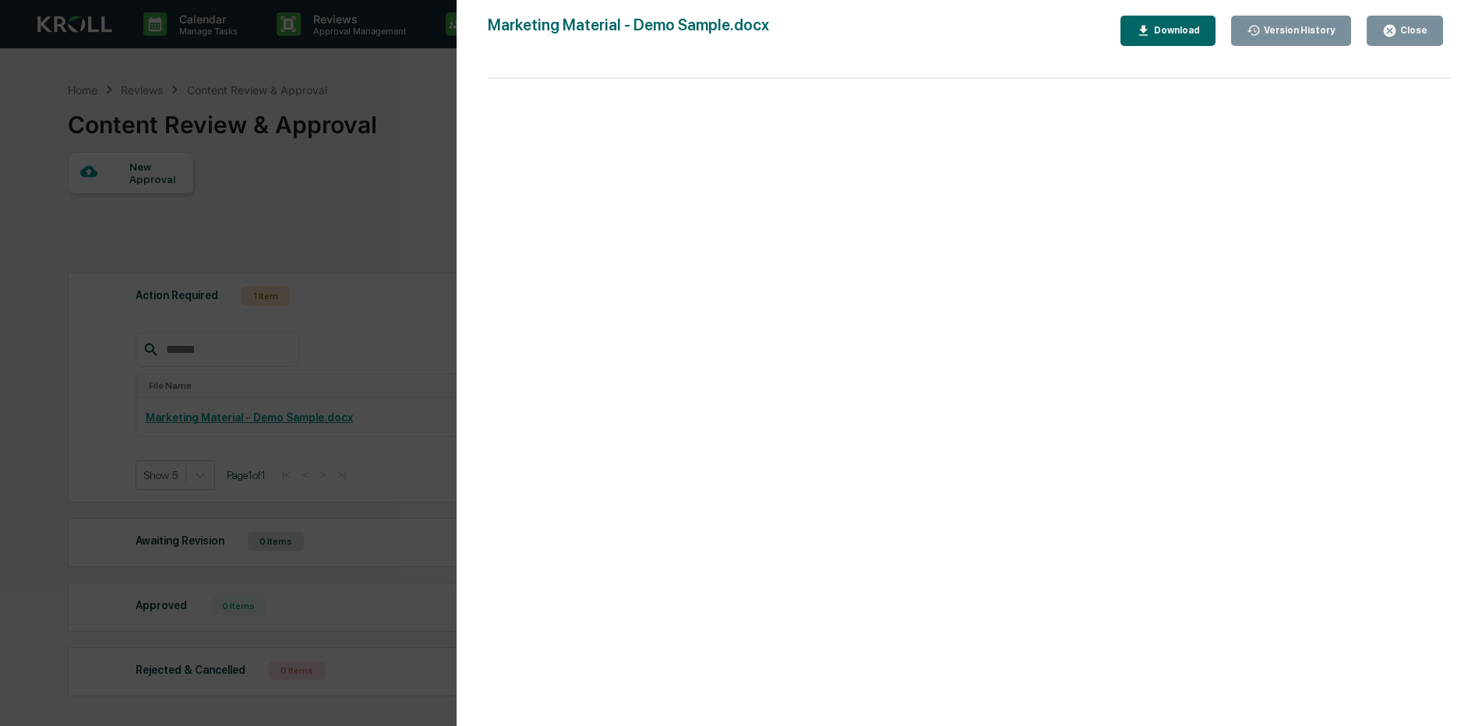
click at [249, 203] on div "Version History 09/23/2025, 07:01 PM Charbel Hajj Marketing Material - Demo Sam…" at bounding box center [741, 363] width 1482 height 726
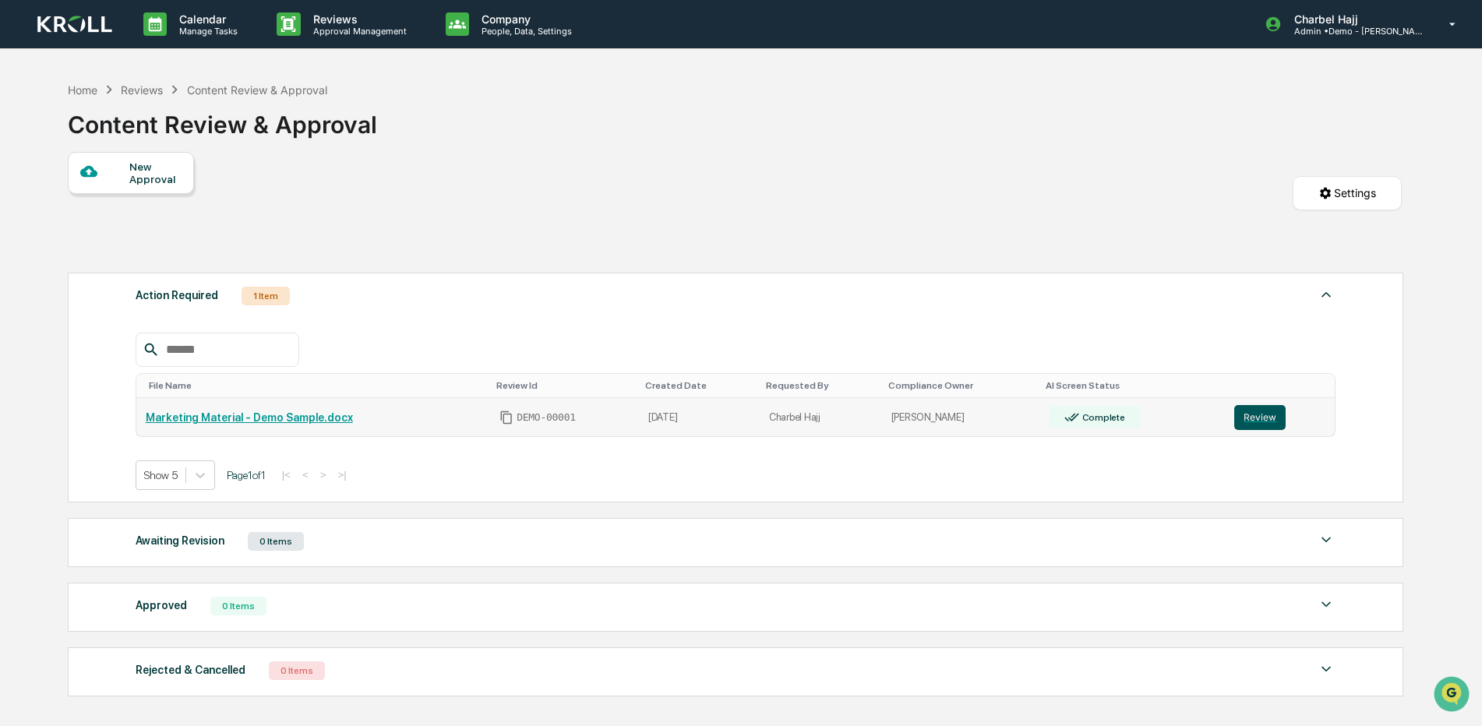
click at [1253, 411] on button "Review" at bounding box center [1259, 417] width 51 height 25
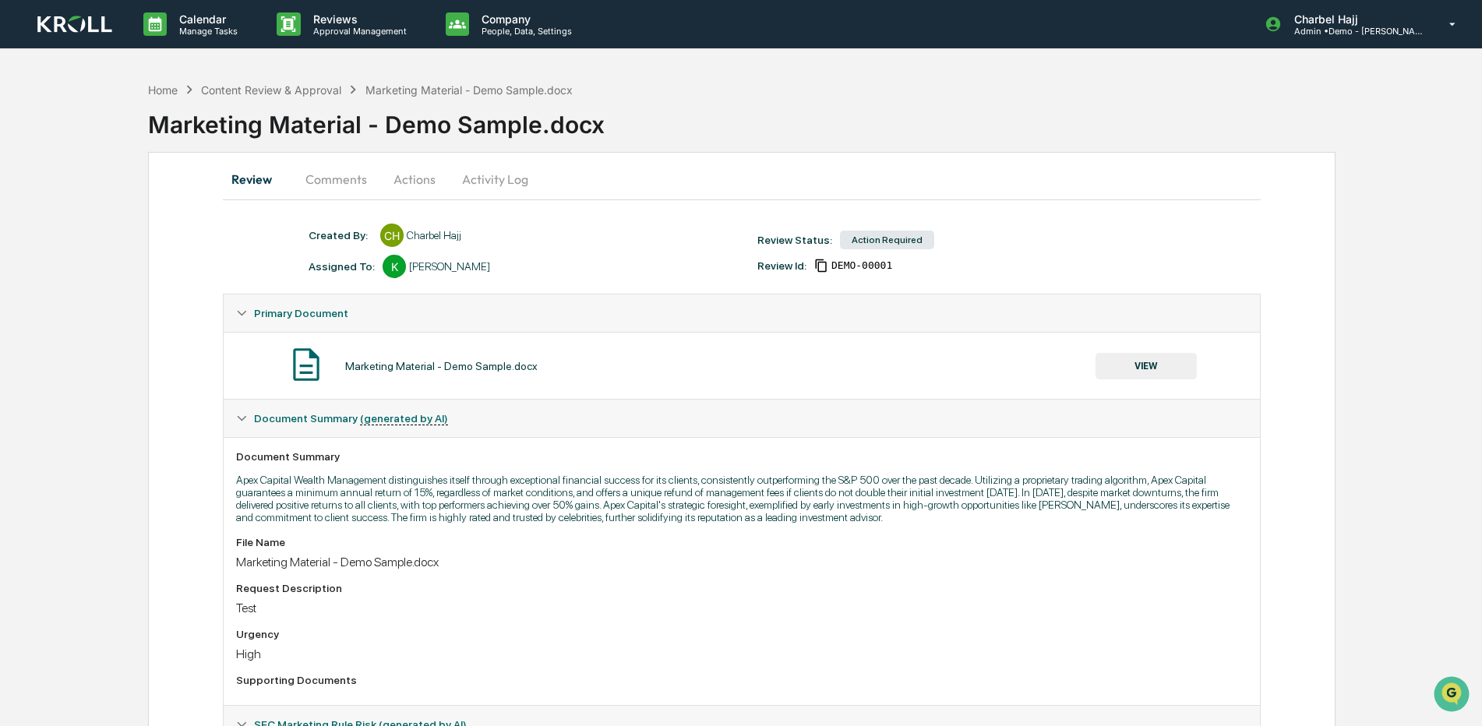
click at [410, 184] on button "Actions" at bounding box center [414, 179] width 70 height 37
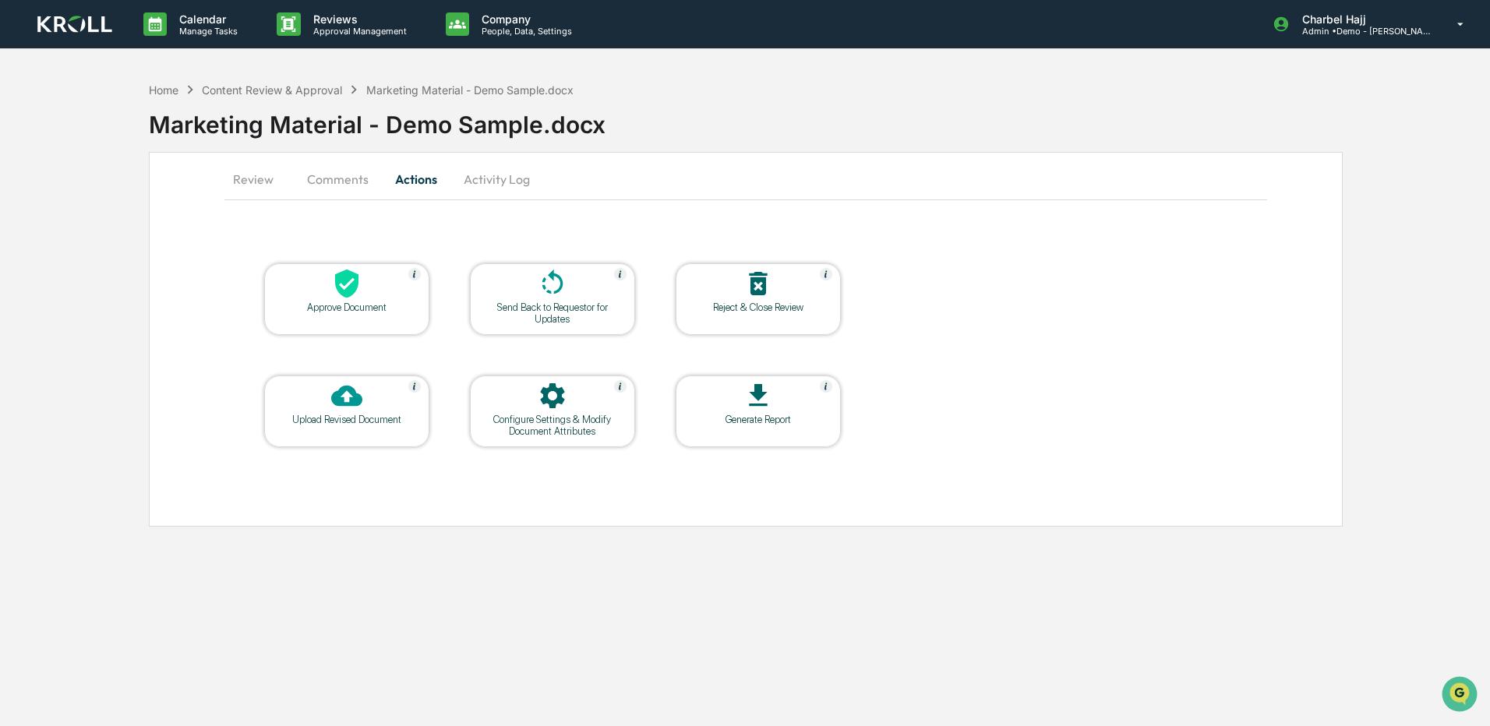
click at [477, 170] on button "Activity Log" at bounding box center [496, 179] width 91 height 37
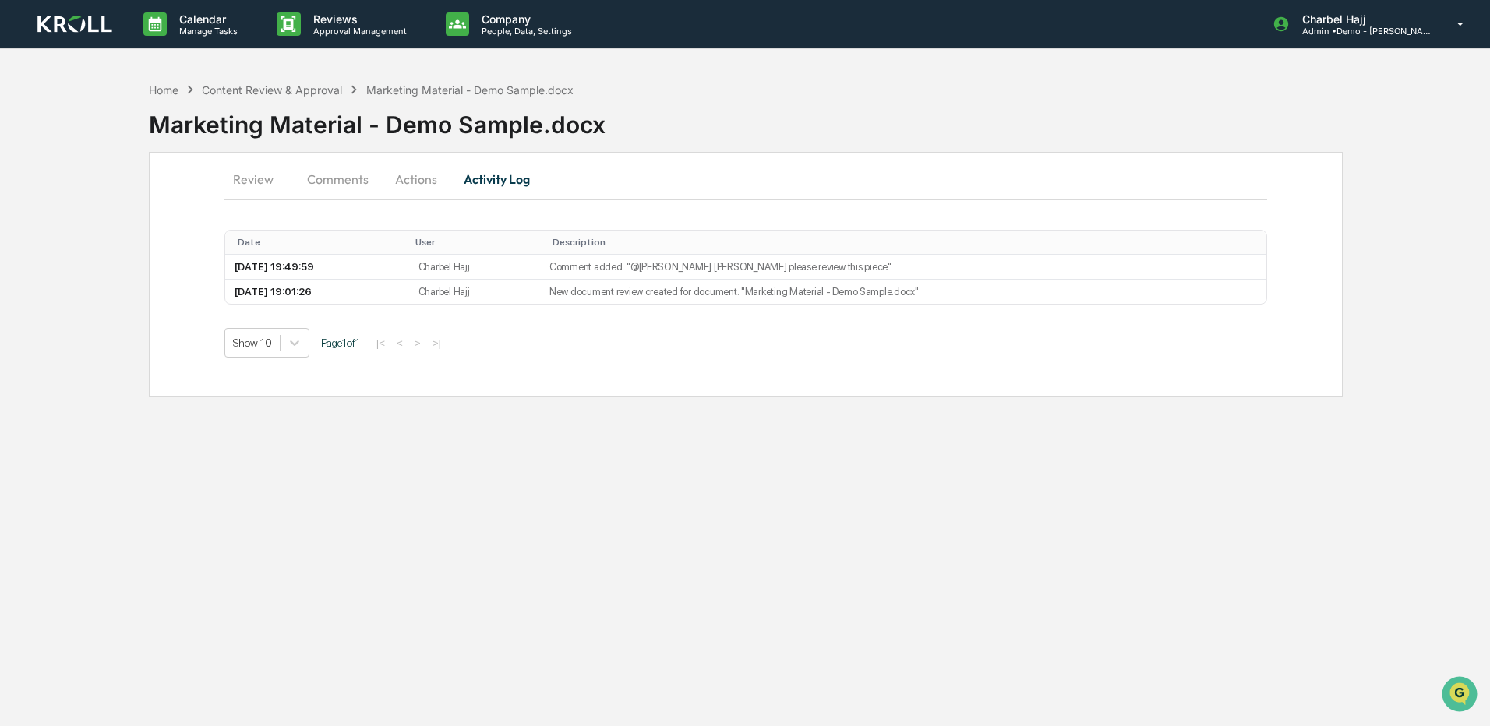
drag, startPoint x: 270, startPoint y: 182, endPoint x: 298, endPoint y: 217, distance: 44.4
click at [270, 182] on button "Review" at bounding box center [259, 179] width 70 height 37
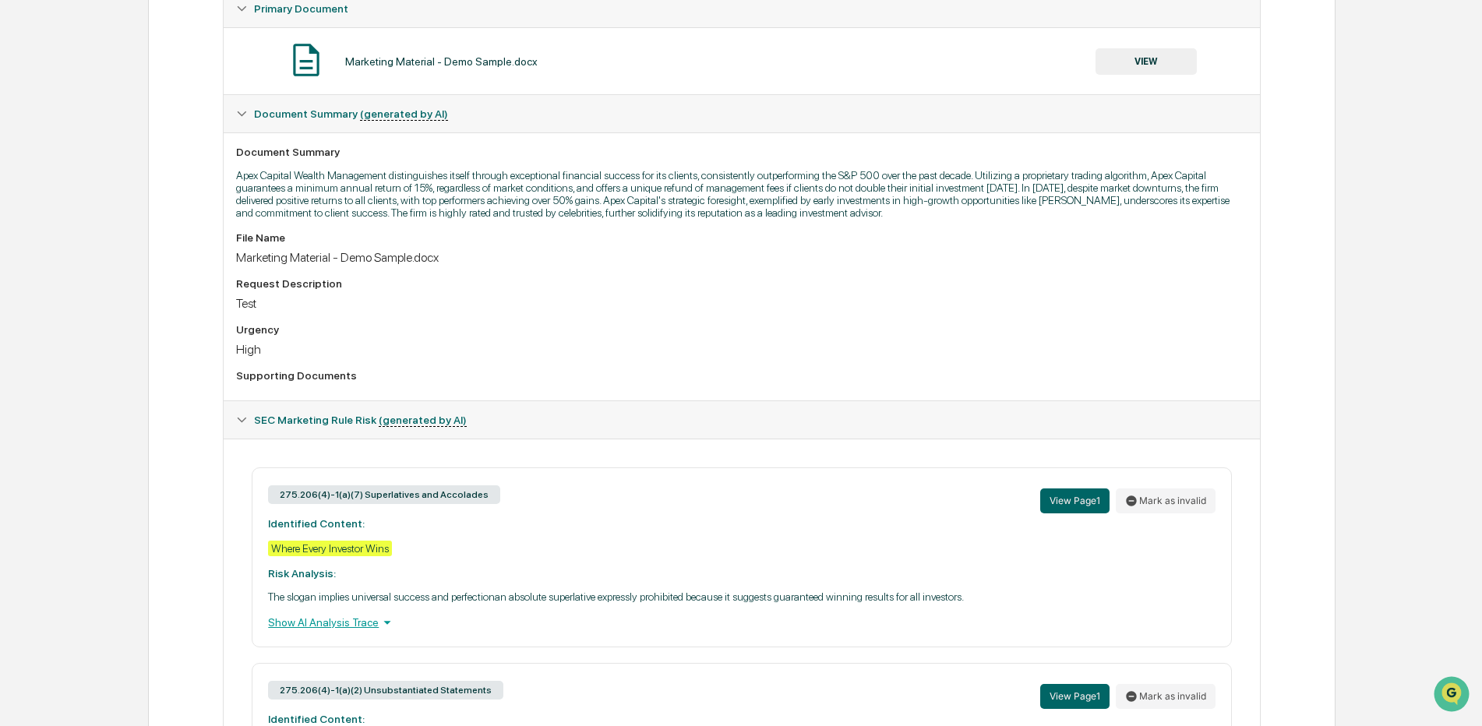
scroll to position [390, 0]
